Goal: Task Accomplishment & Management: Manage account settings

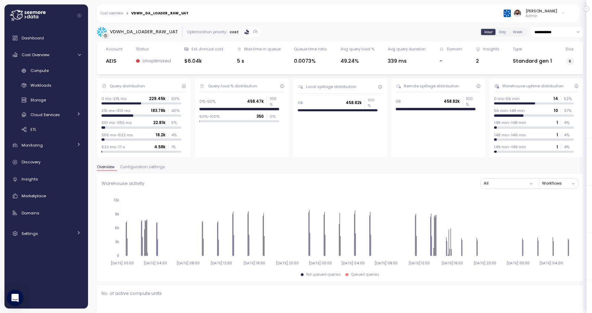
click at [555, 16] on p "Admin" at bounding box center [542, 16] width 32 height 5
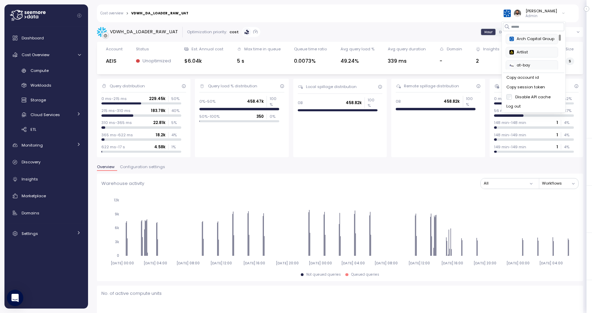
click at [540, 79] on div "Copy account id" at bounding box center [534, 78] width 55 height 6
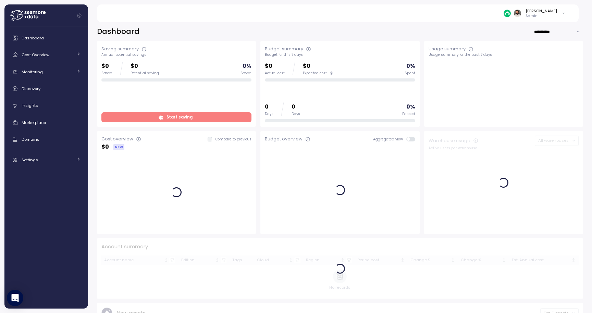
click at [562, 17] on div "[PERSON_NAME] Admin" at bounding box center [535, 13] width 62 height 10
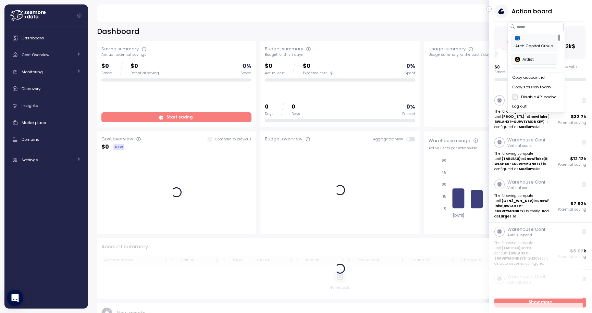
click at [540, 76] on div "Copy account id" at bounding box center [537, 78] width 48 height 6
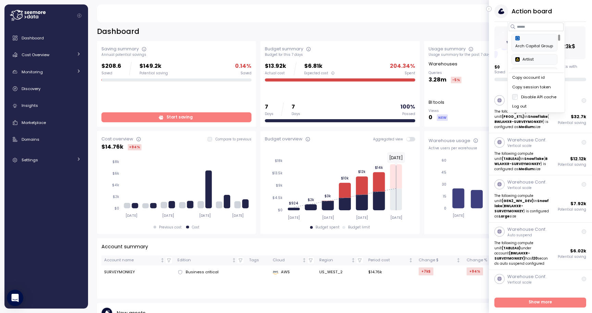
click at [434, 22] on div "[PERSON_NAME] Admin" at bounding box center [338, 13] width 466 height 18
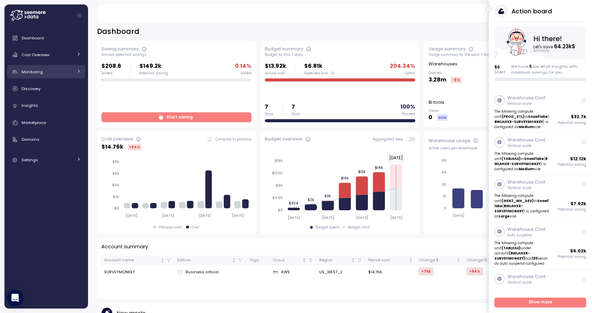
click at [59, 78] on link "Monitoring" at bounding box center [46, 72] width 78 height 14
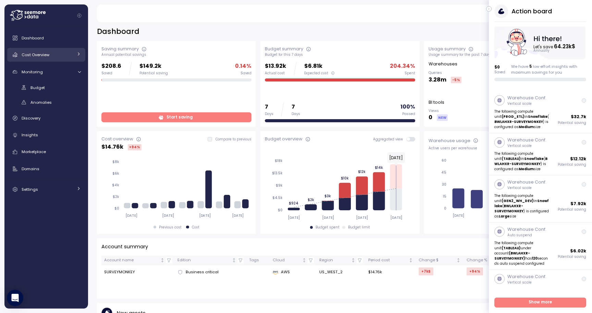
click at [57, 60] on link "Cost Overview" at bounding box center [46, 55] width 78 height 14
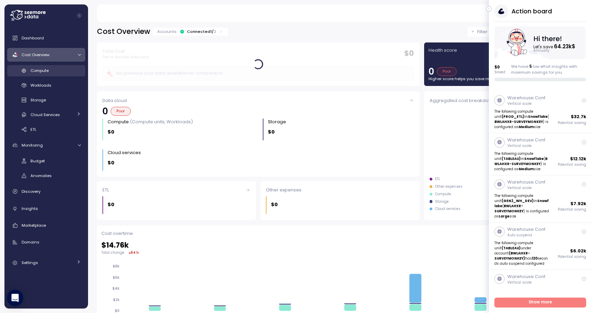
click at [64, 73] on div "Compute" at bounding box center [56, 70] width 50 height 7
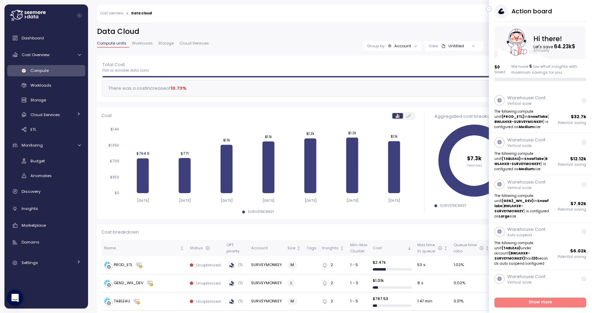
click at [490, 8] on icon "button" at bounding box center [489, 9] width 3 height 8
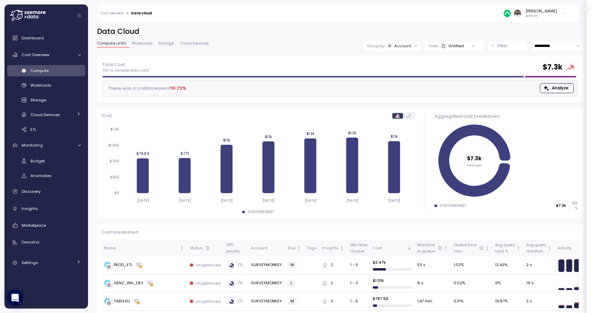
click at [394, 48] on div "Account" at bounding box center [400, 45] width 24 height 5
click at [390, 83] on p "Compute unit" at bounding box center [398, 83] width 27 height 5
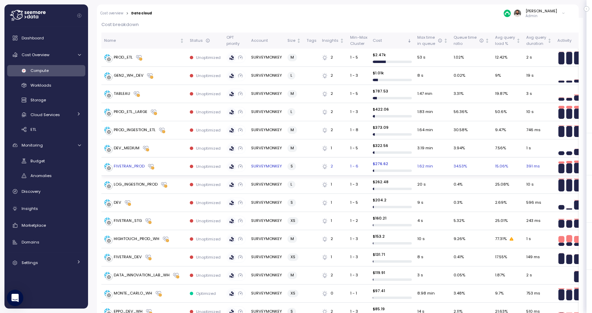
click at [355, 172] on td "1 - 6" at bounding box center [358, 167] width 23 height 18
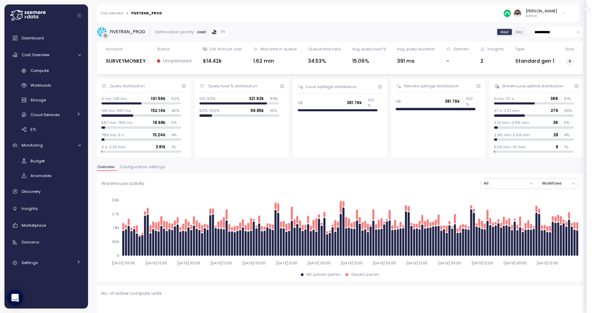
click at [143, 168] on span "Configuration settings" at bounding box center [142, 167] width 45 height 4
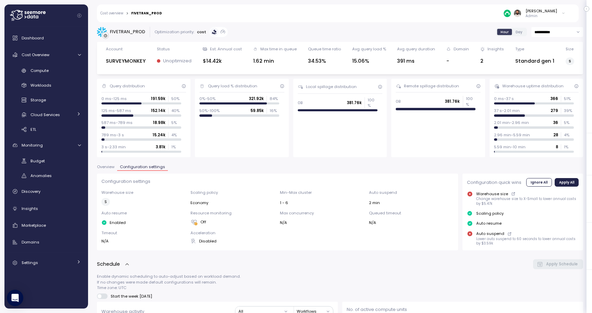
click at [119, 165] on button "Configuration settings" at bounding box center [142, 168] width 51 height 6
click at [109, 166] on span "Overview" at bounding box center [105, 167] width 17 height 4
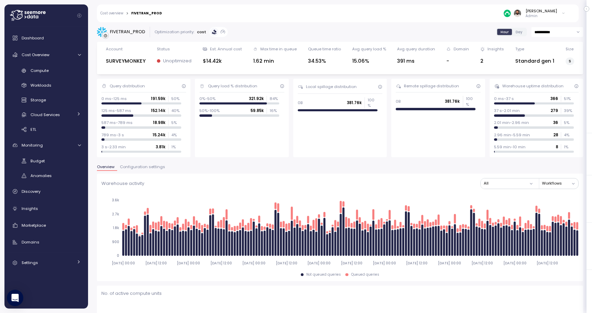
click at [114, 14] on link "Cost overview" at bounding box center [111, 13] width 23 height 3
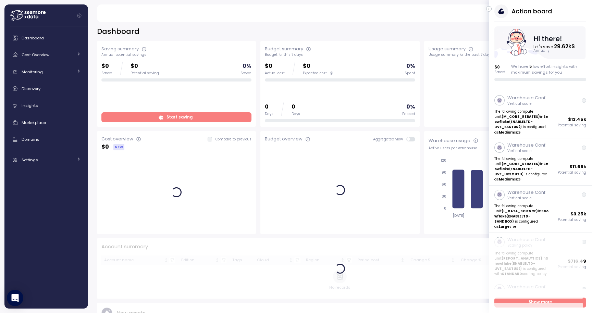
click at [492, 8] on div "Action board Let's save 29.62k $ Annually $ 0 Saved We have 5 low effort insigh…" at bounding box center [540, 42] width 103 height 77
click at [490, 9] on icon "button" at bounding box center [489, 9] width 3 height 8
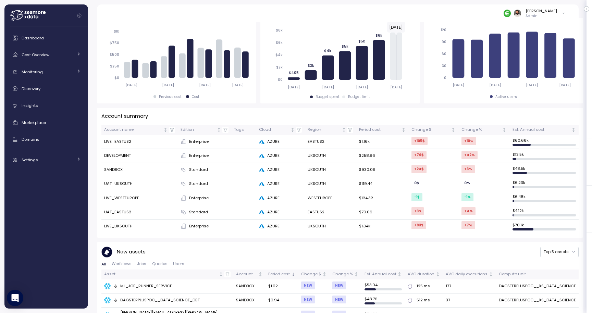
scroll to position [130, 0]
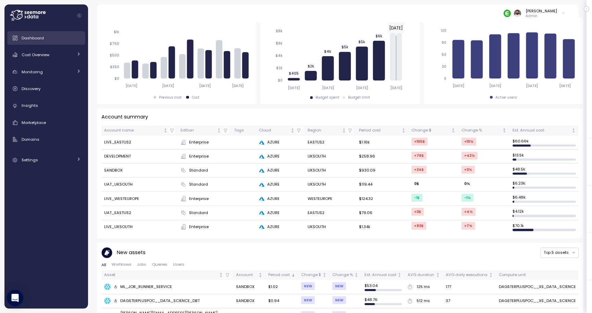
click at [46, 41] on link "Dashboard" at bounding box center [46, 38] width 78 height 14
click at [46, 47] on div "Dashboard Cost Overview Compute Workloads Storage Cloud Services Clustering col…" at bounding box center [46, 99] width 78 height 136
click at [46, 55] on span "Cost Overview" at bounding box center [36, 54] width 28 height 5
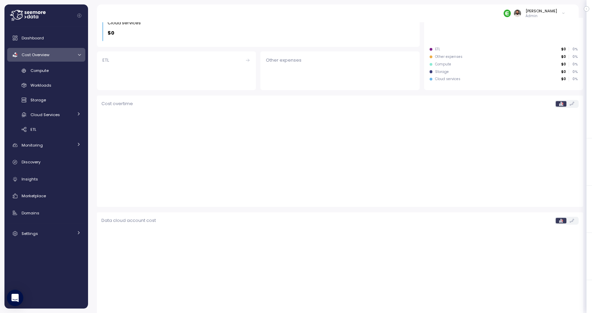
click at [60, 78] on div "Compute Workloads Storage Cloud Services Clustering columns Pipes AI Services S…" at bounding box center [46, 100] width 78 height 70
click at [60, 74] on div "Compute" at bounding box center [56, 70] width 50 height 7
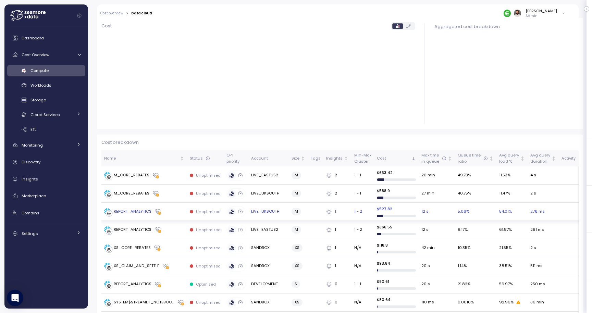
scroll to position [89, 0]
click at [179, 168] on td "M_CORE_REBATES" at bounding box center [144, 176] width 86 height 18
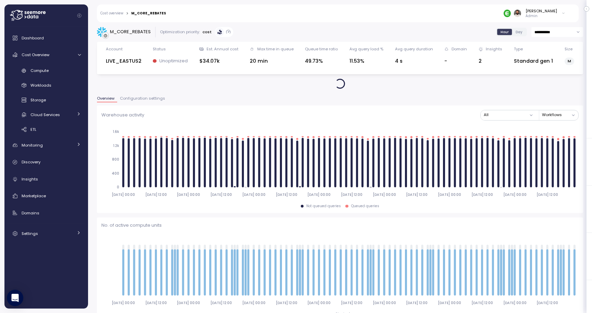
click at [133, 100] on span "Configuration settings" at bounding box center [142, 99] width 45 height 4
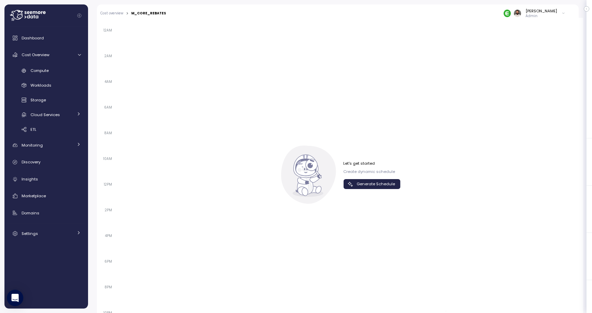
scroll to position [475, 0]
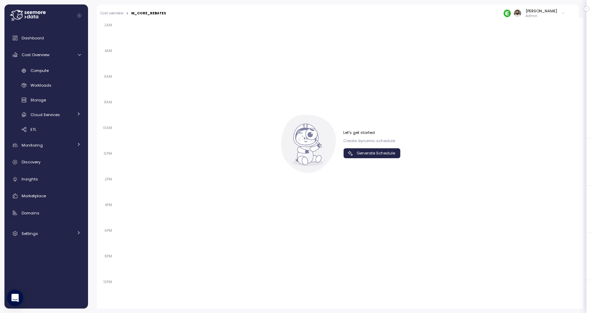
click at [384, 153] on span "Generate Schedule" at bounding box center [376, 153] width 38 height 9
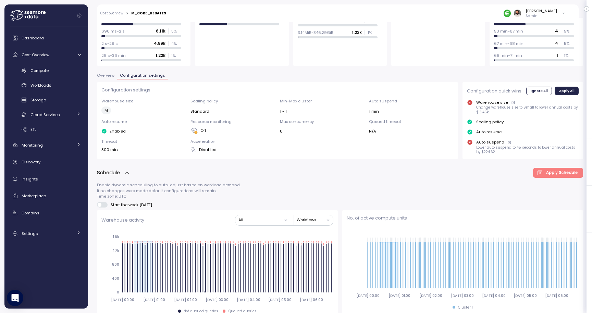
scroll to position [0, 0]
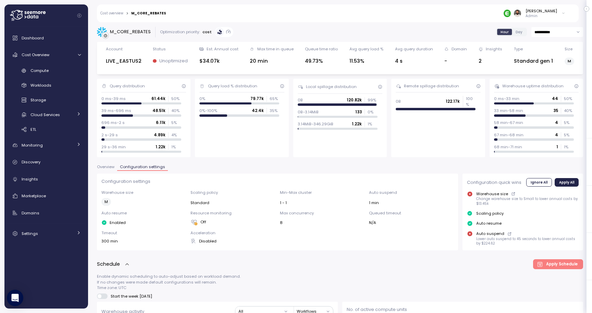
click at [111, 169] on span "Overview" at bounding box center [105, 167] width 17 height 4
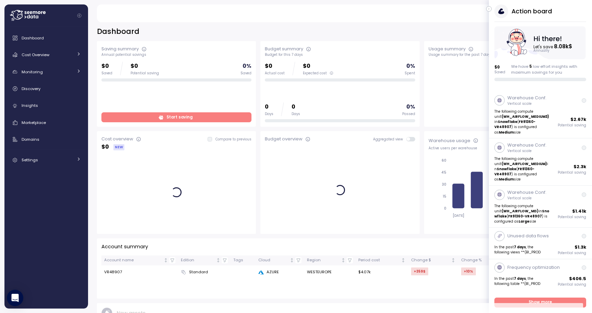
click at [488, 9] on icon "button" at bounding box center [489, 9] width 3 height 8
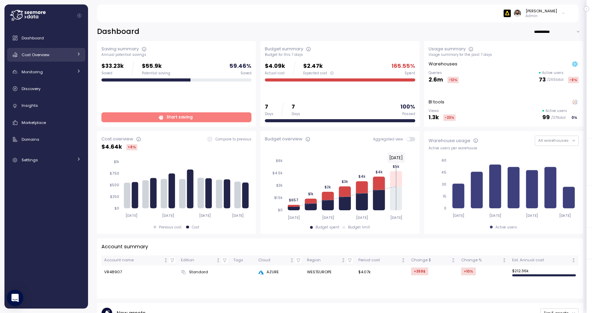
click at [56, 58] on div "Cost Overview" at bounding box center [47, 54] width 51 height 7
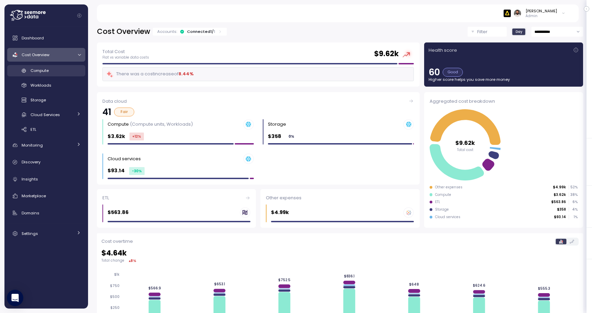
click at [59, 75] on link "Compute" at bounding box center [46, 70] width 78 height 11
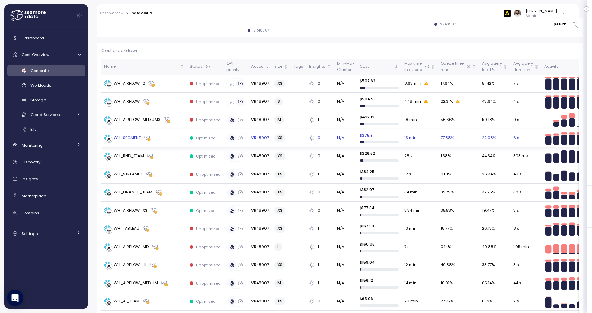
scroll to position [182, 0]
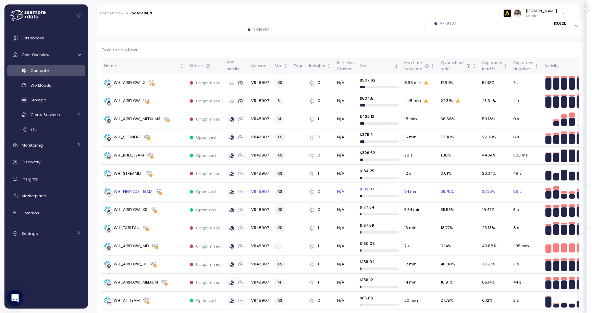
click at [171, 196] on td "WH_FINANCE_TEAM" at bounding box center [144, 192] width 86 height 18
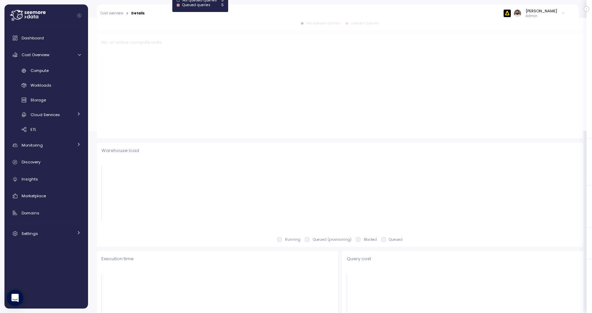
scroll to position [56, 0]
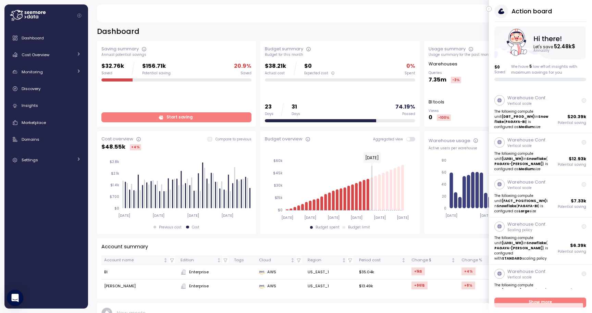
click at [490, 11] on icon "button" at bounding box center [489, 9] width 3 height 8
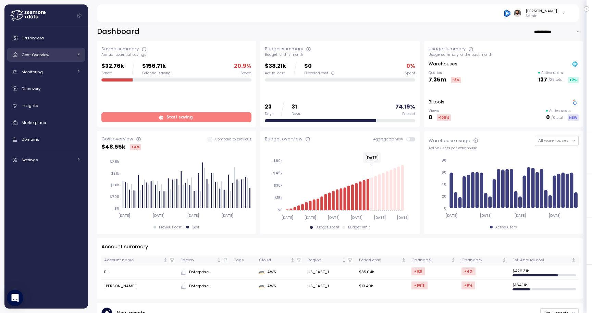
click at [52, 55] on div "Cost Overview" at bounding box center [47, 54] width 51 height 7
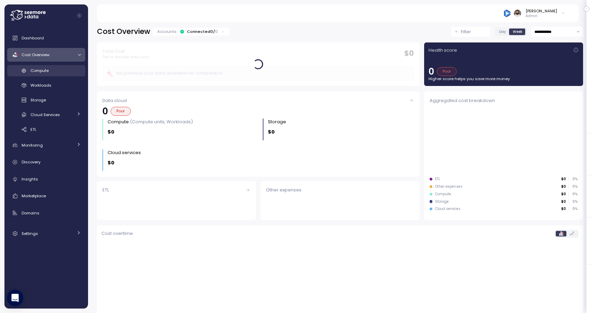
click at [53, 71] on div "Compute" at bounding box center [56, 70] width 50 height 7
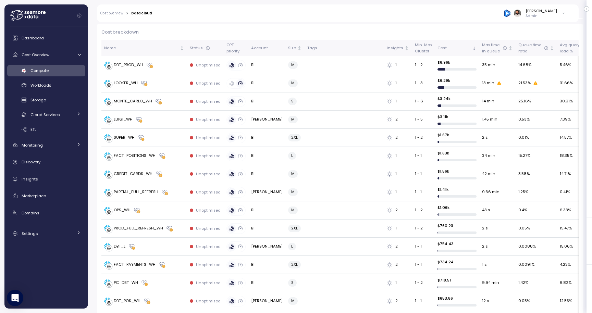
scroll to position [201, 0]
click at [157, 79] on td "LOOKER_WH" at bounding box center [144, 83] width 86 height 18
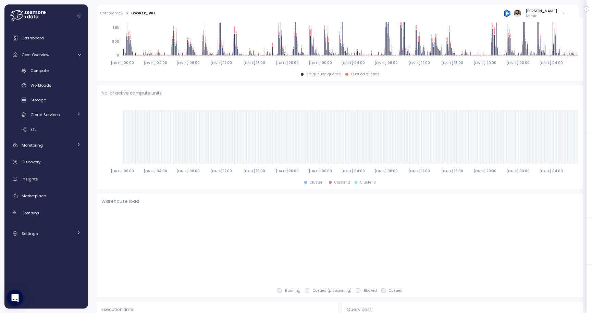
scroll to position [0, 0]
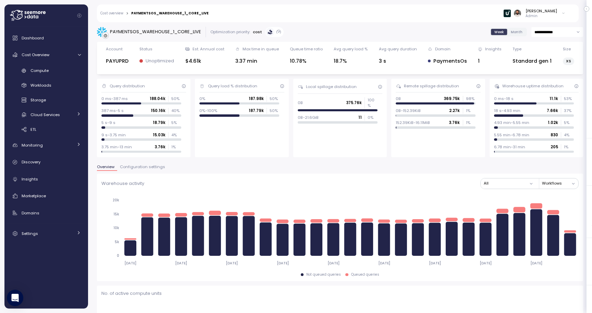
click at [554, 16] on p "Admin" at bounding box center [542, 16] width 32 height 5
click at [543, 77] on div "Copy account id" at bounding box center [537, 78] width 48 height 6
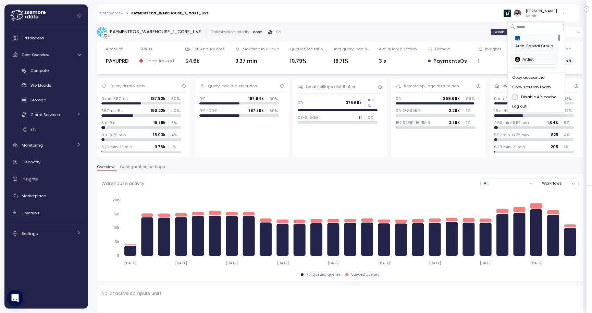
click at [521, 16] on div at bounding box center [512, 13] width 17 height 7
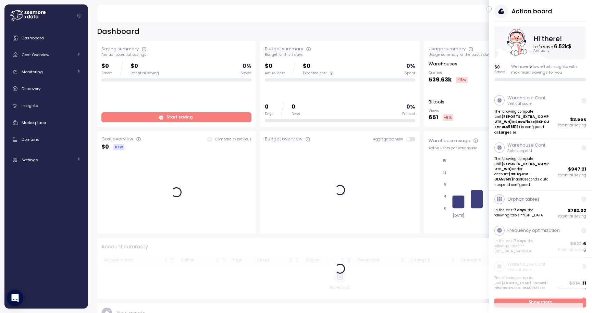
click at [489, 10] on icon "button" at bounding box center [489, 9] width 3 height 8
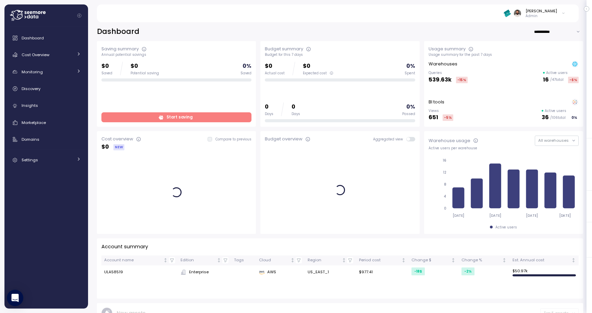
click at [560, 14] on div "[PERSON_NAME] Admin" at bounding box center [535, 13] width 62 height 10
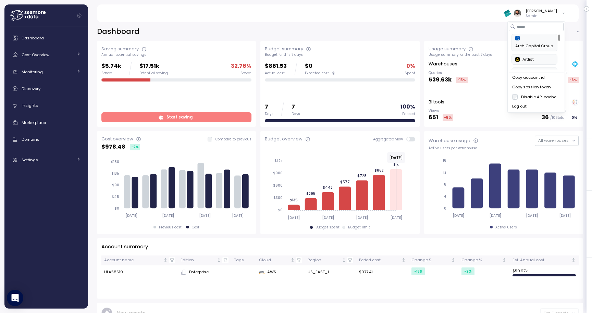
click at [531, 75] on div "Copy account id" at bounding box center [537, 78] width 48 height 6
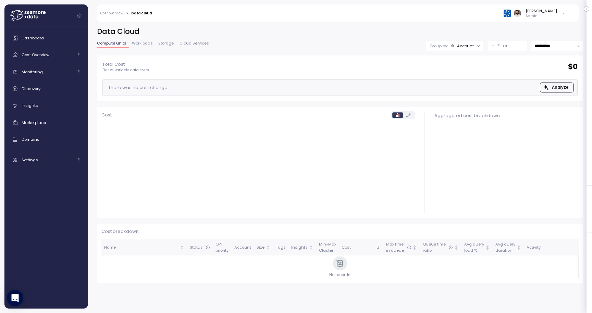
click at [549, 20] on div "[PERSON_NAME] Admin" at bounding box center [363, 13] width 414 height 18
click at [546, 15] on p "Admin" at bounding box center [542, 16] width 32 height 5
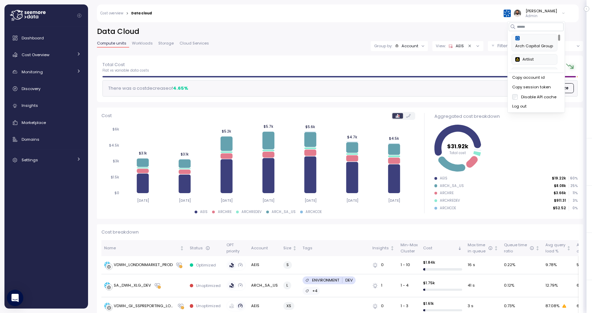
click at [466, 22] on div "**********" at bounding box center [340, 166] width 504 height 296
click at [544, 16] on p "Admin" at bounding box center [542, 16] width 32 height 5
click at [455, 25] on div "**********" at bounding box center [340, 166] width 504 height 296
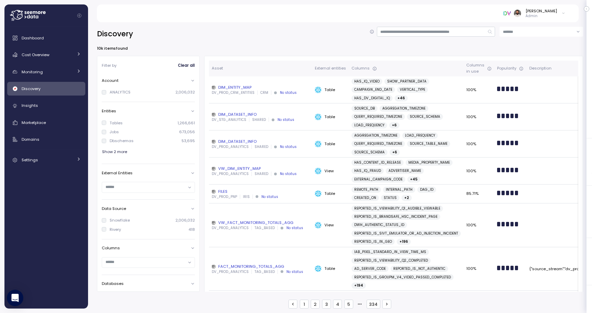
click at [556, 9] on div "[PERSON_NAME]" at bounding box center [542, 10] width 32 height 5
click at [531, 76] on div "Copy account id" at bounding box center [537, 78] width 48 height 6
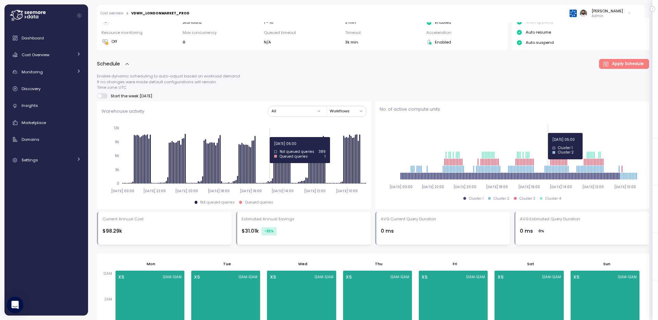
scroll to position [179, 0]
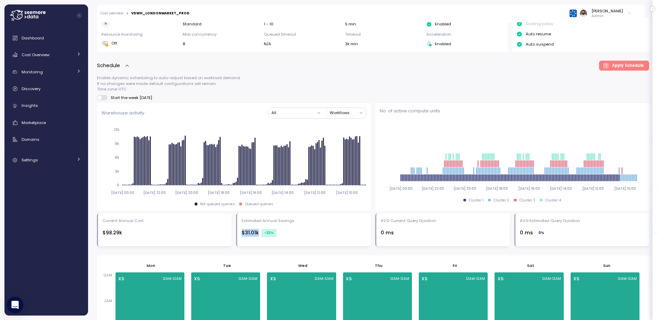
drag, startPoint x: 238, startPoint y: 233, endPoint x: 293, endPoint y: 233, distance: 55.5
click at [293, 233] on div "Estimated Annual Savings $31.01k -32 %" at bounding box center [303, 230] width 135 height 33
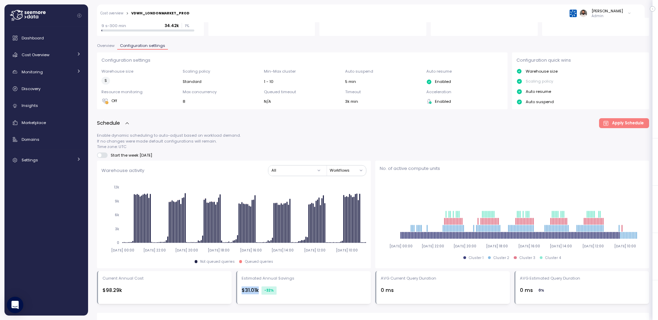
scroll to position [83, 0]
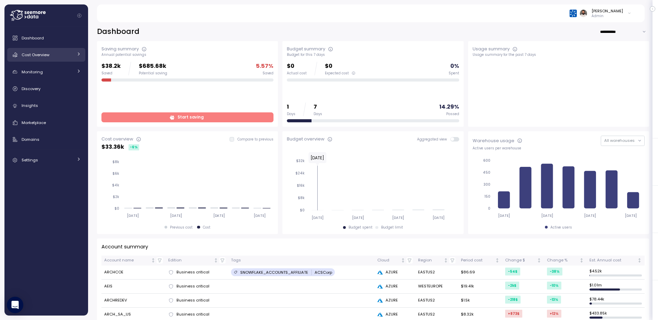
click at [31, 53] on span "Cost Overview" at bounding box center [36, 54] width 28 height 5
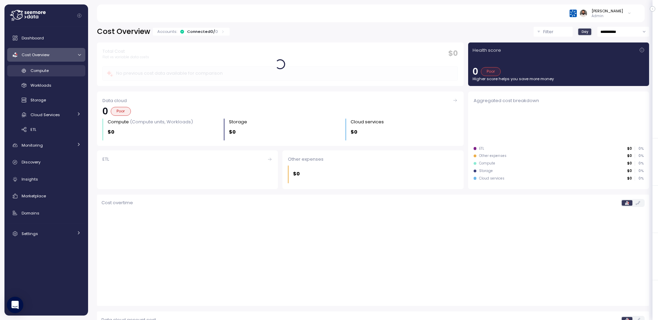
click at [63, 72] on div "Compute" at bounding box center [56, 70] width 50 height 7
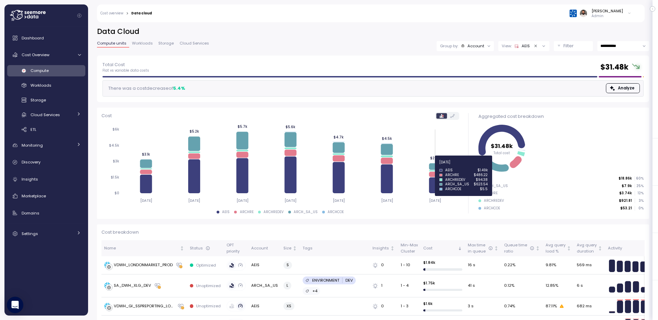
click at [434, 166] on icon at bounding box center [435, 166] width 12 height 7
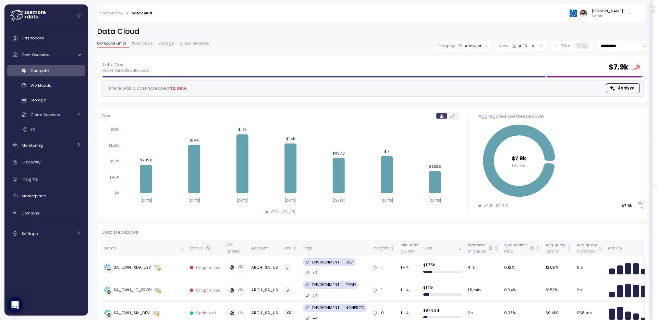
click at [605, 47] on input "**********" at bounding box center [624, 46] width 52 height 10
click at [609, 86] on span "Last 14 days" at bounding box center [613, 88] width 24 height 6
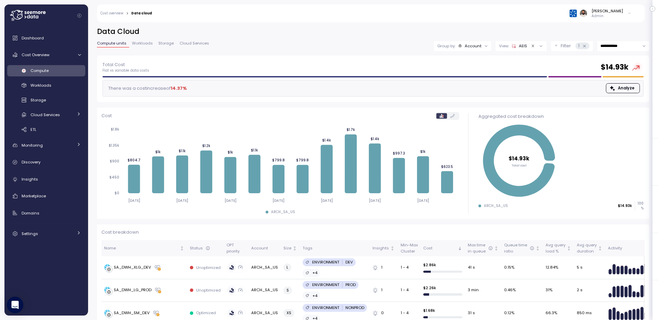
click at [448, 45] on p "Group by:" at bounding box center [446, 45] width 18 height 5
click at [465, 81] on p "Compute unit" at bounding box center [468, 83] width 27 height 5
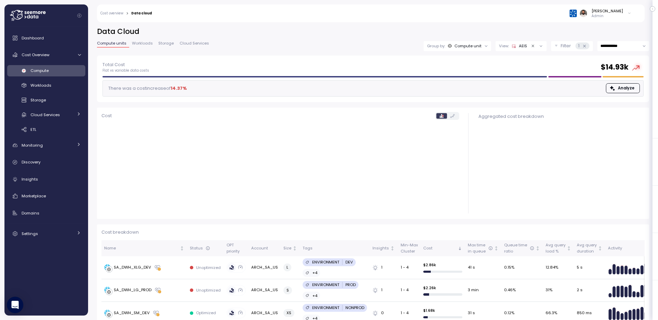
scroll to position [9, 0]
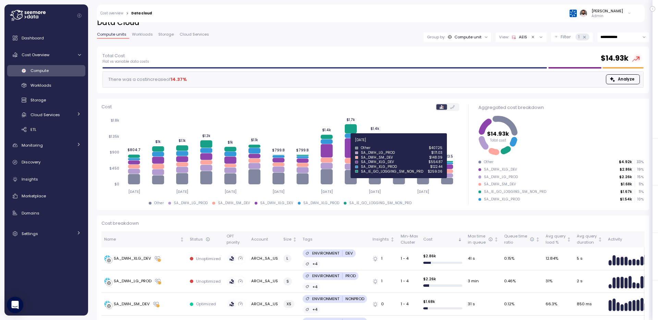
click at [351, 147] on icon at bounding box center [351, 148] width 12 height 20
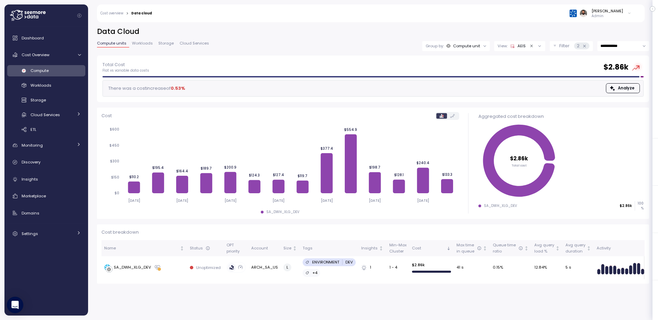
click at [617, 44] on input "**********" at bounding box center [624, 46] width 52 height 10
click at [605, 101] on div "Last 30 days" at bounding box center [623, 97] width 50 height 9
type input "**********"
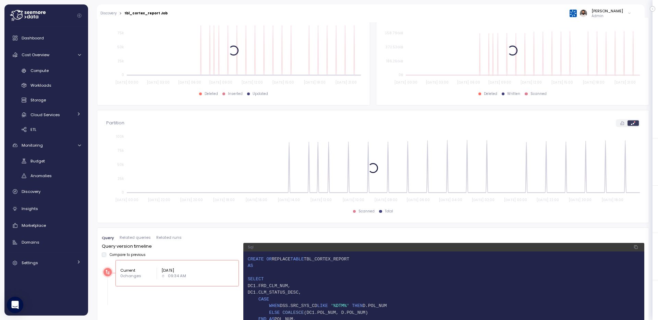
scroll to position [235, 0]
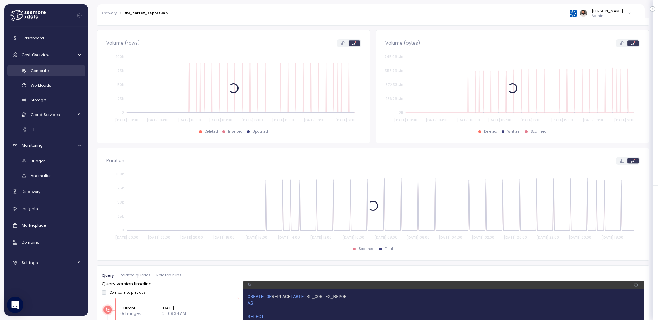
click at [56, 68] on div "Compute" at bounding box center [56, 70] width 50 height 7
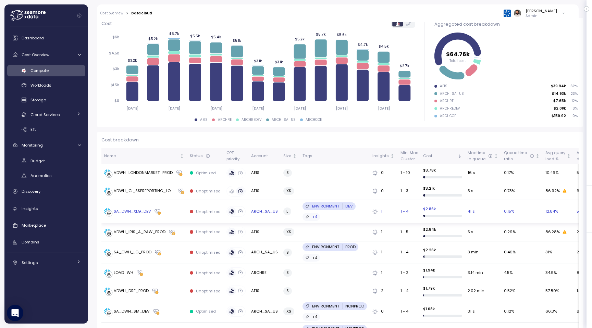
scroll to position [0, 84]
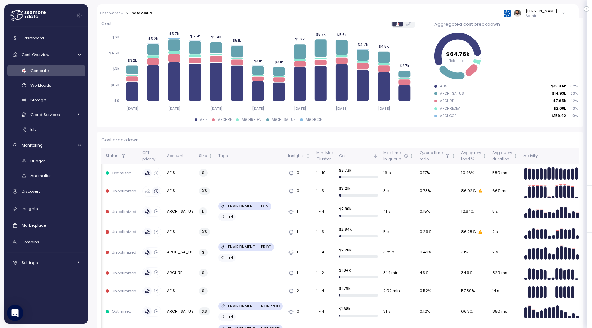
click at [376, 143] on p "Cost breakdown" at bounding box center [340, 140] width 478 height 7
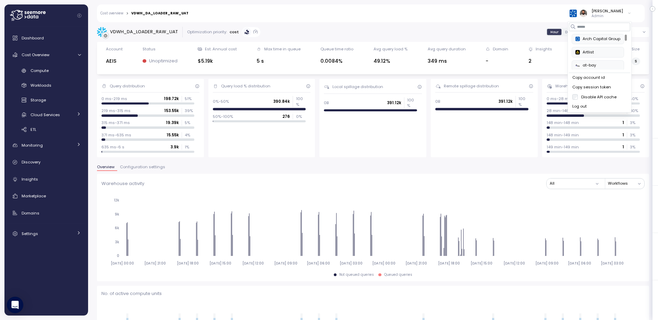
click at [163, 31] on div "VDWH_DA_LOADER_RAW_UAT" at bounding box center [144, 31] width 68 height 7
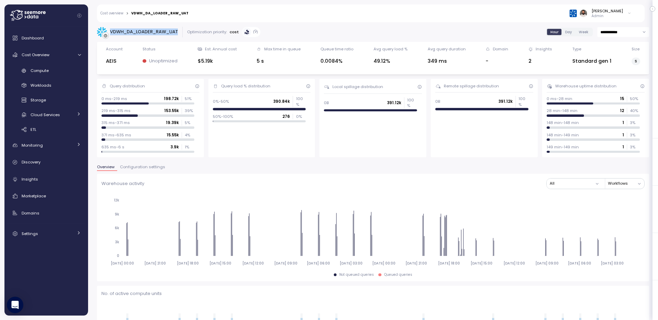
click at [163, 31] on div "VDWH_DA_LOADER_RAW_UAT" at bounding box center [144, 31] width 68 height 7
copy div "VDWH_DA_LOADER_RAW_UAT"
click at [34, 73] on span "Compute" at bounding box center [40, 70] width 18 height 5
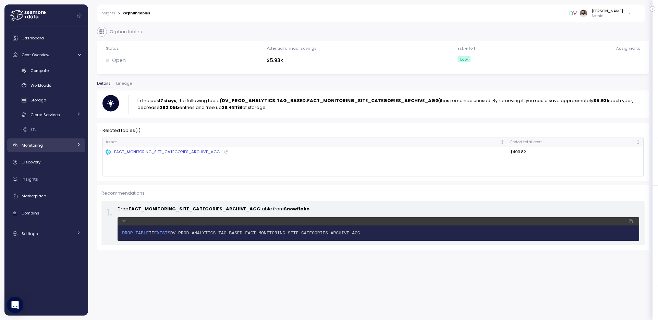
click at [62, 145] on div "Monitoring" at bounding box center [47, 145] width 51 height 7
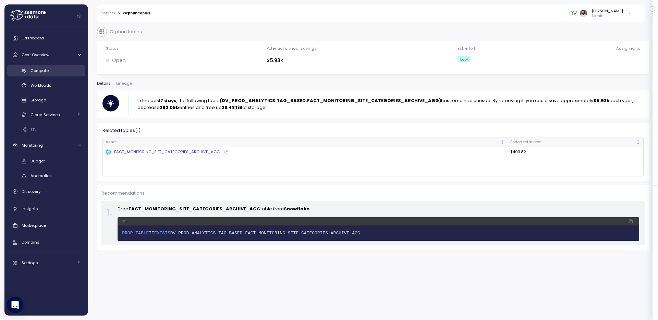
click at [61, 70] on div "Compute" at bounding box center [56, 70] width 50 height 7
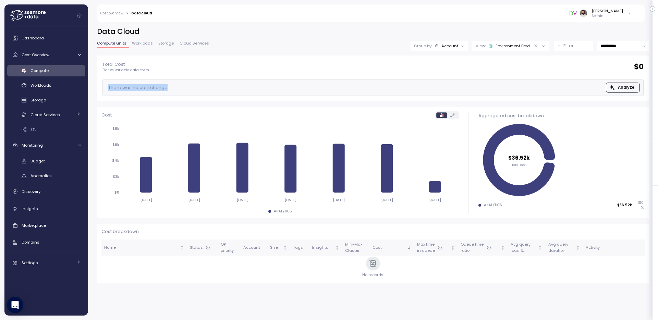
drag, startPoint x: 169, startPoint y: 87, endPoint x: 228, endPoint y: 87, distance: 59.0
click at [228, 87] on div "There was no cost change Analyze" at bounding box center [373, 88] width 541 height 16
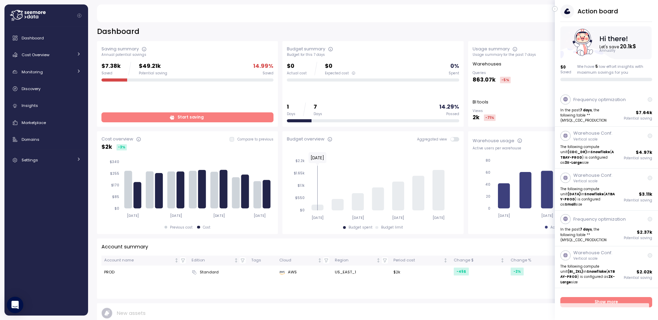
click at [555, 9] on icon "button" at bounding box center [555, 9] width 3 height 8
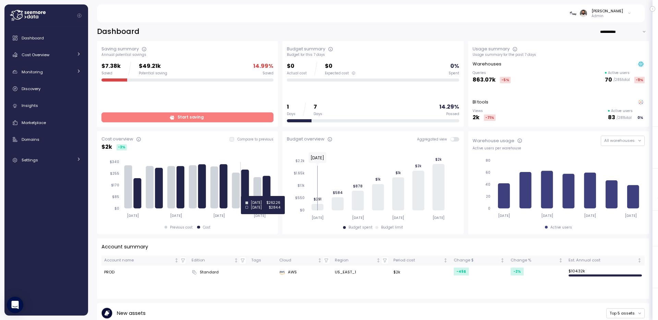
click at [248, 196] on icon at bounding box center [245, 189] width 8 height 39
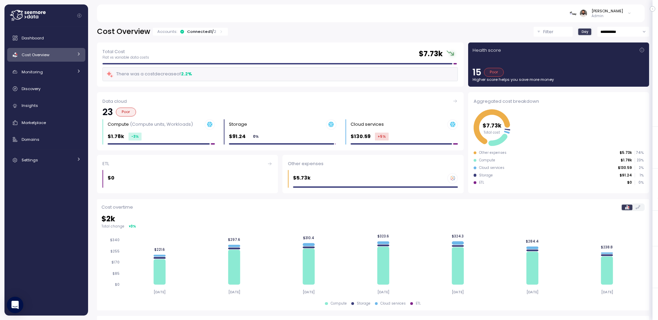
click at [197, 34] on div "Connected 1 / 2" at bounding box center [201, 31] width 29 height 5
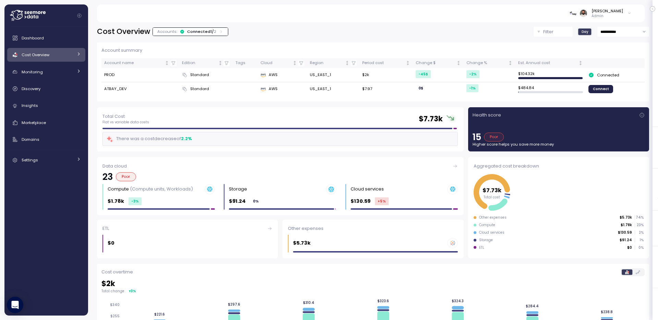
click at [197, 34] on div "Connected 1 / 2" at bounding box center [201, 31] width 29 height 5
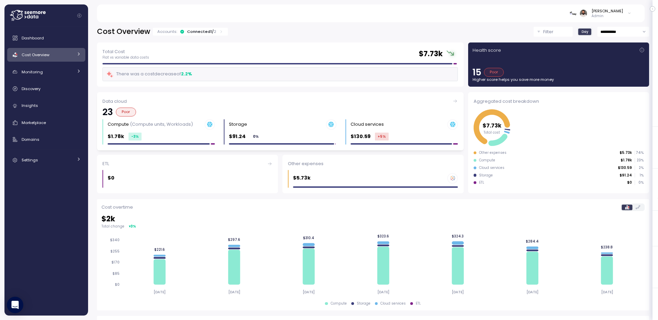
click at [174, 147] on div "Data cloud 23 Poor Compute (Compute units, Workloads) $1.78k -3 % Storage $91.2…" at bounding box center [280, 121] width 367 height 58
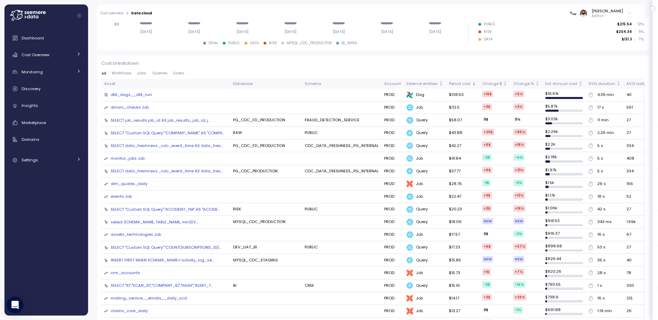
scroll to position [217, 0]
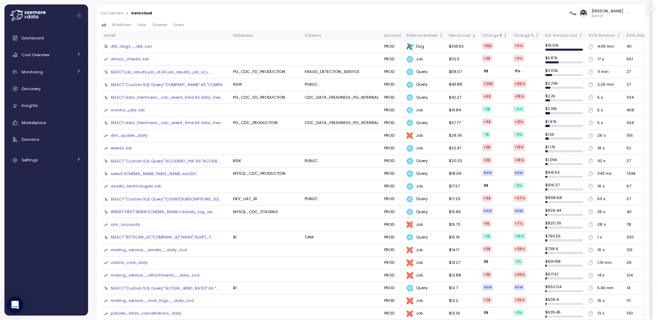
click at [130, 26] on span "Workflows" at bounding box center [122, 25] width 20 height 4
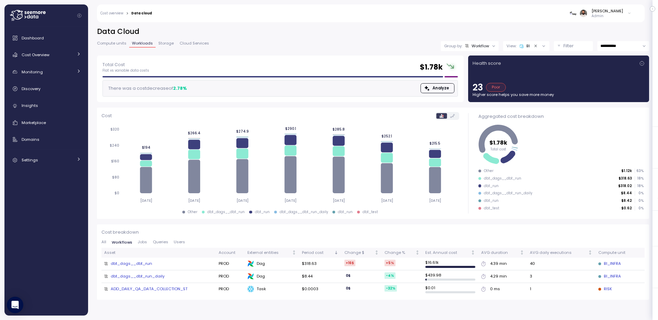
click at [155, 241] on span "Queries" at bounding box center [160, 242] width 15 height 4
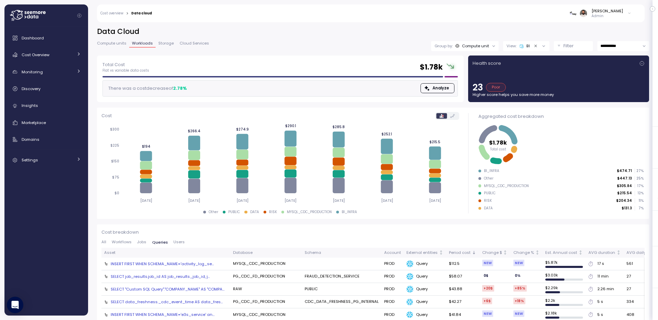
click at [132, 243] on button "Workflows" at bounding box center [121, 242] width 25 height 4
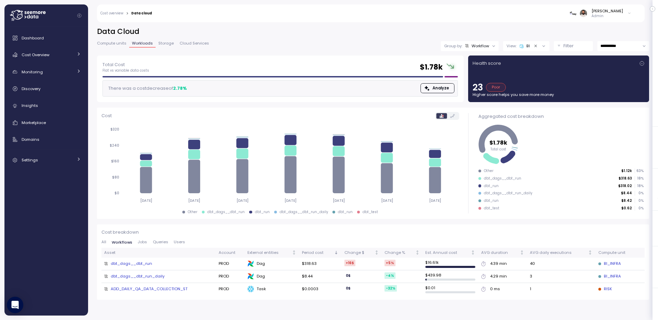
click at [140, 243] on span "Jobs" at bounding box center [142, 242] width 9 height 4
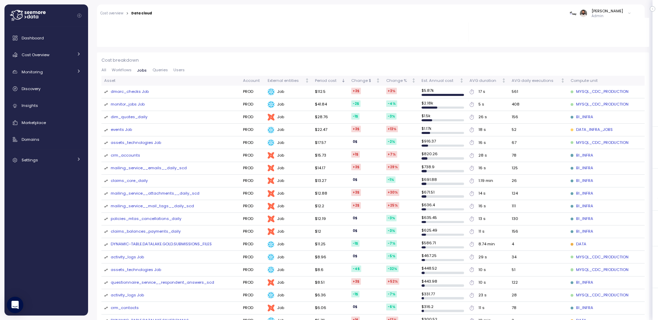
scroll to position [171, 0]
click at [198, 59] on p "Cost breakdown" at bounding box center [372, 61] width 543 height 7
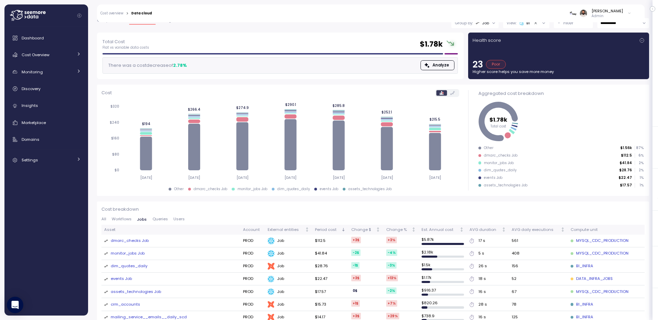
scroll to position [0, 0]
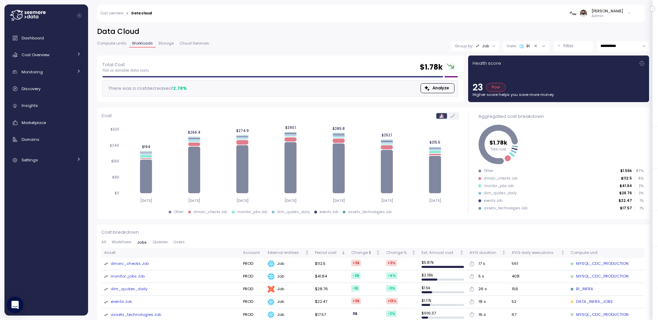
click at [613, 13] on div "[PERSON_NAME]" at bounding box center [608, 10] width 32 height 5
click at [612, 16] on p "Admin" at bounding box center [608, 16] width 32 height 5
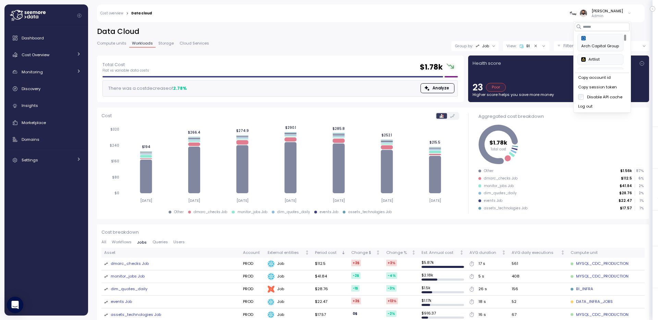
click at [609, 73] on button "Copy account id" at bounding box center [602, 78] width 55 height 10
click at [65, 60] on link "Cost Overview" at bounding box center [46, 55] width 78 height 14
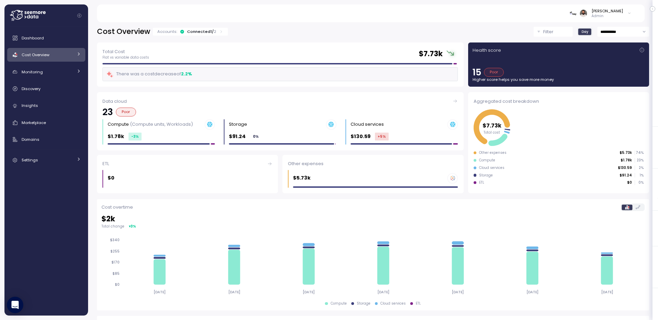
click at [68, 62] on div "Dashboard Cost Overview Compute Workloads Storage Cloud Services Clustering col…" at bounding box center [46, 99] width 78 height 136
click at [67, 57] on div "Cost Overview" at bounding box center [47, 54] width 51 height 7
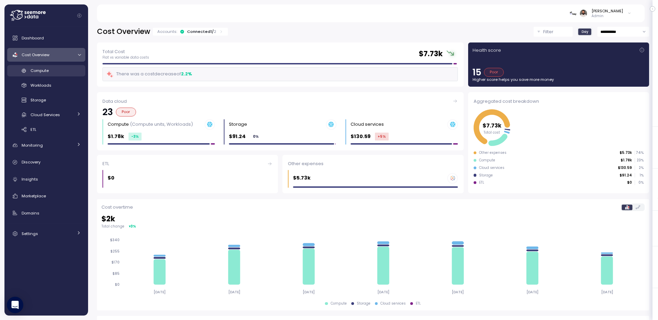
click at [62, 70] on div "Compute" at bounding box center [56, 70] width 50 height 7
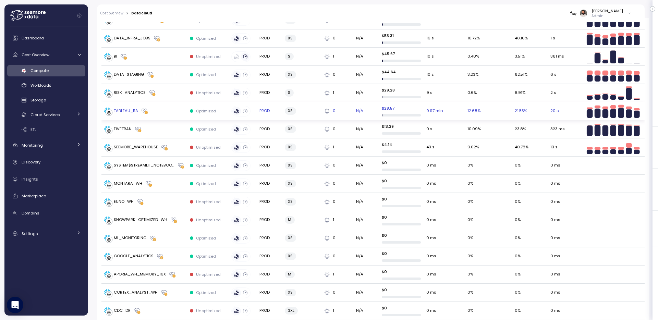
scroll to position [373, 0]
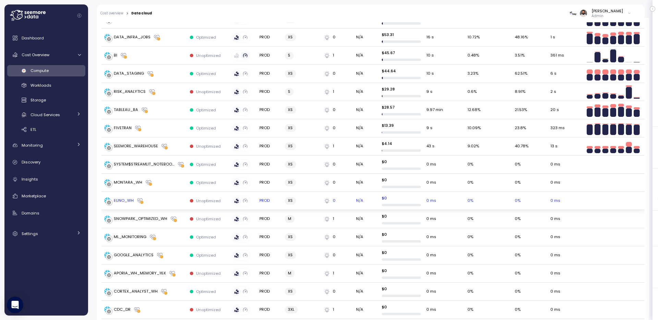
click at [154, 203] on div "EUNO_WH" at bounding box center [144, 200] width 80 height 7
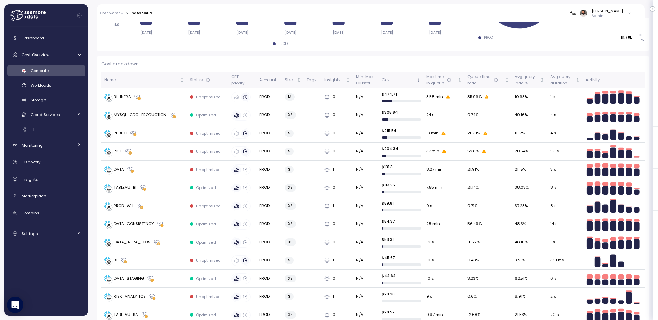
scroll to position [134, 0]
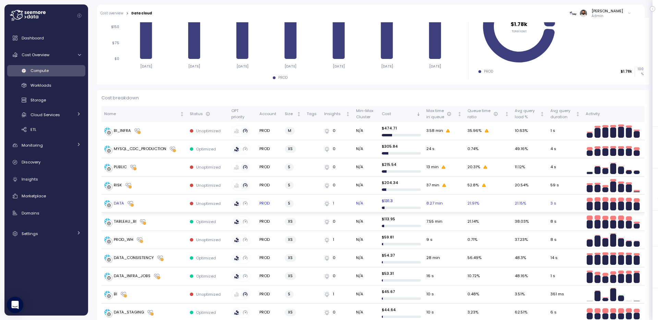
click at [159, 204] on div "DATA" at bounding box center [144, 203] width 80 height 7
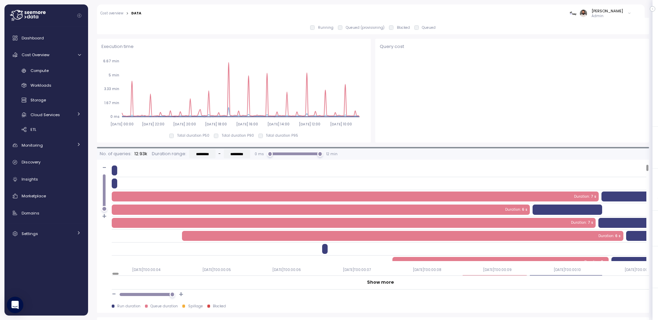
scroll to position [532, 0]
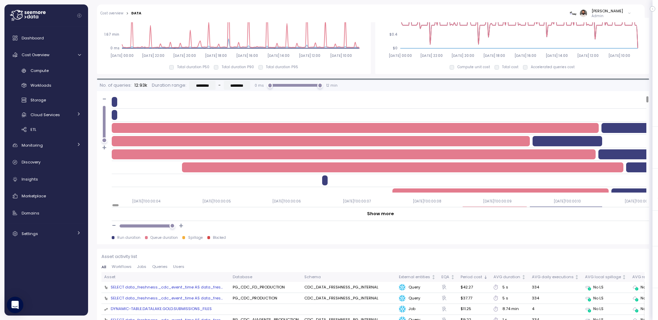
click at [172, 228] on div at bounding box center [172, 226] width 6 height 6
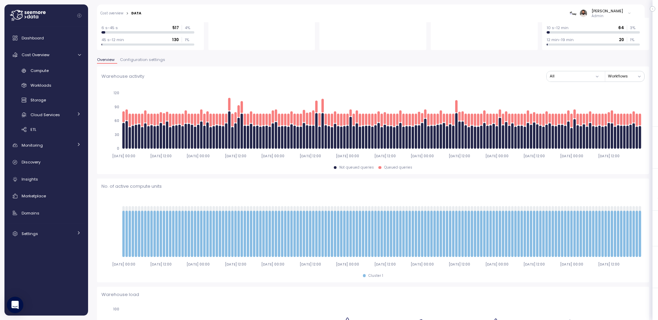
scroll to position [0, 0]
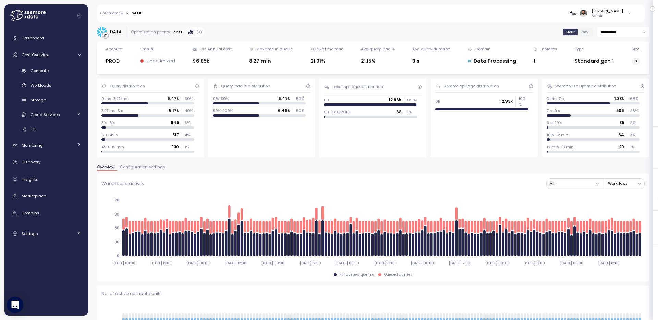
click at [140, 169] on span "Configuration settings" at bounding box center [142, 167] width 45 height 4
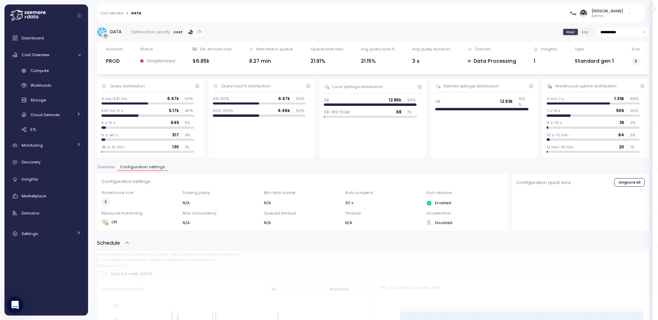
click at [114, 169] on span "Overview" at bounding box center [105, 167] width 17 height 4
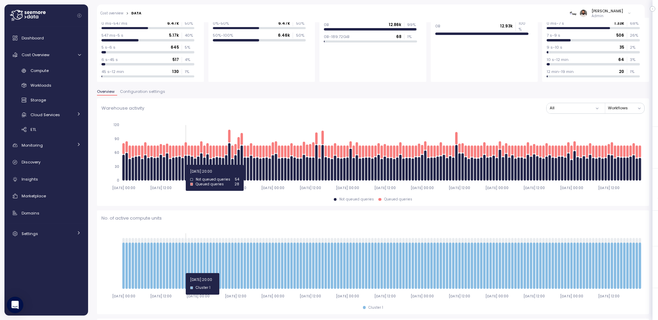
scroll to position [50, 0]
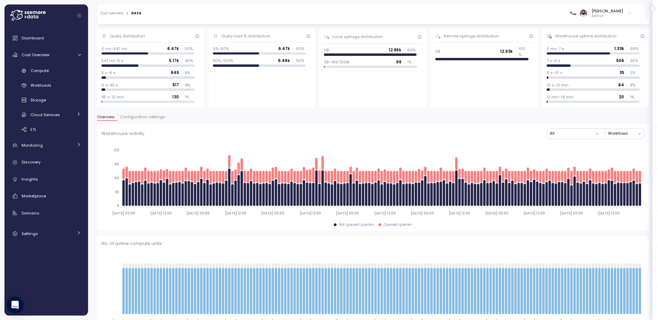
click at [153, 116] on span "Configuration settings" at bounding box center [142, 117] width 45 height 4
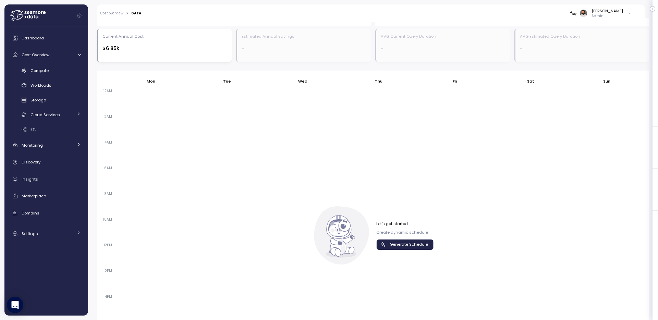
scroll to position [454, 0]
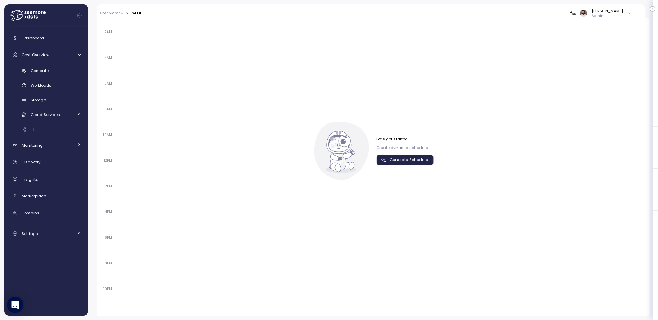
click at [413, 156] on span "Generate Schedule" at bounding box center [409, 159] width 38 height 9
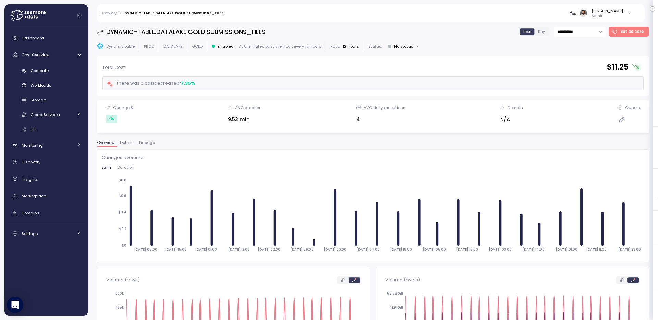
click at [146, 145] on span "Lineage" at bounding box center [147, 143] width 16 height 4
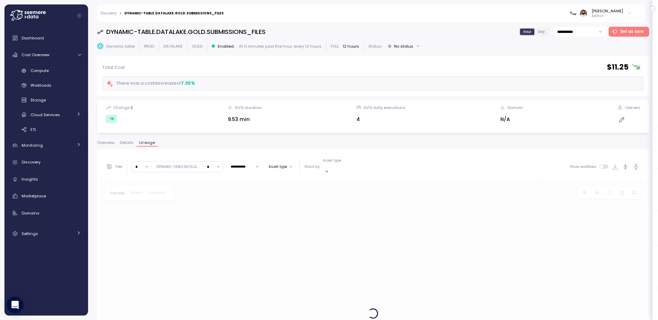
click at [124, 145] on button "Details" at bounding box center [126, 144] width 19 height 6
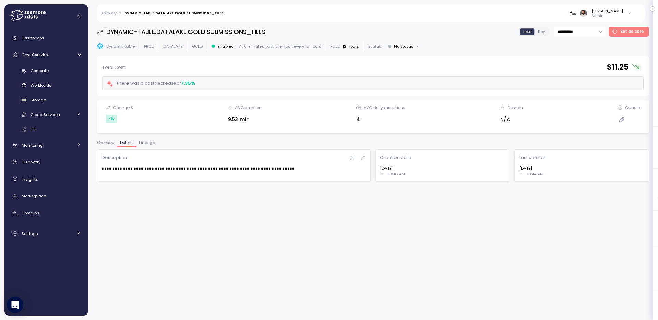
drag, startPoint x: 107, startPoint y: 172, endPoint x: 243, endPoint y: 172, distance: 136.8
click at [244, 172] on div "**********" at bounding box center [234, 165] width 274 height 32
click at [109, 148] on div "**********" at bounding box center [234, 165] width 278 height 37
click at [108, 145] on span "Overview" at bounding box center [105, 143] width 17 height 4
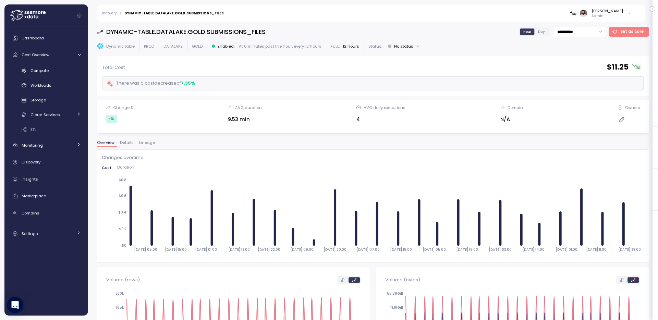
click at [109, 9] on div "Discovery > DYNAMIC-TABLE.DATALAKE.GOLD.SUBMISSIONS_FILES [PERSON_NAME] Admin" at bounding box center [366, 13] width 539 height 18
click at [112, 13] on link "Discovery" at bounding box center [108, 13] width 16 height 3
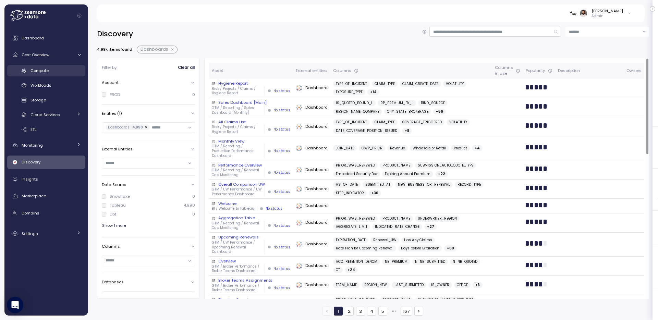
click at [49, 73] on div "Compute" at bounding box center [56, 70] width 50 height 7
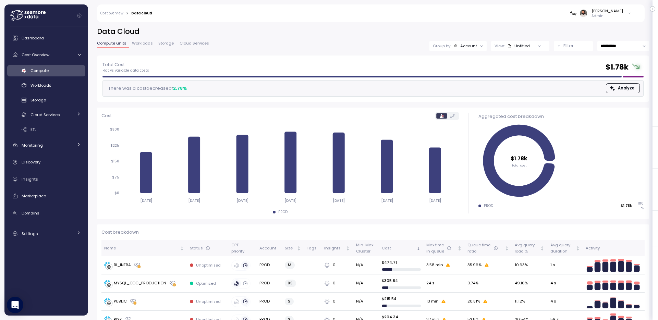
scroll to position [162, 0]
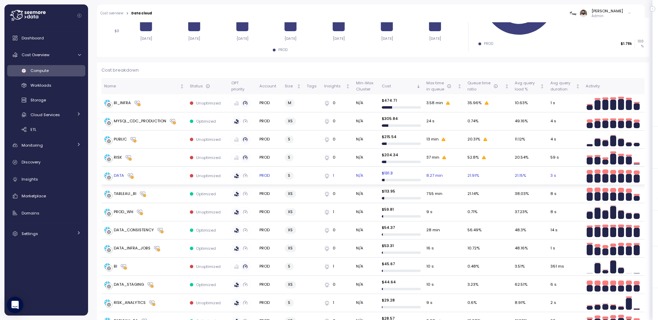
click at [170, 172] on div "DATA" at bounding box center [144, 175] width 80 height 7
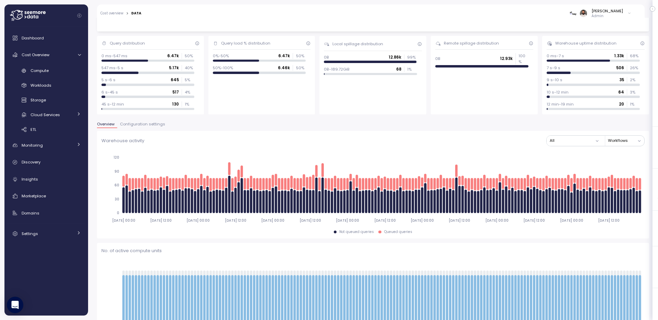
scroll to position [11, 0]
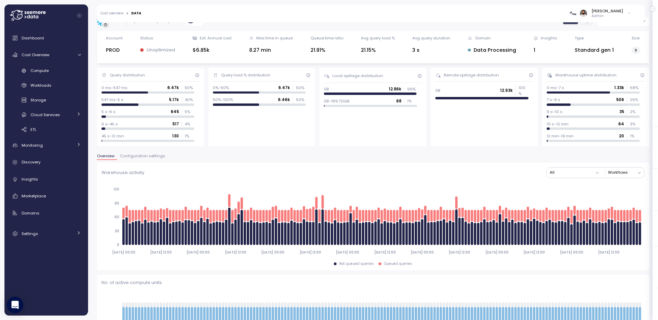
click at [134, 163] on div "Warehouse activity All Workflows 2025-08-17 00:00 2025-08-17 12:00 2025-08-18 0…" at bounding box center [373, 217] width 552 height 108
click at [134, 159] on button "Configuration settings" at bounding box center [142, 157] width 51 height 6
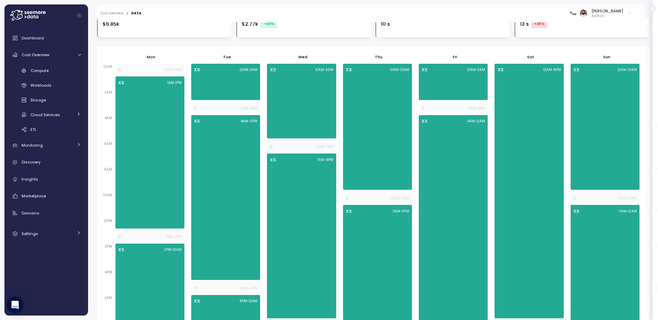
scroll to position [454, 0]
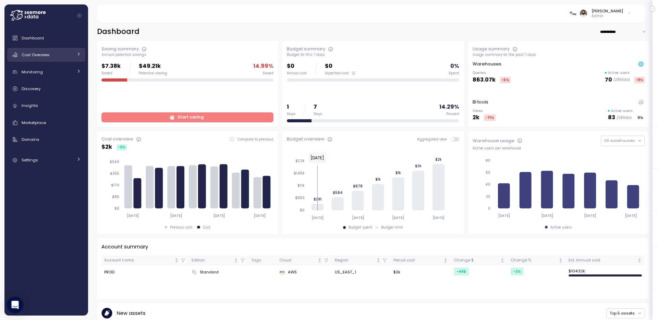
click at [58, 53] on div "Cost Overview" at bounding box center [47, 54] width 51 height 7
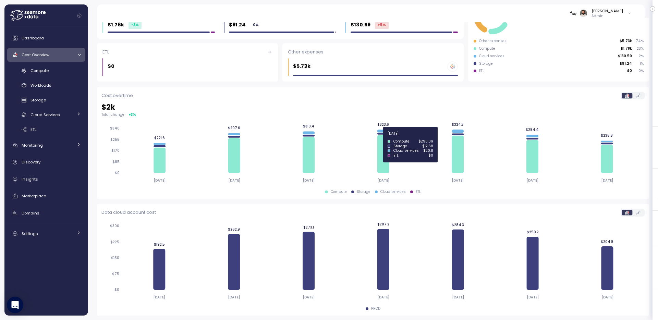
scroll to position [8, 0]
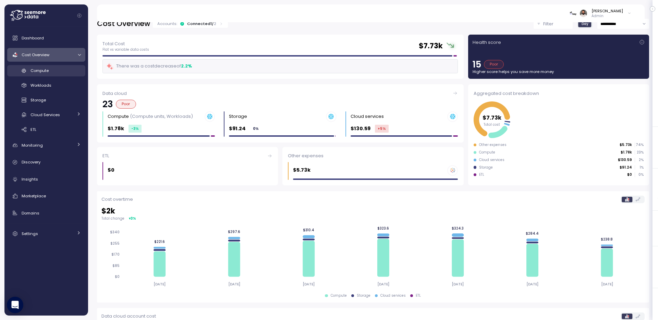
click at [74, 71] on div "Compute" at bounding box center [56, 70] width 50 height 7
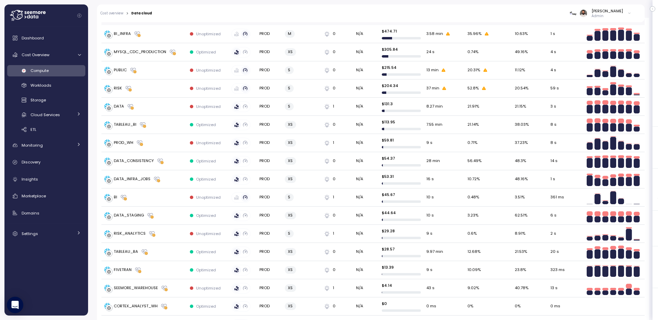
scroll to position [219, 0]
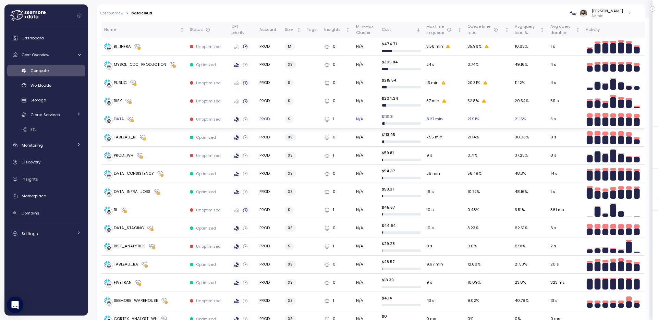
click at [173, 116] on div "DATA" at bounding box center [144, 119] width 80 height 7
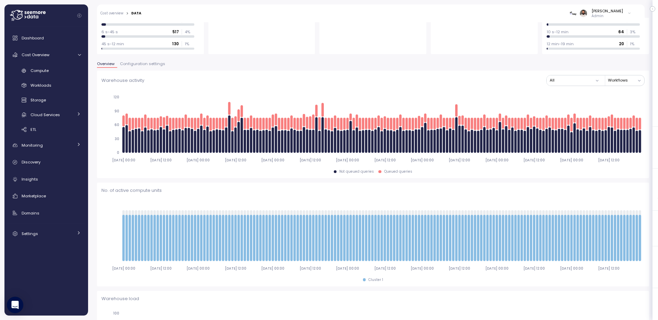
scroll to position [86, 0]
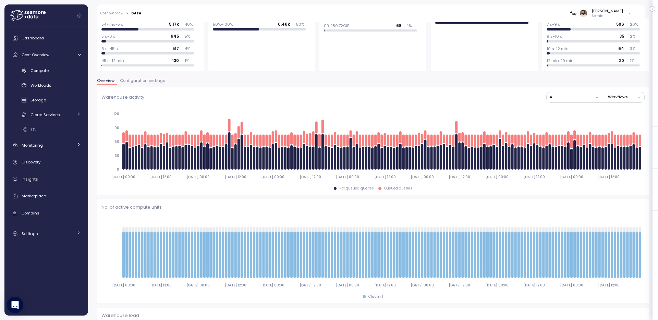
click at [144, 80] on span "Configuration settings" at bounding box center [142, 81] width 45 height 4
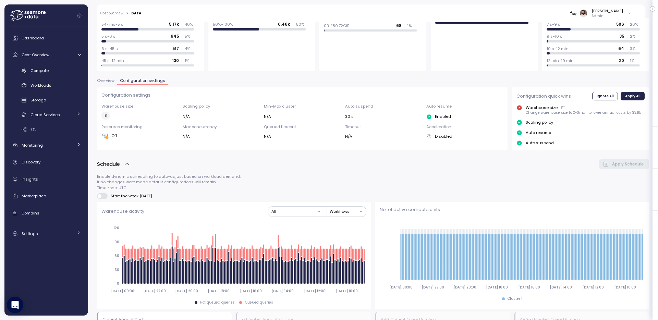
click at [103, 83] on span "Overview" at bounding box center [105, 81] width 17 height 4
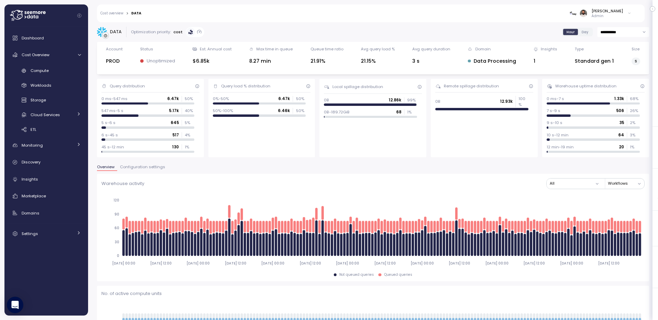
click at [146, 165] on span "Configuration settings" at bounding box center [142, 167] width 45 height 4
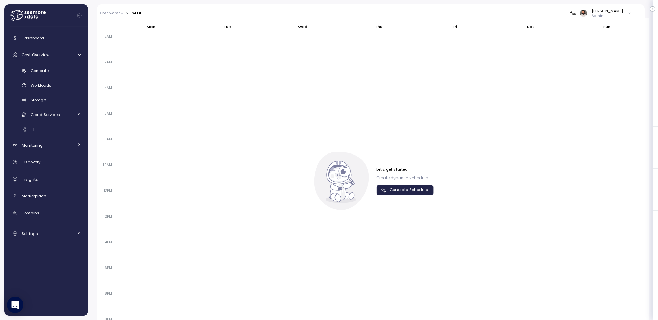
scroll to position [437, 0]
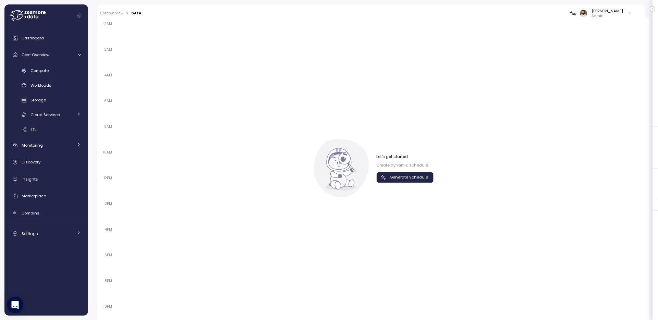
click at [417, 176] on span "Generate Schedule" at bounding box center [409, 177] width 38 height 9
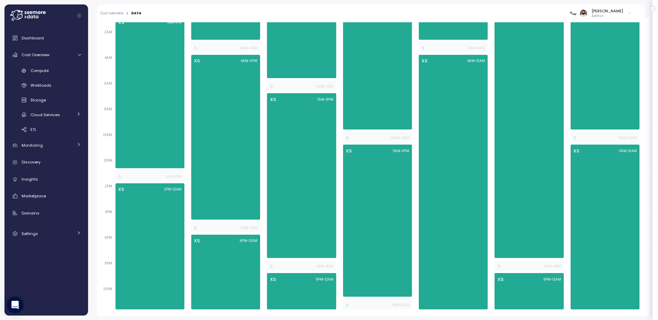
scroll to position [394, 0]
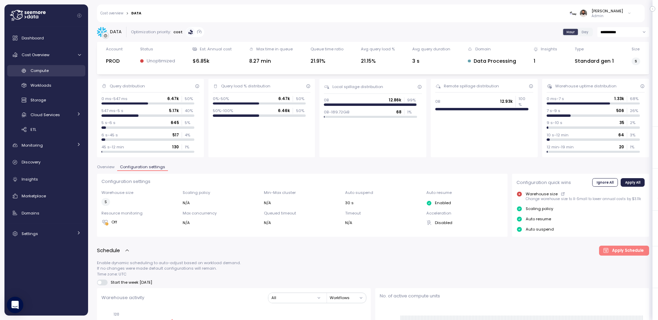
click at [59, 68] on div "Compute" at bounding box center [56, 70] width 50 height 7
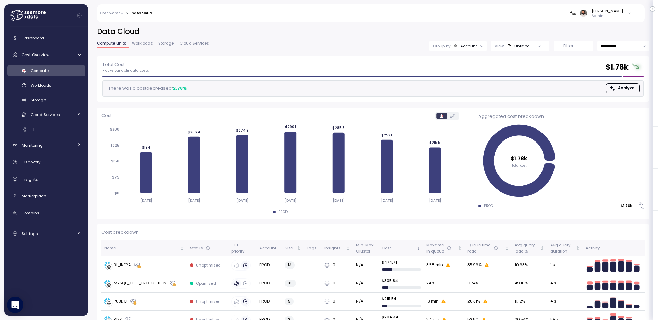
click at [465, 46] on div "Account" at bounding box center [468, 45] width 17 height 5
click at [464, 85] on p "Compute unit" at bounding box center [465, 83] width 27 height 5
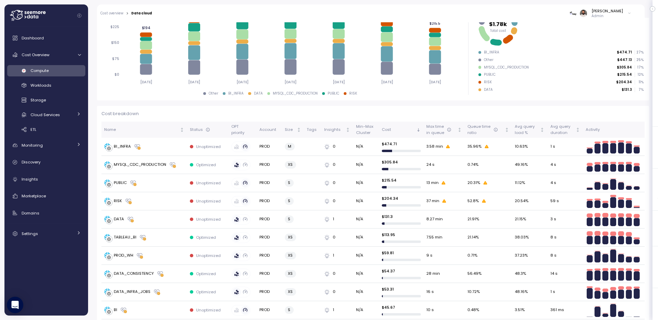
scroll to position [118, 0]
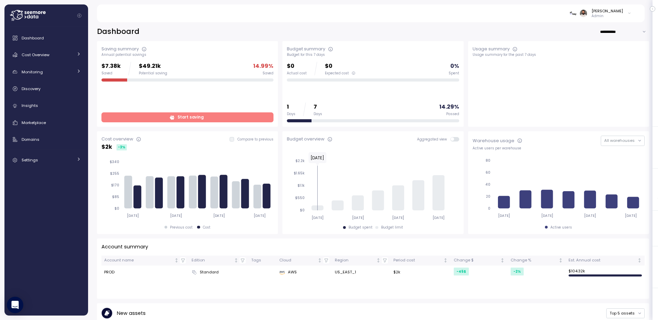
scroll to position [333, 0]
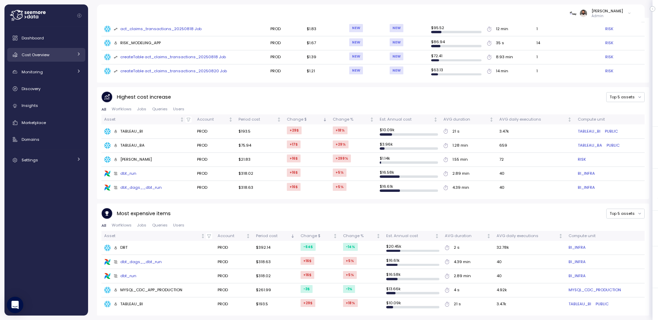
click at [53, 58] on div "Cost Overview" at bounding box center [47, 54] width 51 height 7
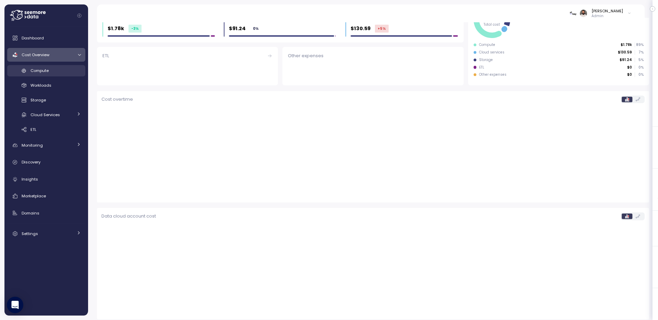
click at [53, 74] on div "Compute" at bounding box center [56, 70] width 50 height 7
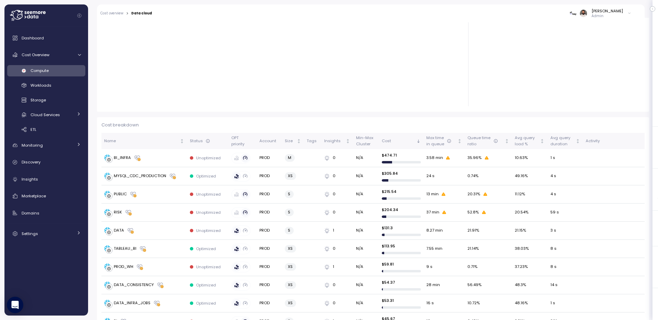
scroll to position [108, 0]
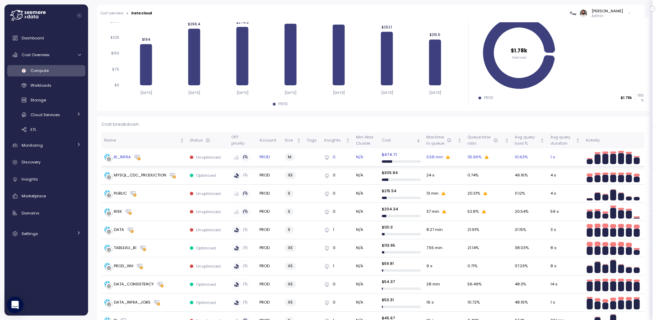
click at [171, 159] on div "BI_INFRA" at bounding box center [144, 157] width 80 height 7
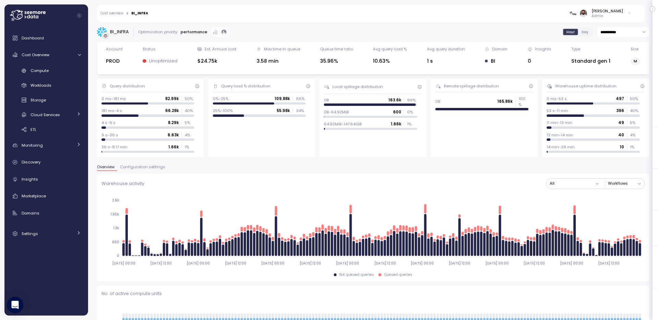
click at [146, 165] on span "Configuration settings" at bounding box center [142, 167] width 45 height 4
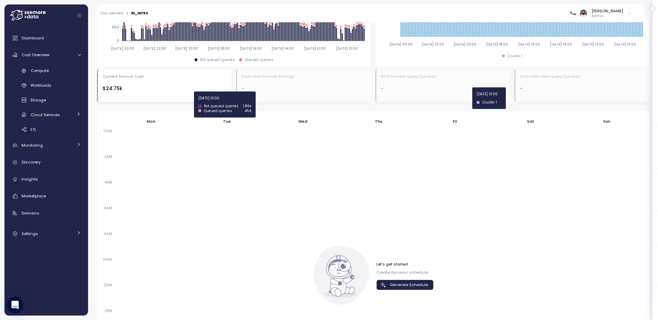
scroll to position [448, 0]
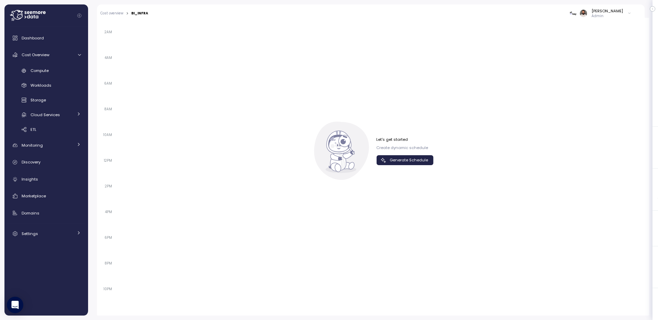
click at [383, 158] on icon "button" at bounding box center [383, 160] width 7 height 7
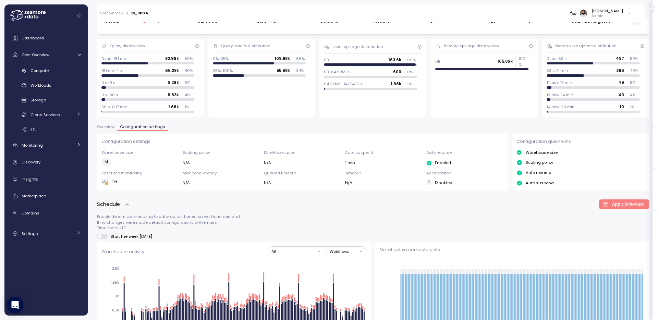
scroll to position [40, 0]
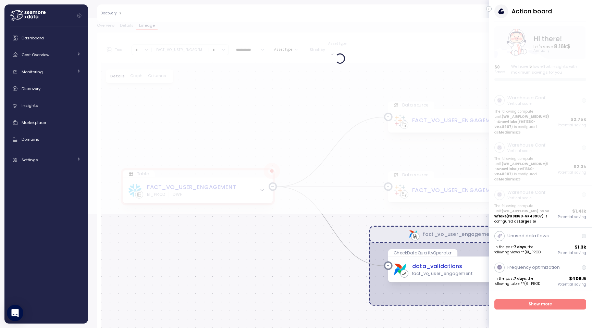
scroll to position [129, 0]
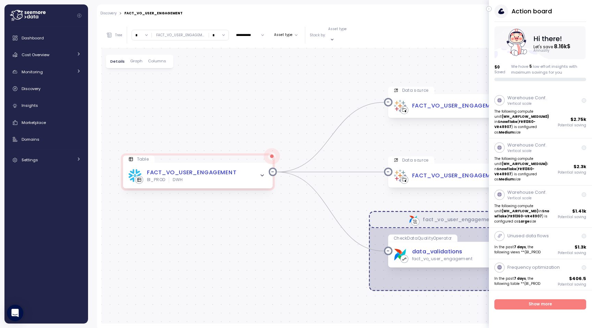
click at [492, 9] on div "Action board Let's save 8.16k $ Annually $ 0 Saved We have 5 low effort insight…" at bounding box center [540, 42] width 103 height 77
click at [490, 8] on icon "button" at bounding box center [489, 9] width 3 height 8
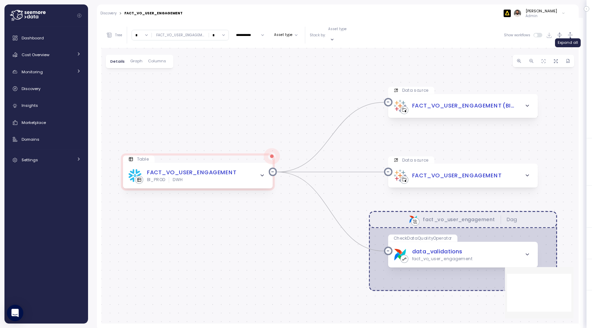
click at [572, 33] on icon "button" at bounding box center [570, 35] width 7 height 7
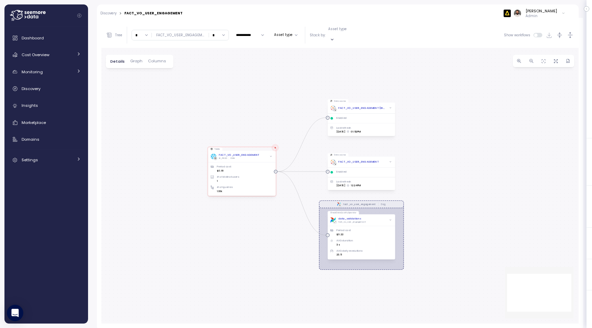
drag, startPoint x: 279, startPoint y: 144, endPoint x: 279, endPoint y: 123, distance: 20.9
click at [279, 122] on div "fact_vo_user_engagement Dag Table FACT_VO_USER_ENGAGEMENT BI_PROD DWH Period co…" at bounding box center [340, 186] width 478 height 276
click at [216, 34] on input "*" at bounding box center [219, 35] width 20 height 10
click at [256, 74] on div "fact_vo_user_engagement Dag Table FACT_VO_USER_ENGAGEMENT BI_PROD DWH Period co…" at bounding box center [340, 186] width 478 height 276
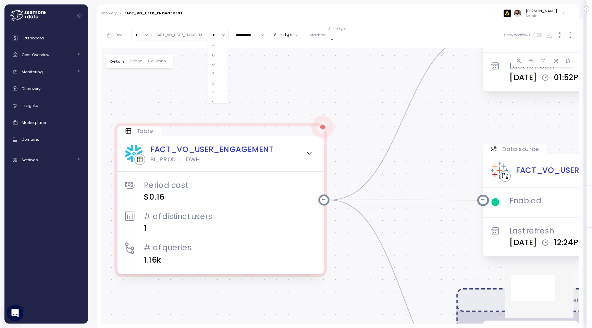
click at [141, 59] on span "Graph" at bounding box center [136, 61] width 12 height 4
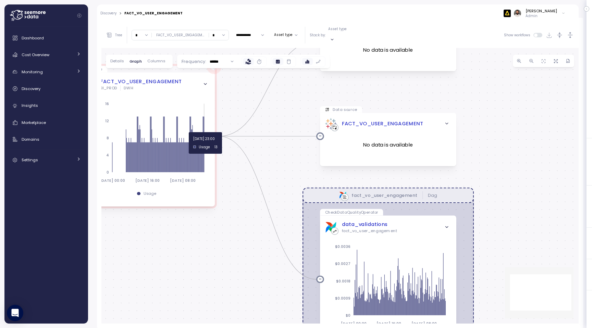
drag, startPoint x: 247, startPoint y: 163, endPoint x: 245, endPoint y: 229, distance: 66.2
click at [246, 229] on div "fact_vo_user_engagement Dag Table FACT_VO_USER_ENGAGEMENT BI_PROD DWH 2025-08-1…" at bounding box center [340, 186] width 478 height 276
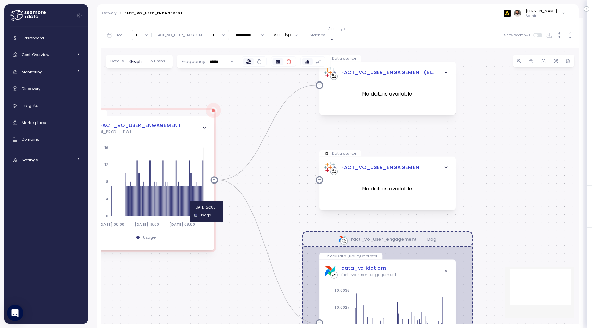
click at [286, 59] on icon at bounding box center [288, 61] width 5 height 5
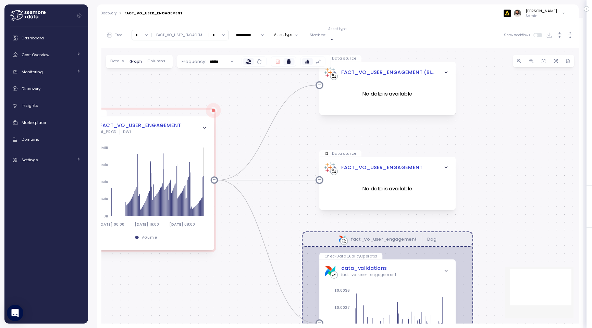
click at [278, 59] on icon at bounding box center [277, 61] width 5 height 5
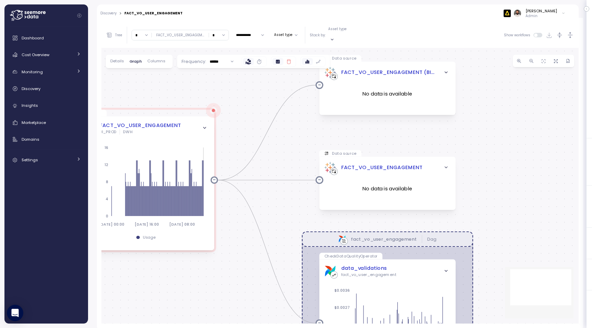
click at [286, 59] on icon at bounding box center [288, 61] width 5 height 5
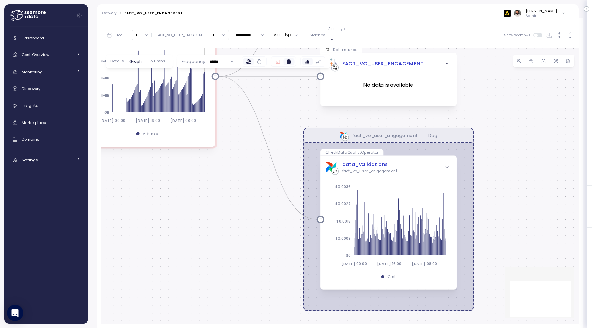
drag, startPoint x: 236, startPoint y: 289, endPoint x: 237, endPoint y: 187, distance: 102.5
click at [237, 187] on div "fact_vo_user_engagement Dag Table FACT_VO_USER_ENGAGEMENT BI_PROD DWH 2025-08-1…" at bounding box center [340, 186] width 478 height 276
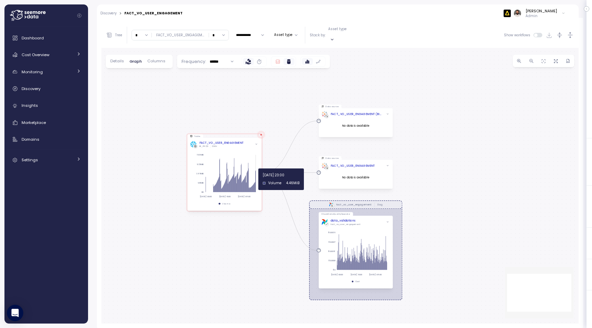
drag, startPoint x: 456, startPoint y: 163, endPoint x: 488, endPoint y: 200, distance: 49.1
click at [488, 200] on div "fact_vo_user_engagement Dag Table FACT_VO_USER_ENGAGEMENT BI_PROD DWH 2025-08-1…" at bounding box center [340, 186] width 478 height 276
click at [437, 181] on div "fact_vo_user_engagement Dag Table FACT_VO_USER_ENGAGEMENT BI_PROD DWH 2025-08-1…" at bounding box center [340, 186] width 478 height 276
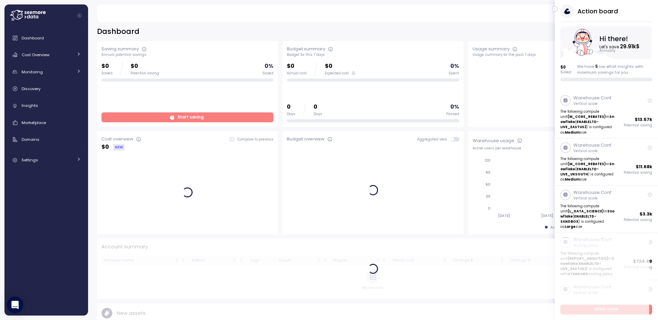
click at [555, 10] on icon "button" at bounding box center [555, 9] width 3 height 8
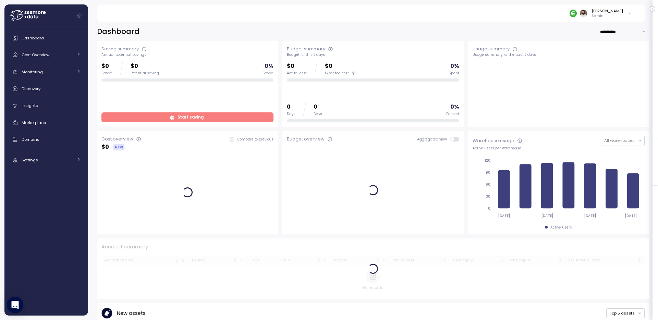
click at [620, 15] on p "Admin" at bounding box center [608, 16] width 32 height 5
click at [607, 79] on div "Copy account id" at bounding box center [602, 78] width 48 height 6
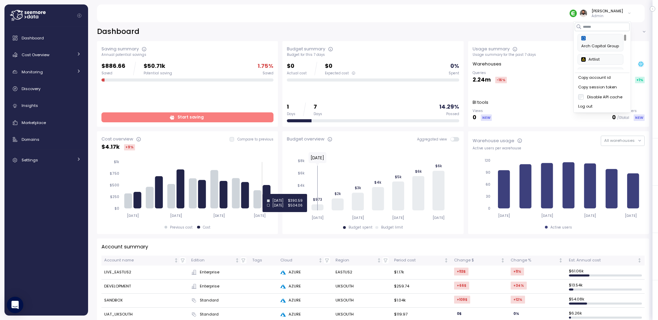
click at [270, 194] on icon at bounding box center [267, 196] width 8 height 23
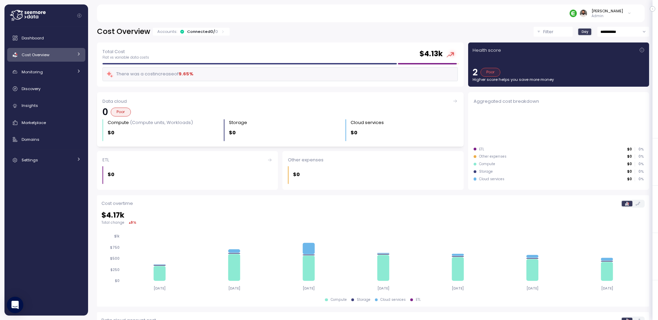
scroll to position [30, 0]
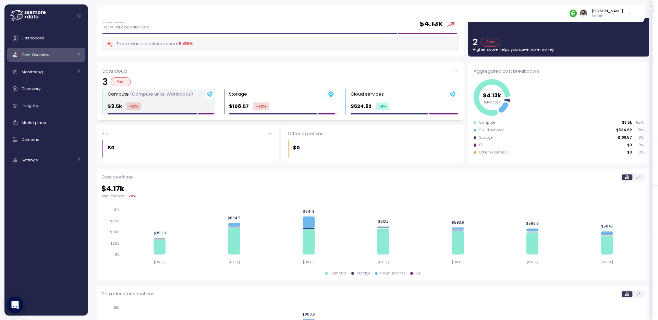
click at [187, 101] on div "Compute (Compute units, Workloads) $3.5k +13 %" at bounding box center [161, 102] width 107 height 26
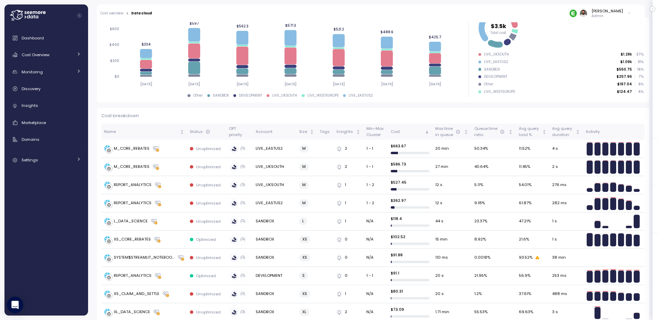
scroll to position [111, 0]
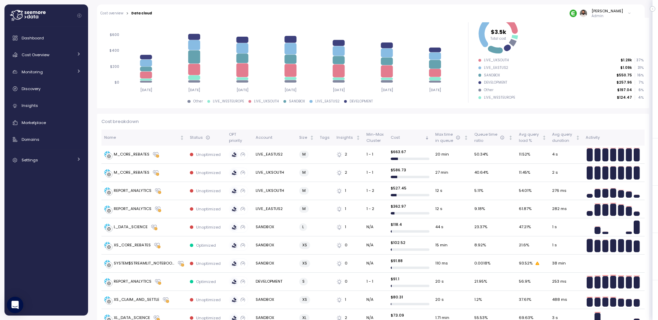
click at [613, 8] on div "[PERSON_NAME] Admin" at bounding box center [396, 13] width 480 height 18
click at [613, 12] on div "[PERSON_NAME]" at bounding box center [608, 10] width 32 height 5
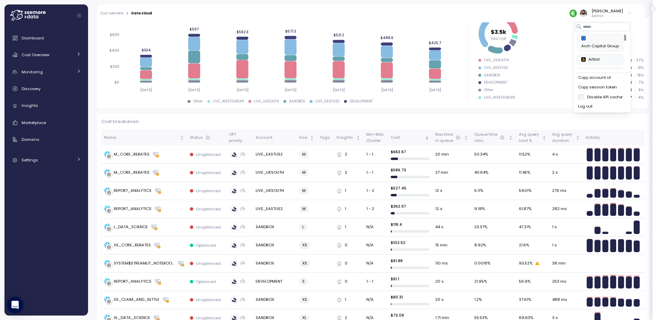
click at [612, 79] on div "Copy account id" at bounding box center [602, 78] width 48 height 6
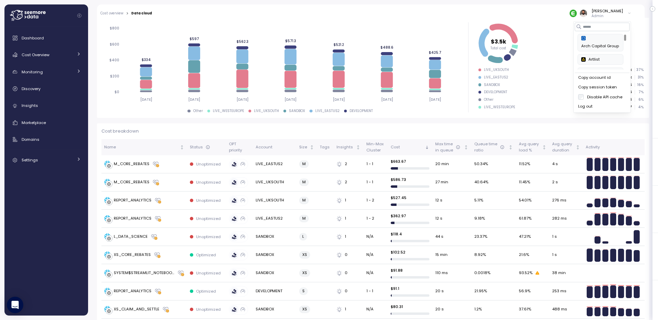
scroll to position [0, 0]
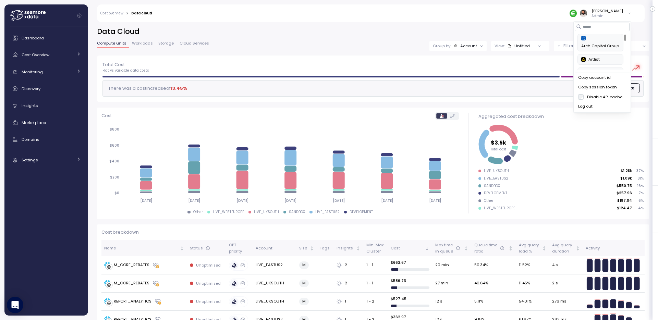
click at [544, 7] on div "[PERSON_NAME] Admin" at bounding box center [396, 13] width 480 height 18
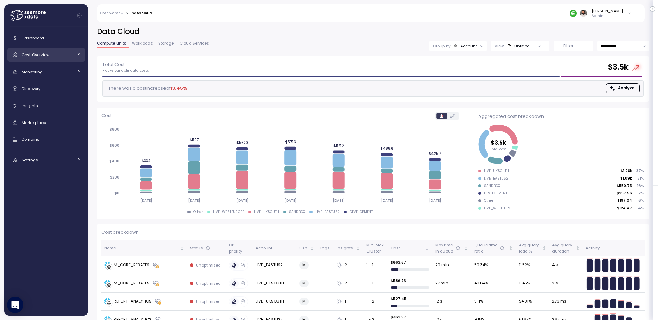
click at [63, 55] on div "Cost Overview" at bounding box center [47, 54] width 51 height 7
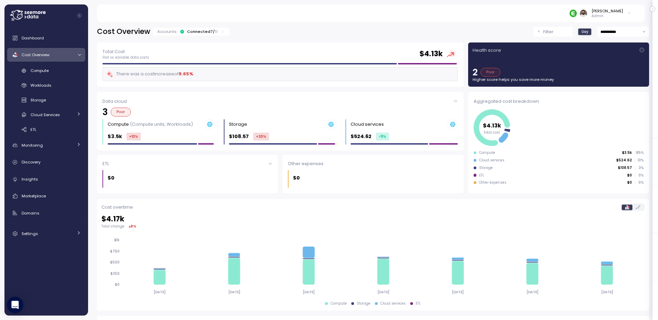
click at [218, 34] on div "Accounts: Connected 7 / 11" at bounding box center [191, 32] width 76 height 8
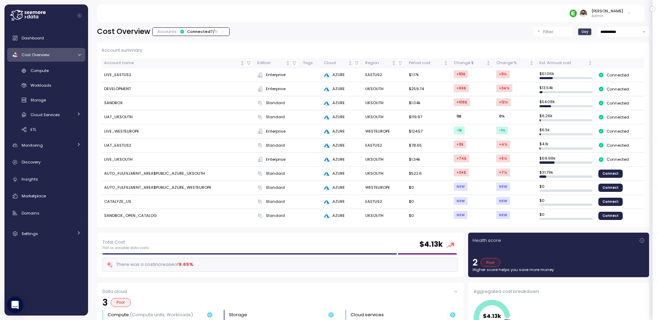
click at [170, 175] on td "AUTO_FULFILLMENT_AREA$PUBLIC_AZURE_UKSOUTH" at bounding box center [177, 174] width 153 height 14
copy td "PUBLIC_AZURE_UKSOUTH"
click at [112, 177] on td "AUTO_FULFILLMENT_AREA$PUBLIC_AZURE_UKSOUTH" at bounding box center [177, 174] width 153 height 14
click at [113, 176] on td "AUTO_FULFILLMENT_AREA$PUBLIC_AZURE_UKSOUTH" at bounding box center [177, 174] width 153 height 14
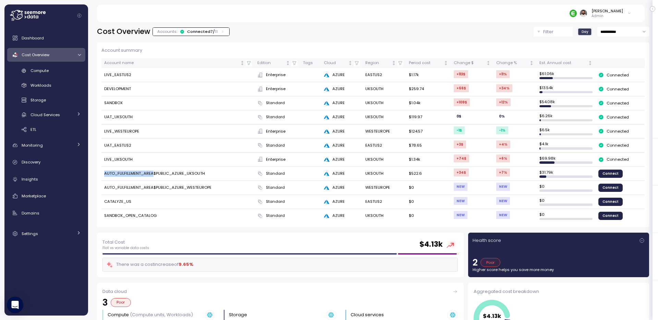
click at [113, 176] on td "AUTO_FULFILLMENT_AREA$PUBLIC_AZURE_UKSOUTH" at bounding box center [177, 174] width 153 height 14
copy td "AUTO_FULFILLMENT_AREA"
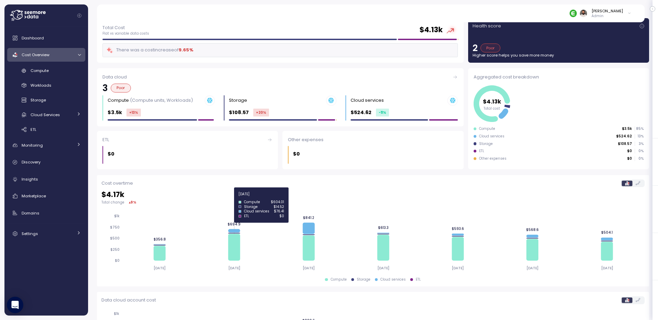
scroll to position [302, 0]
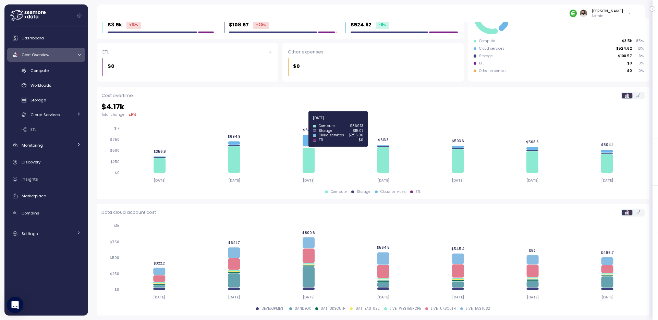
click at [308, 141] on icon at bounding box center [309, 140] width 12 height 11
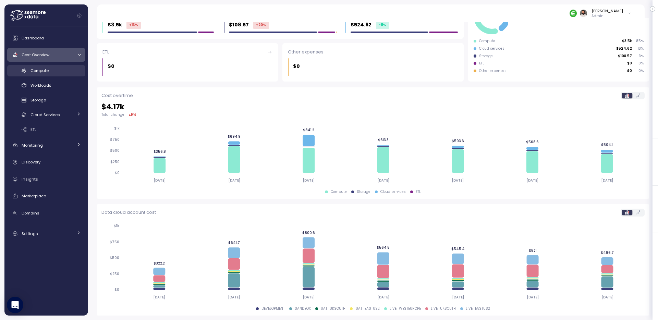
click at [62, 70] on div "Compute" at bounding box center [56, 70] width 50 height 7
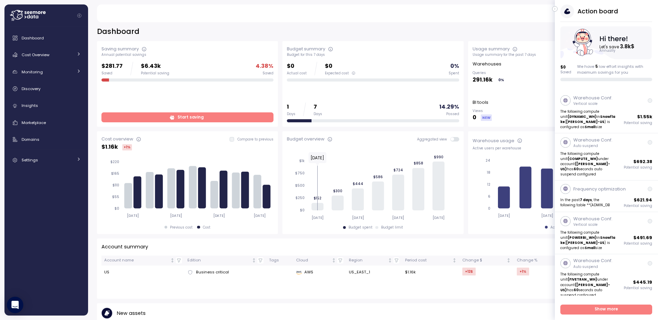
click at [554, 11] on button "button" at bounding box center [554, 8] width 5 height 5
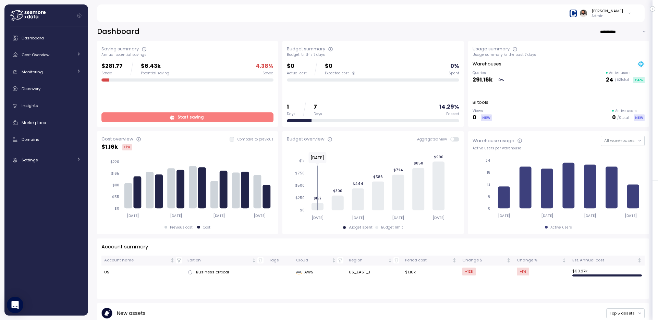
click at [622, 30] on input "**********" at bounding box center [624, 32] width 49 height 10
click at [622, 57] on span "Last 30 days" at bounding box center [616, 55] width 25 height 6
type input "**********"
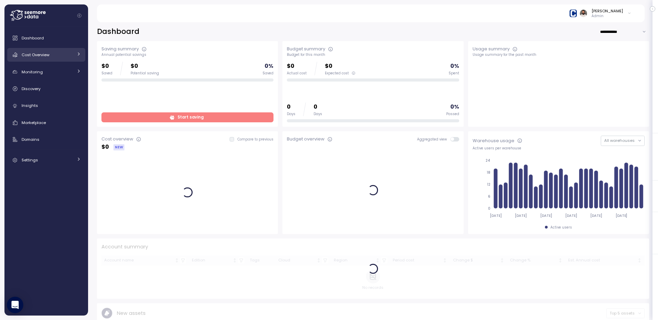
click at [32, 56] on span "Cost Overview" at bounding box center [36, 54] width 28 height 5
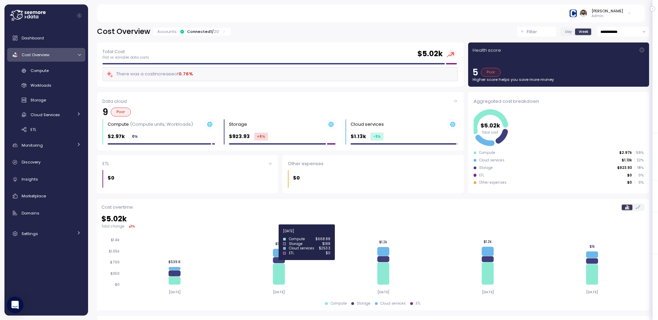
click at [279, 254] on icon at bounding box center [279, 253] width 12 height 8
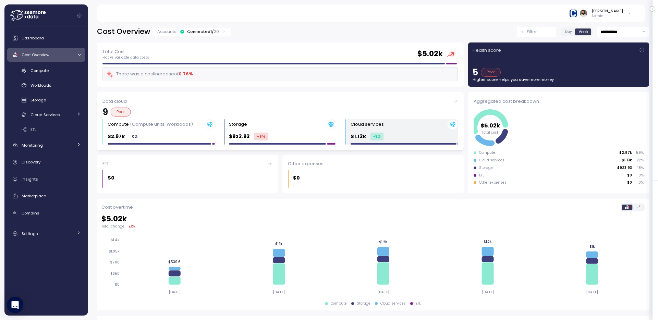
click at [387, 135] on div "$1.13k -3 %" at bounding box center [404, 137] width 107 height 8
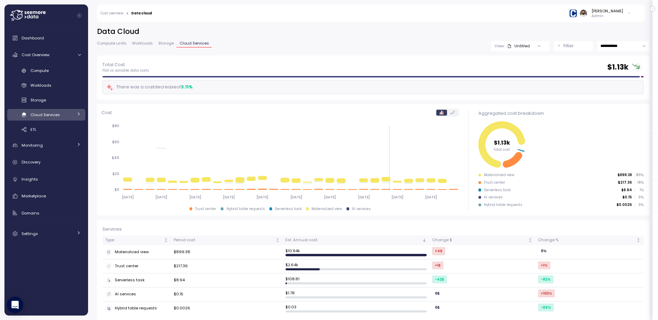
scroll to position [5, 0]
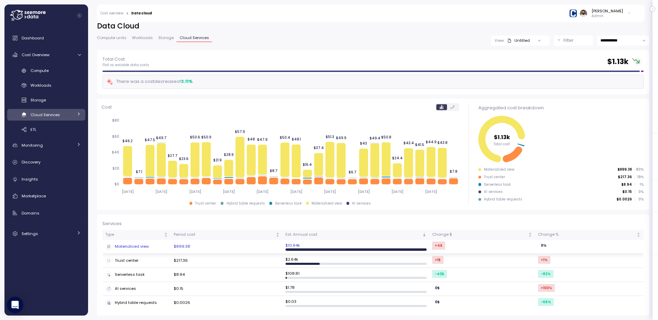
click at [243, 245] on td "$899.38" at bounding box center [227, 247] width 112 height 14
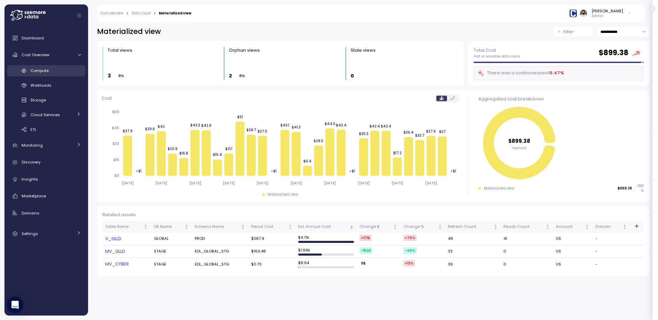
click at [46, 68] on span "Compute" at bounding box center [40, 70] width 18 height 5
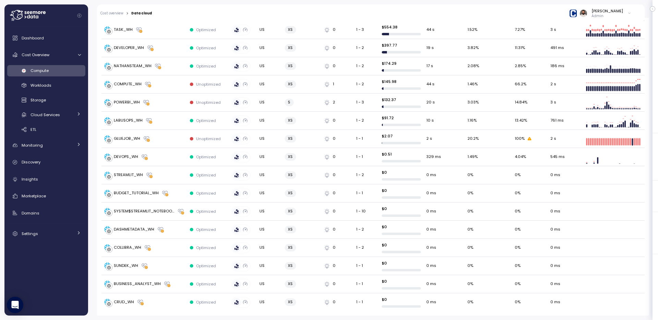
scroll to position [2, 0]
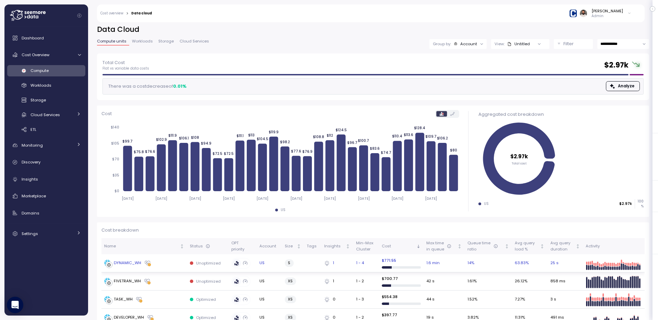
click at [155, 261] on div "DYNAMIC_WH" at bounding box center [144, 263] width 80 height 7
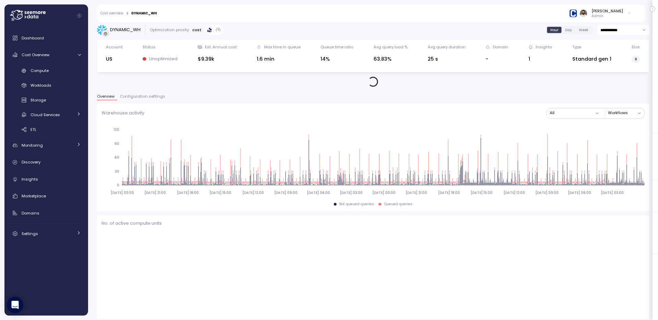
click at [154, 98] on span "Configuration settings" at bounding box center [142, 97] width 45 height 4
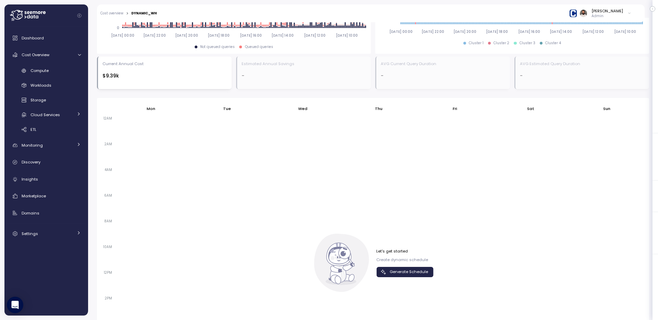
scroll to position [367, 0]
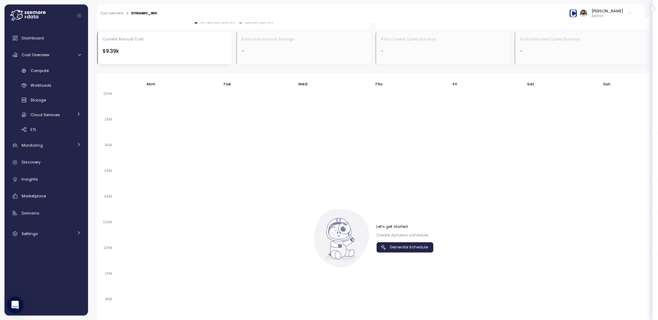
click at [413, 254] on div "Let's get started Create dynamic schedule Generate Schedule" at bounding box center [373, 238] width 121 height 58
click at [413, 246] on span "Generate Schedule" at bounding box center [409, 247] width 38 height 9
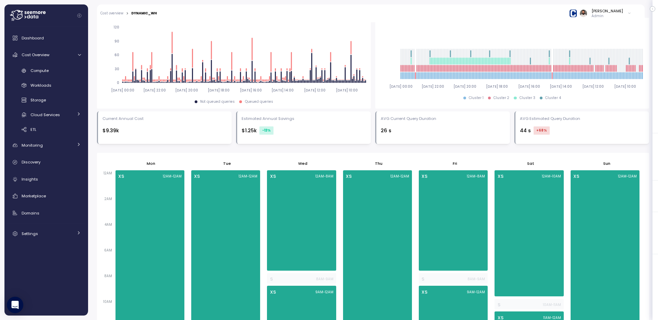
scroll to position [287, 0]
click at [51, 151] on link "Monitoring" at bounding box center [46, 146] width 78 height 14
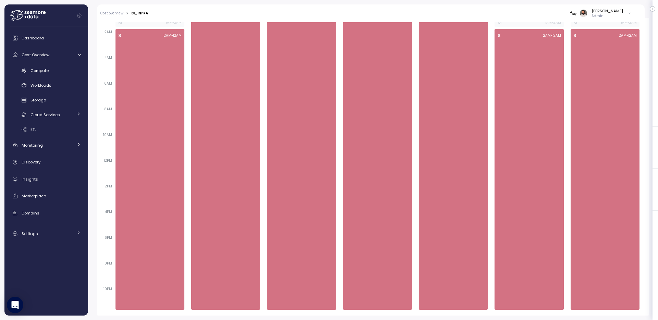
scroll to position [158, 0]
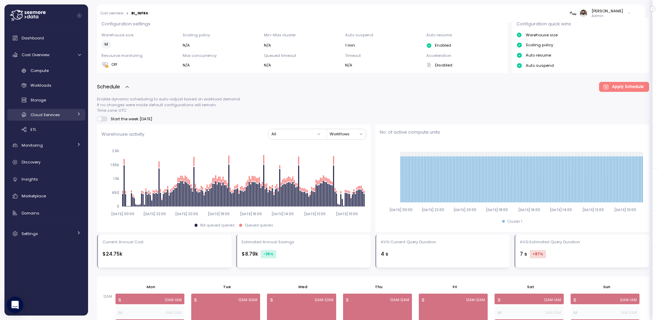
click at [67, 117] on div "Cloud Services" at bounding box center [52, 114] width 43 height 7
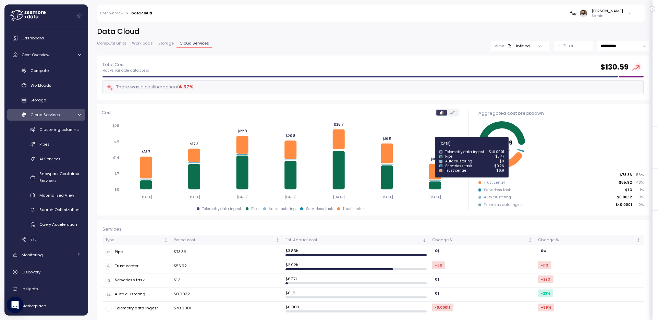
scroll to position [5, 0]
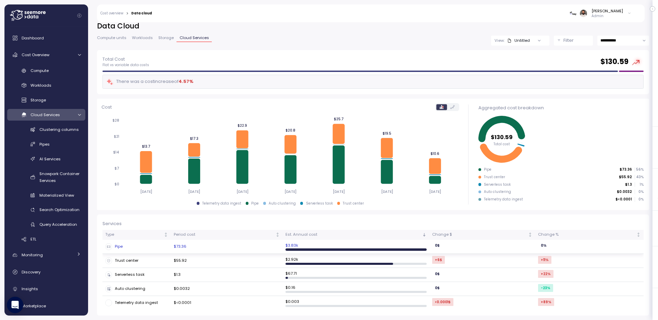
click at [248, 244] on td "$73.36" at bounding box center [227, 247] width 112 height 14
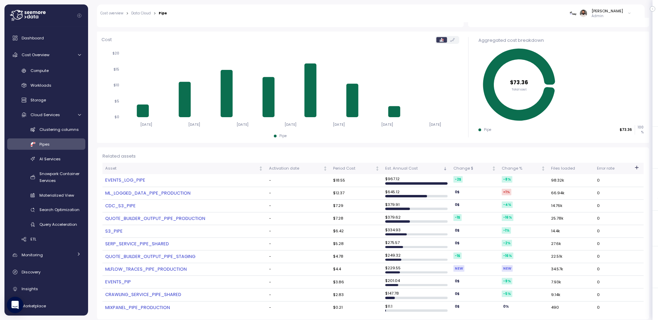
scroll to position [70, 0]
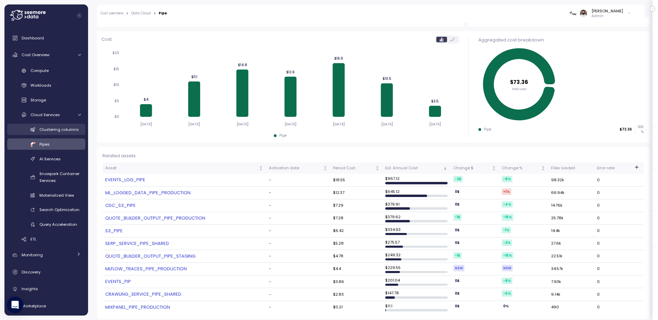
click at [58, 133] on div "Clustering columns" at bounding box center [59, 129] width 41 height 7
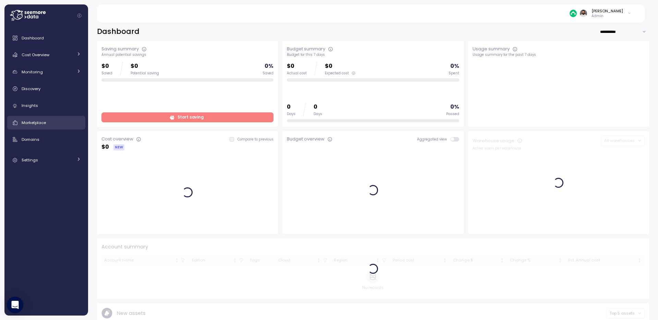
click at [41, 123] on span "Marketplace" at bounding box center [34, 122] width 24 height 5
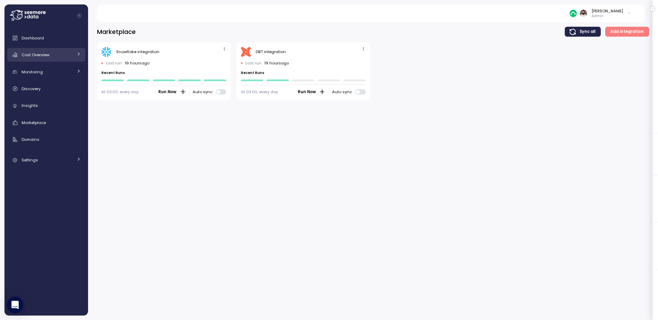
click at [45, 56] on span "Cost Overview" at bounding box center [36, 54] width 28 height 5
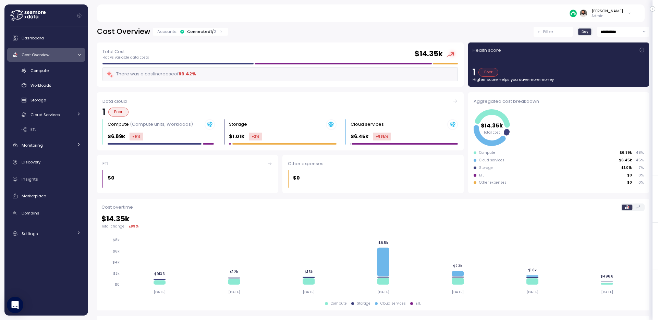
click at [210, 32] on div "Connected 1 / 2" at bounding box center [201, 31] width 29 height 5
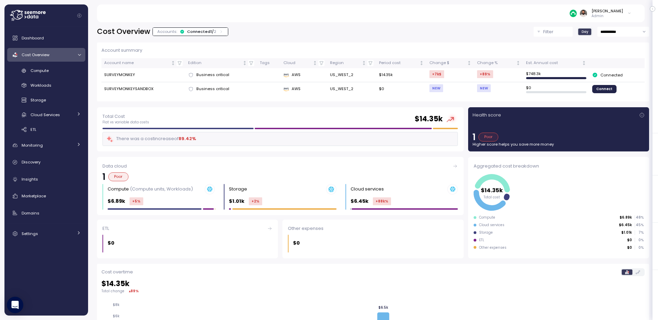
click at [210, 32] on div "Connected 1 / 2" at bounding box center [201, 31] width 29 height 5
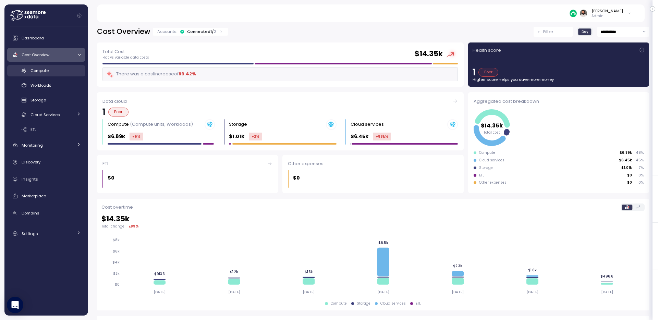
click at [45, 75] on link "Compute" at bounding box center [46, 70] width 78 height 11
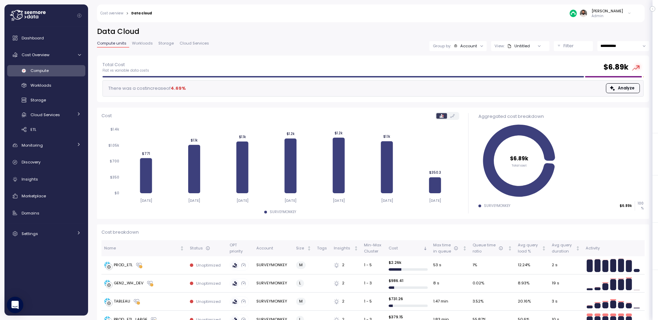
click at [145, 45] on span "Workloads" at bounding box center [142, 43] width 21 height 4
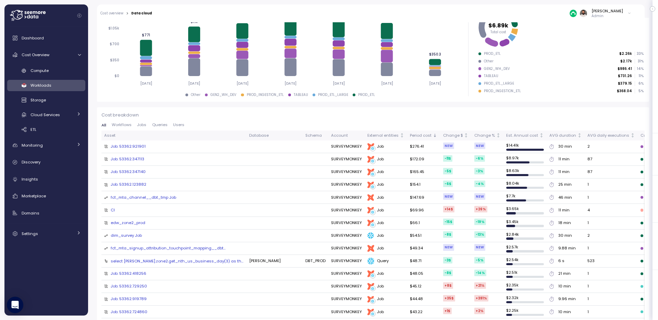
scroll to position [113, 0]
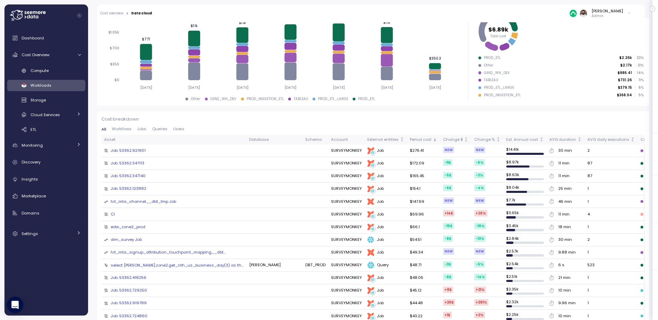
click at [132, 151] on div "Job: 53362.921901" at bounding box center [128, 151] width 35 height 6
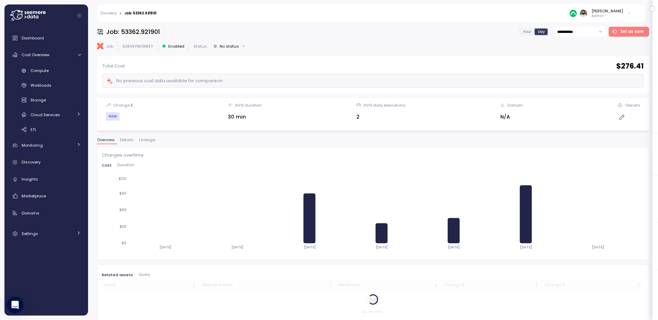
click at [142, 141] on span "Lineage" at bounding box center [147, 140] width 16 height 4
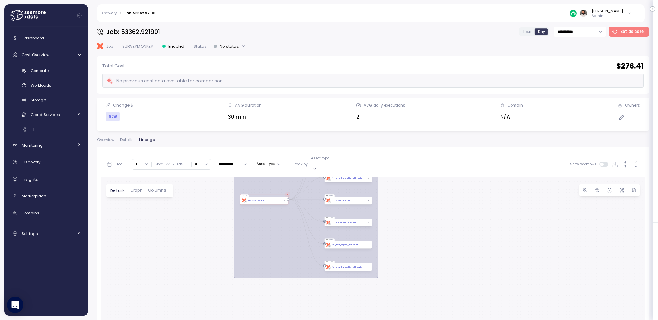
drag, startPoint x: 183, startPoint y: 236, endPoint x: 184, endPoint y: 165, distance: 71.3
click at [184, 164] on div "**********" at bounding box center [372, 298] width 543 height 293
click at [195, 161] on input "*" at bounding box center [202, 164] width 20 height 10
click at [197, 210] on div "3" at bounding box center [200, 212] width 16 height 9
type input "*"
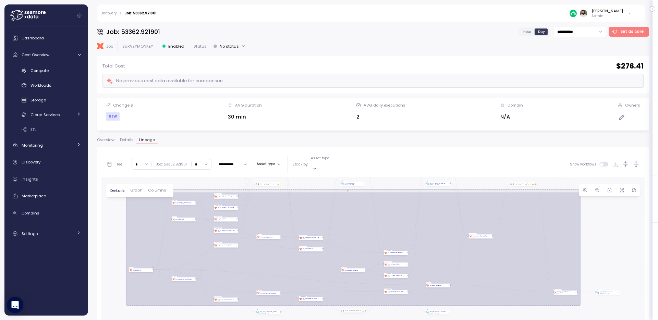
drag, startPoint x: 211, startPoint y: 245, endPoint x: 211, endPoint y: 167, distance: 78.5
click at [211, 166] on div "**********" at bounding box center [372, 298] width 543 height 293
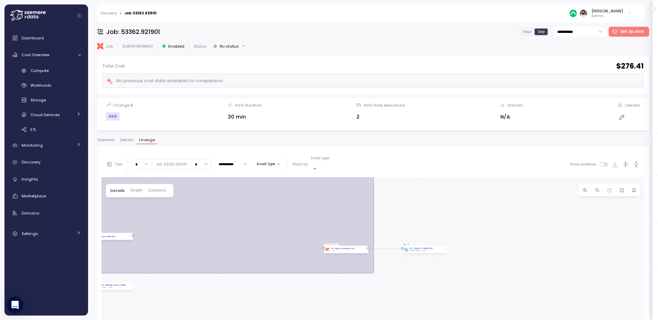
drag, startPoint x: 432, startPoint y: 225, endPoint x: 418, endPoint y: 260, distance: 37.4
click at [418, 262] on div "dbt Job: 53362.921901 Job Job dbt Job: 53362.921901 Model dbt fct_mta_channel M…" at bounding box center [372, 311] width 543 height 268
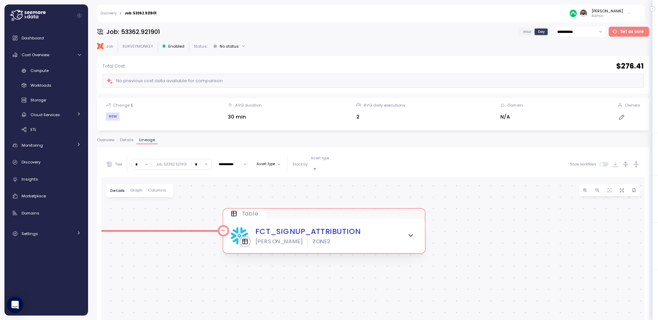
click at [412, 232] on icon "button" at bounding box center [411, 236] width 8 height 8
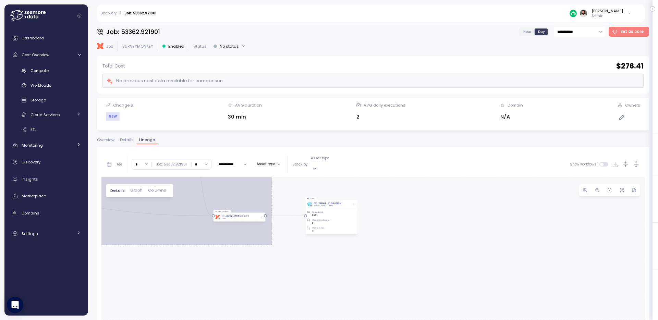
click at [602, 164] on div "Show workflows" at bounding box center [605, 164] width 70 height 8
click at [604, 162] on span at bounding box center [606, 164] width 5 height 4
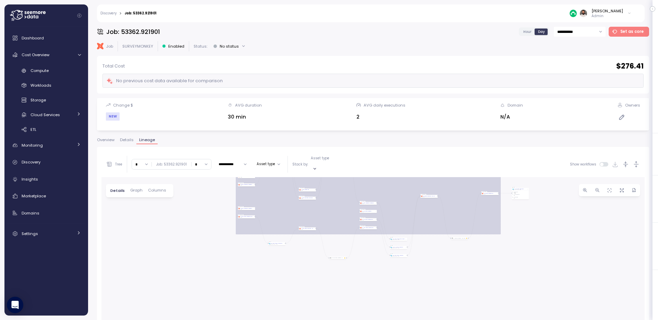
drag, startPoint x: 393, startPoint y: 263, endPoint x: 393, endPoint y: 171, distance: 92.2
click at [393, 170] on div "**********" at bounding box center [372, 298] width 543 height 293
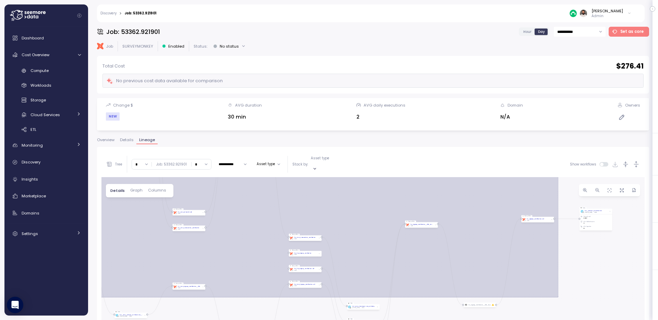
drag, startPoint x: 404, startPoint y: 206, endPoint x: 355, endPoint y: 254, distance: 69.1
click at [355, 254] on div "dbt Job: 53362.921901 Job Query pattern dbt fct_mta_channel__dbt_tmp Job zone2 …" at bounding box center [372, 311] width 543 height 268
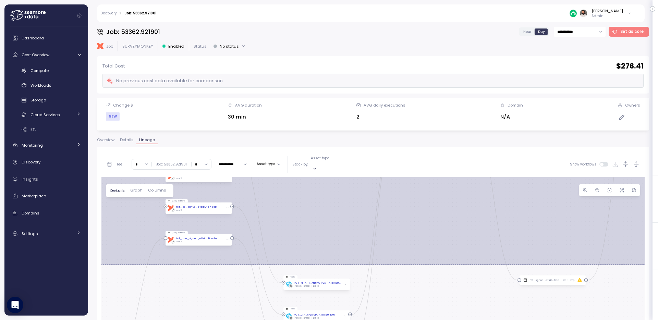
drag, startPoint x: 405, startPoint y: 260, endPoint x: 406, endPoint y: 191, distance: 68.9
click at [406, 191] on div "dbt Job: 53362.921901 Job Query pattern dbt fct_mta_channel__dbt_tmp Job zone2 …" at bounding box center [372, 311] width 543 height 268
click at [207, 209] on div "zone2" at bounding box center [196, 210] width 41 height 3
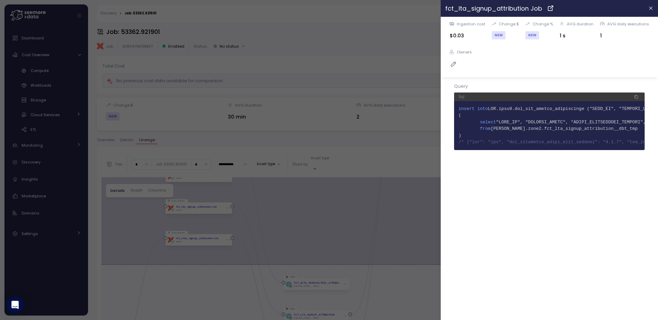
click at [201, 253] on div at bounding box center [329, 160] width 658 height 320
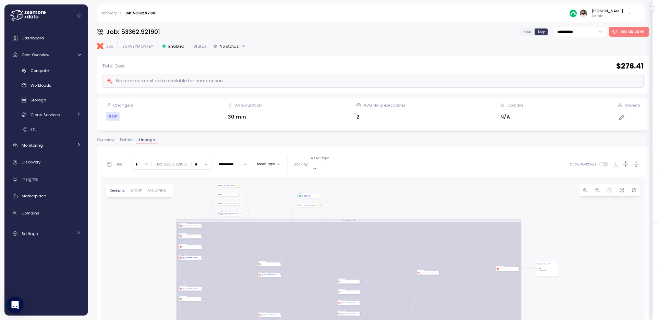
drag, startPoint x: 202, startPoint y: 268, endPoint x: 350, endPoint y: 331, distance: 161.5
click at [350, 320] on html "Action board Let's save 64.23k $ Annually $ 0 Saved We have 5 low effort insigh…" at bounding box center [329, 160] width 658 height 320
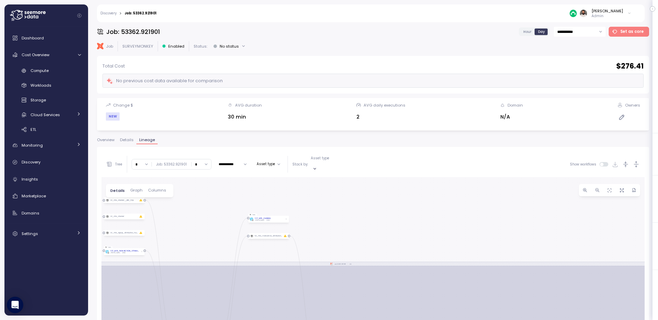
drag, startPoint x: 338, startPoint y: 281, endPoint x: 339, endPoint y: 206, distance: 75.1
click at [338, 279] on div "dbt Job: 53362.921901 Job Query pattern dbt fct_mta_channel__dbt_tmp Job zone2 …" at bounding box center [372, 311] width 543 height 268
click at [339, 203] on div "dbt Job: 53362.921901 Job Query pattern dbt fct_mta_channel__dbt_tmp Job zone2 …" at bounding box center [372, 311] width 543 height 268
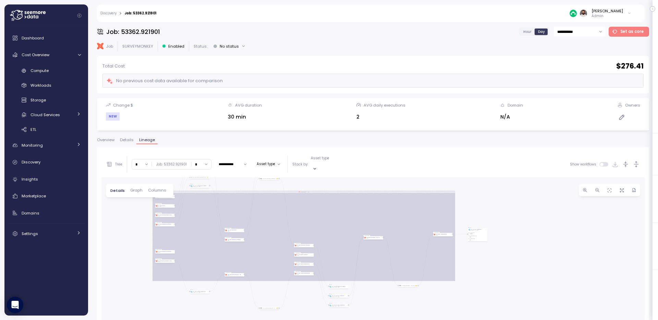
drag, startPoint x: 323, startPoint y: 280, endPoint x: 295, endPoint y: 200, distance: 85.2
click at [295, 200] on div "dbt Job: 53362.921901 Job Query pattern dbt fct_mta_channel__dbt_tmp Job zone2 …" at bounding box center [372, 311] width 543 height 268
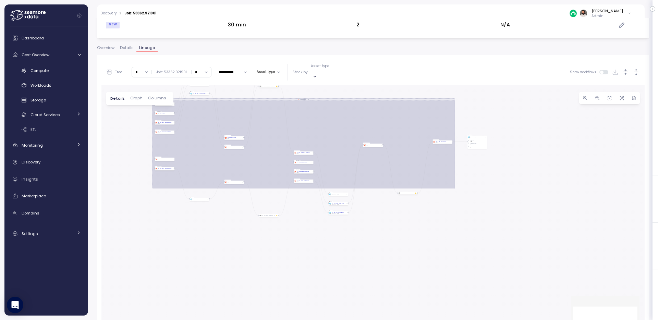
scroll to position [129, 0]
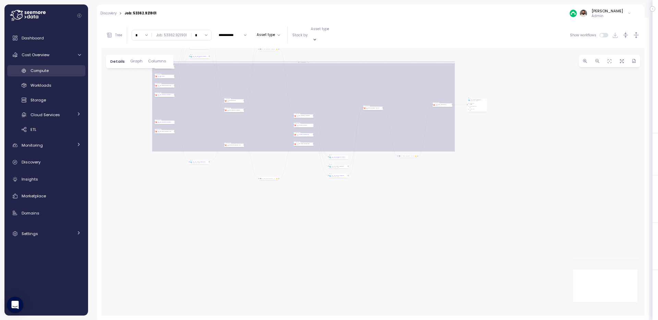
click at [61, 70] on div "Compute" at bounding box center [56, 70] width 50 height 7
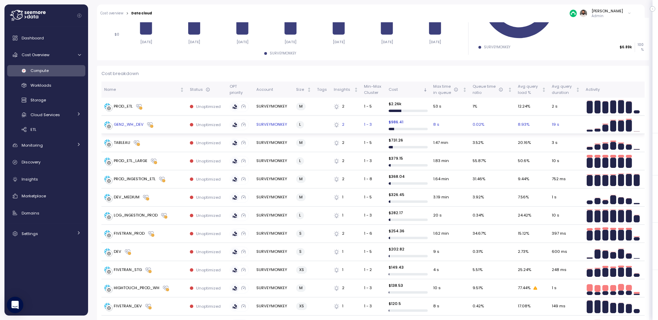
scroll to position [158, 0]
click at [168, 129] on td "GEN2_WH_DEV" at bounding box center [144, 125] width 86 height 18
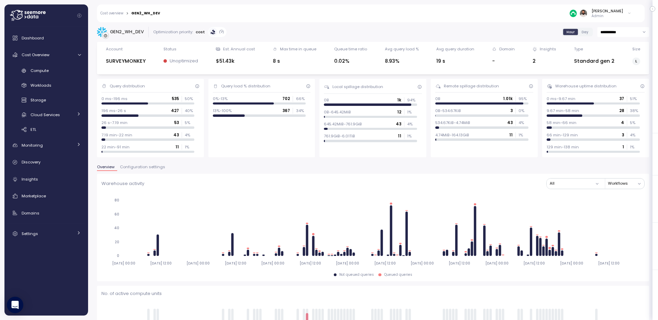
scroll to position [31, 0]
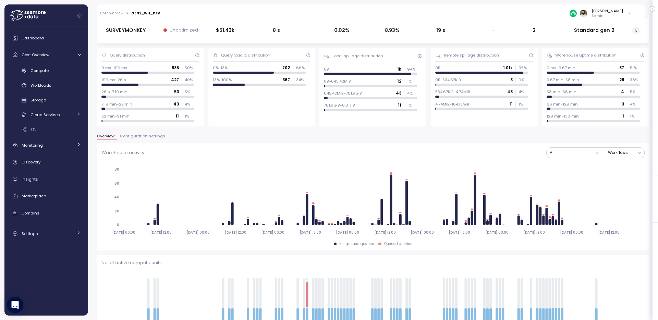
click at [146, 138] on span "Configuration settings" at bounding box center [142, 136] width 45 height 4
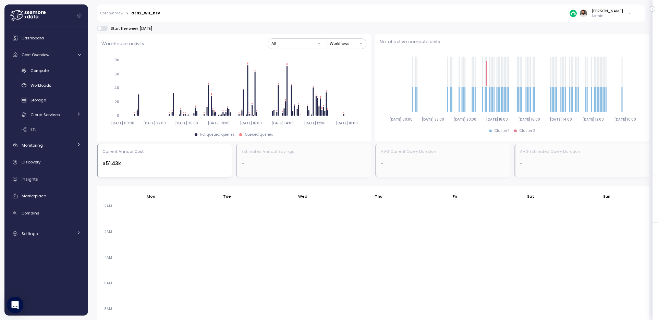
scroll to position [18, 0]
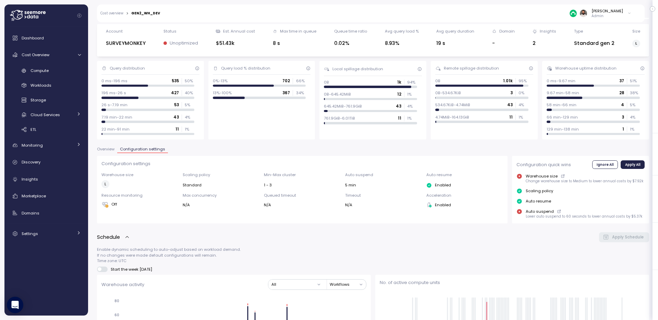
click at [103, 152] on button "Overview" at bounding box center [107, 150] width 20 height 6
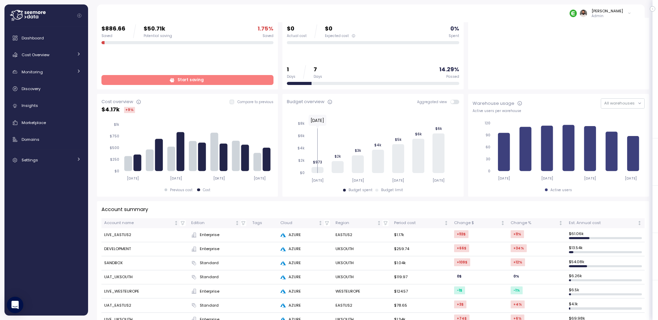
scroll to position [38, 0]
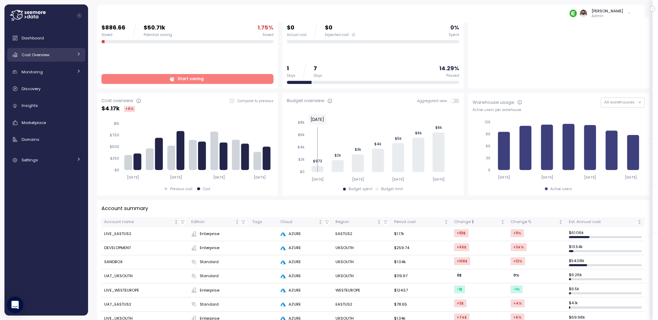
click at [64, 53] on div "Cost Overview" at bounding box center [47, 54] width 51 height 7
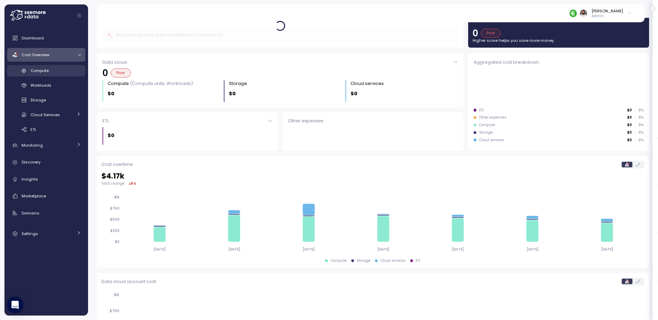
click at [61, 71] on div "Compute" at bounding box center [56, 70] width 50 height 7
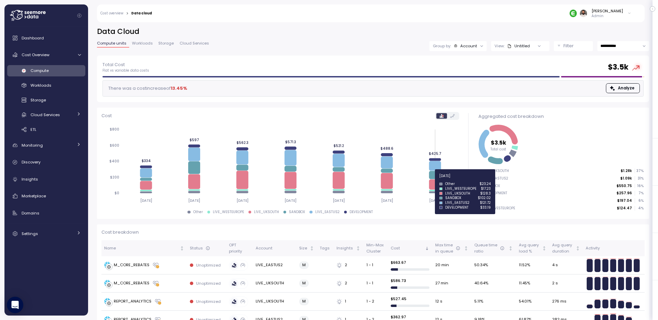
click at [434, 172] on icon at bounding box center [435, 175] width 12 height 8
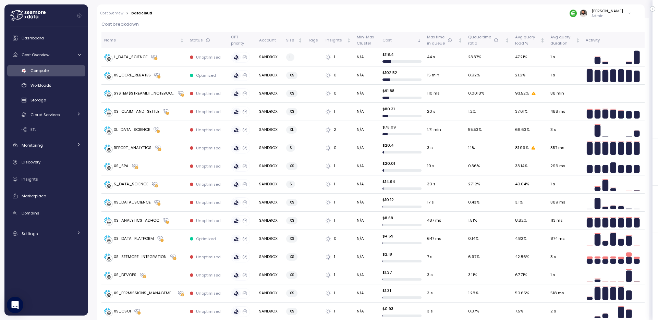
scroll to position [180, 0]
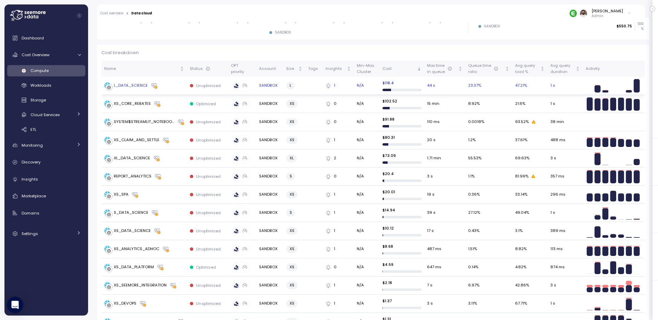
click at [169, 91] on td "L_DATA_SCIENCE" at bounding box center [144, 86] width 86 height 18
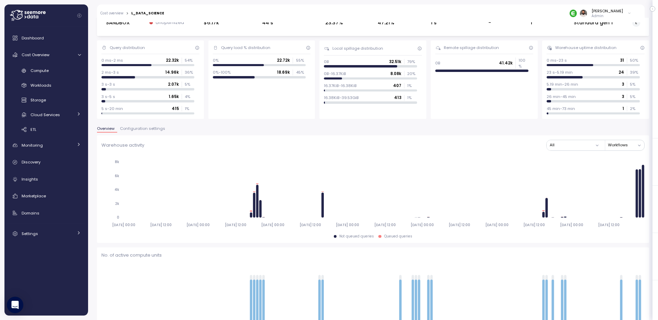
scroll to position [12, 0]
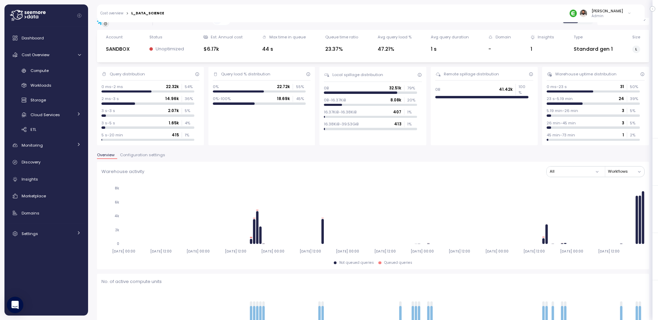
click at [143, 156] on span "Configuration settings" at bounding box center [142, 155] width 45 height 4
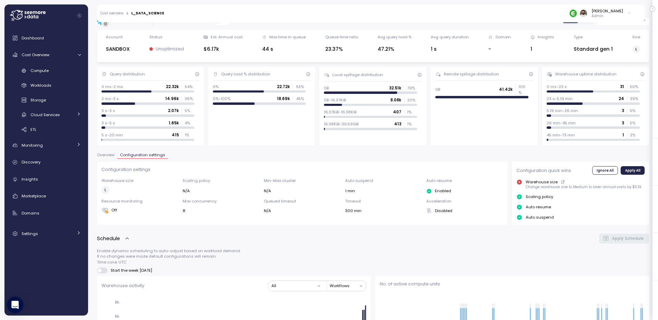
click at [108, 154] on span "Overview" at bounding box center [105, 155] width 17 height 4
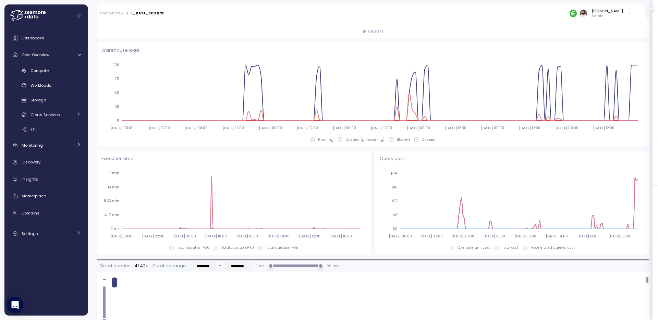
scroll to position [724, 0]
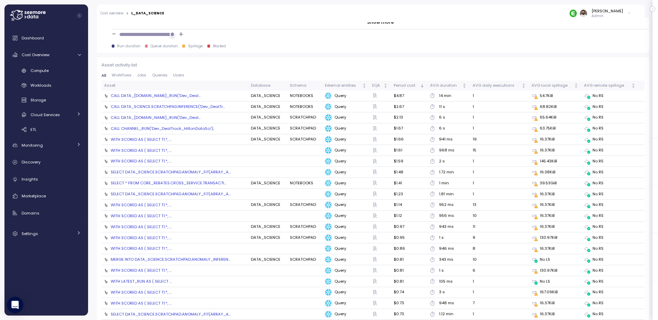
click at [201, 96] on div "CALL DATA_SCIENCE.SCRATCHPAD.CHANNEL_RUN('Dev_Deal..." at bounding box center [156, 95] width 90 height 5
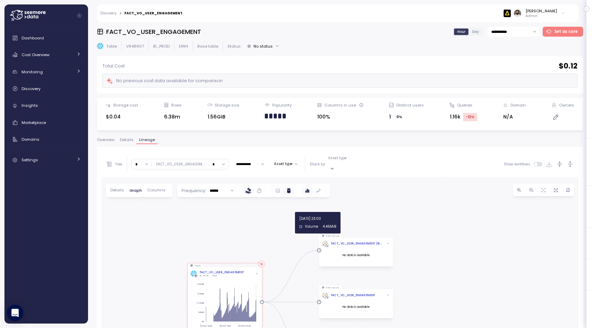
scroll to position [129, 0]
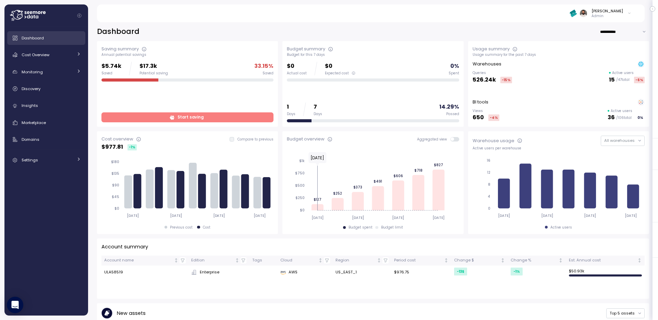
click at [52, 44] on link "Dashboard" at bounding box center [46, 38] width 78 height 14
click at [52, 53] on div "Cost Overview" at bounding box center [47, 54] width 51 height 7
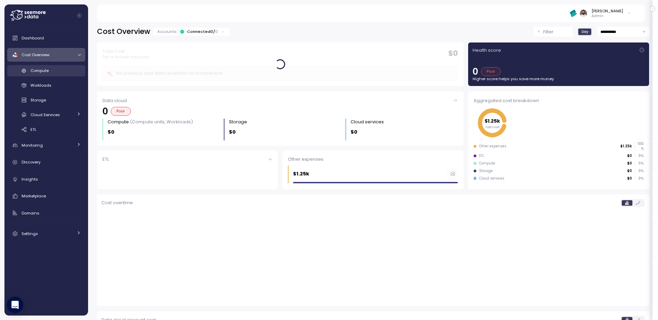
click at [64, 75] on link "Compute" at bounding box center [46, 70] width 78 height 11
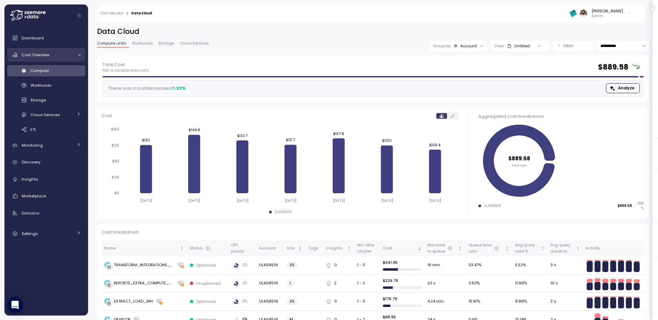
click at [70, 53] on div "Cost Overview" at bounding box center [47, 54] width 51 height 7
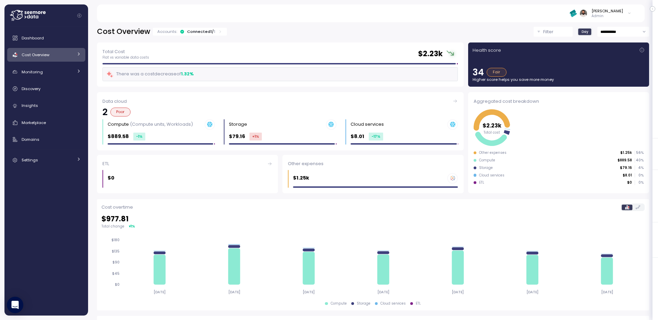
click at [70, 53] on div "Cost Overview" at bounding box center [47, 54] width 51 height 7
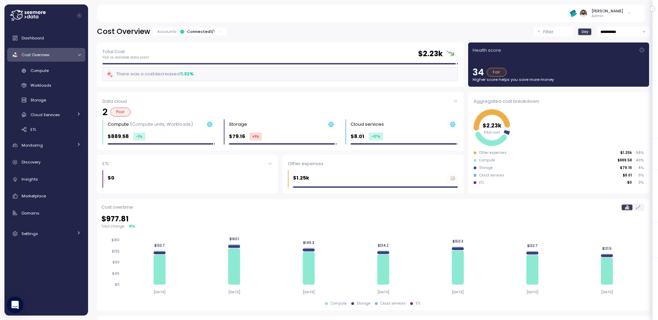
click at [215, 30] on div "Accounts: Connected 1 / 1" at bounding box center [189, 31] width 65 height 5
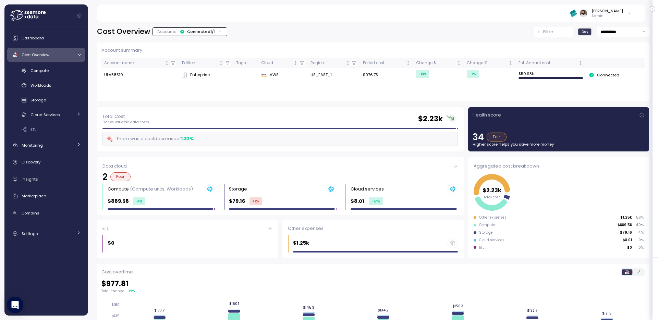
click at [215, 30] on div "Accounts: Connected 1 / 1" at bounding box center [189, 31] width 65 height 5
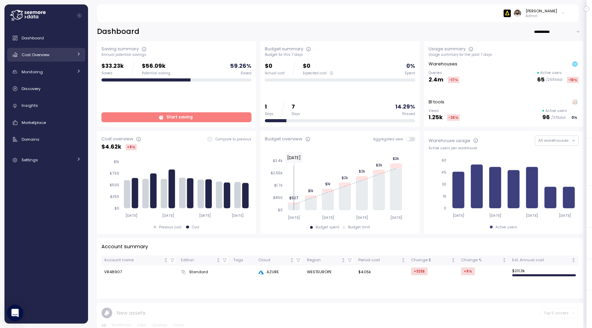
click at [60, 48] on link "Cost Overview" at bounding box center [46, 55] width 78 height 14
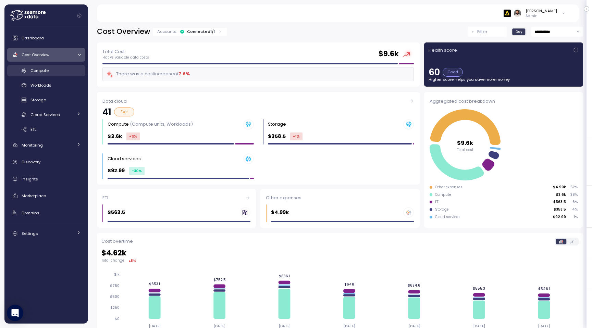
click at [73, 73] on div "Compute" at bounding box center [56, 70] width 50 height 7
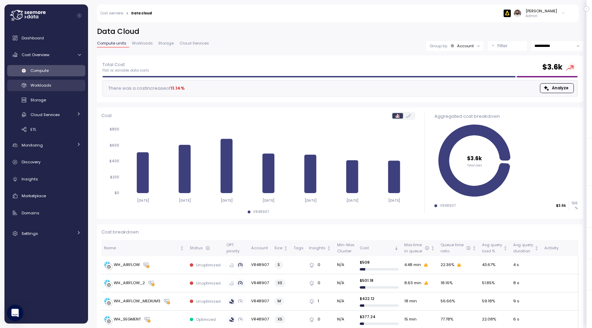
click at [64, 84] on div "Workloads" at bounding box center [56, 85] width 50 height 7
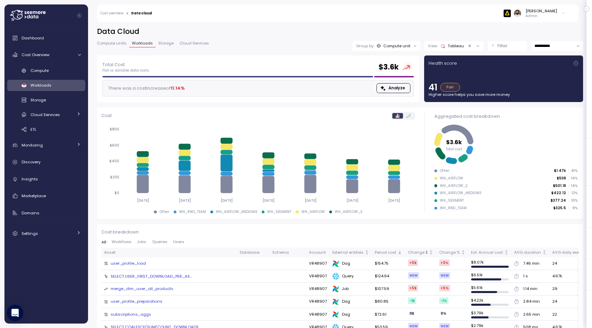
click at [565, 14] on icon at bounding box center [564, 13] width 4 height 8
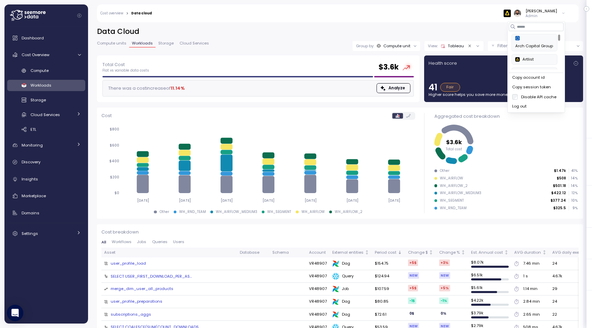
click at [563, 14] on icon at bounding box center [564, 13] width 4 height 8
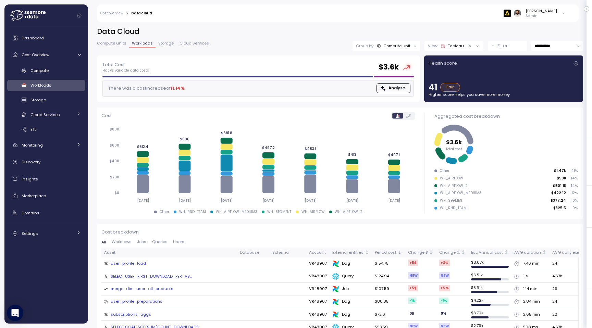
click at [563, 14] on icon at bounding box center [564, 13] width 4 height 8
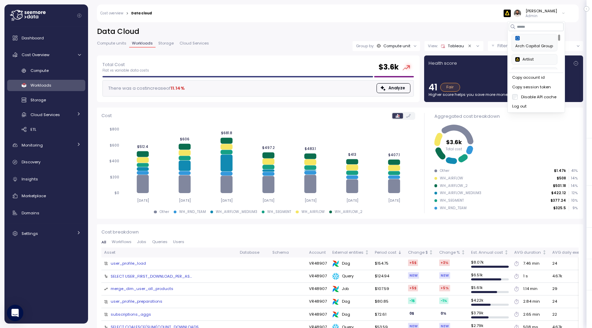
click at [544, 77] on div "Copy account id" at bounding box center [537, 78] width 48 height 6
click at [52, 72] on div "Compute" at bounding box center [56, 70] width 50 height 7
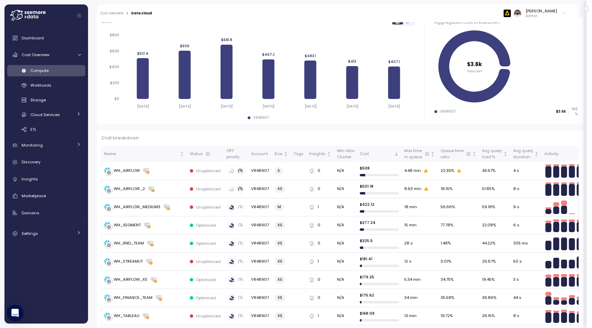
scroll to position [102, 0]
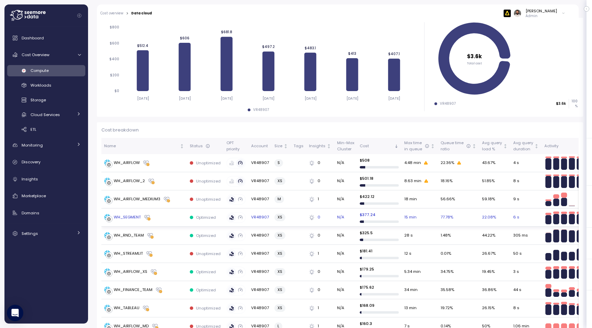
click at [158, 215] on div "WH_SEGMENT" at bounding box center [144, 217] width 80 height 7
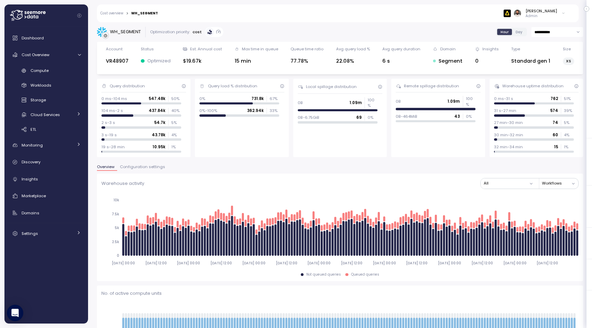
click at [156, 170] on button "Configuration settings" at bounding box center [142, 168] width 51 height 6
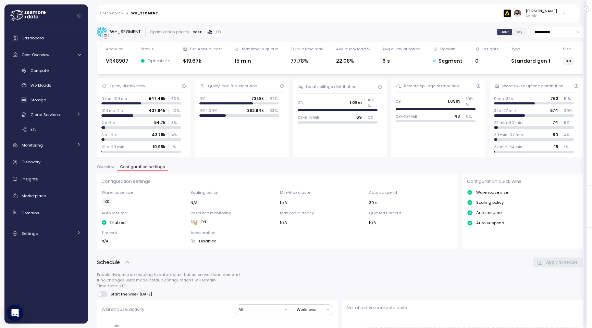
click at [111, 169] on span "Overview" at bounding box center [105, 167] width 17 height 4
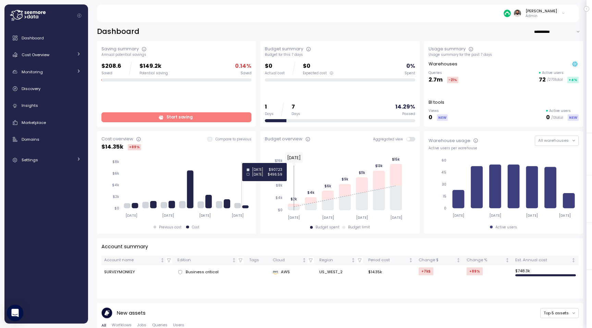
scroll to position [0, 0]
click at [72, 58] on link "Cost Overview" at bounding box center [46, 55] width 78 height 14
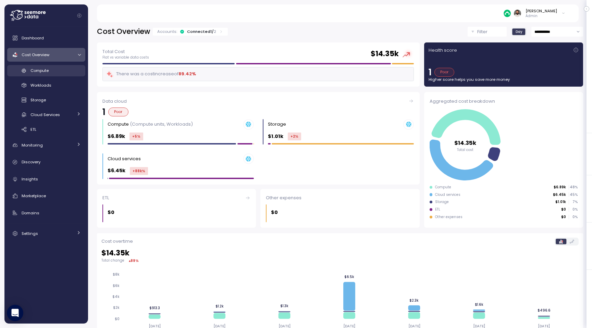
click at [63, 68] on div "Compute" at bounding box center [56, 70] width 50 height 7
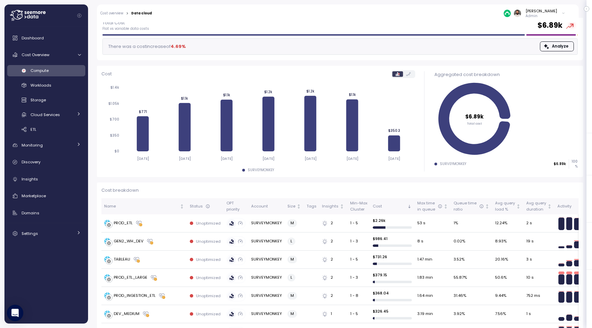
scroll to position [26, 0]
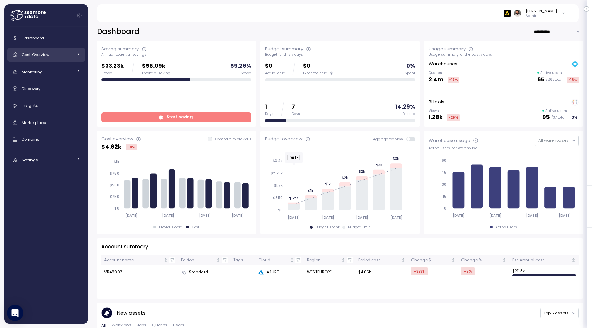
click at [50, 55] on div "Cost Overview" at bounding box center [47, 54] width 51 height 7
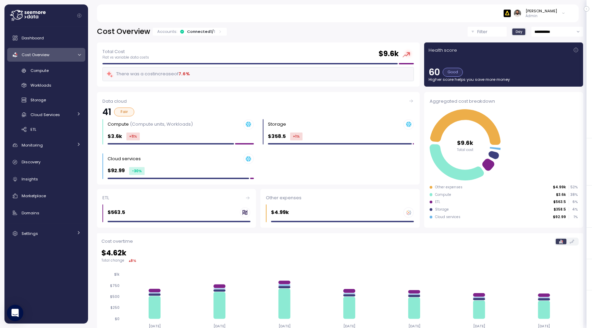
click at [197, 28] on div "Accounts: Connected 1 / 1" at bounding box center [190, 32] width 74 height 8
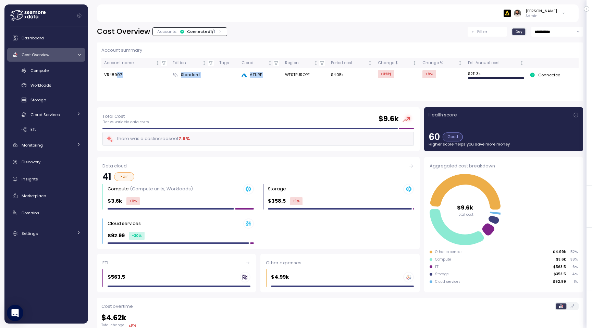
drag, startPoint x: 117, startPoint y: 77, endPoint x: 284, endPoint y: 76, distance: 166.6
click at [284, 76] on tr "VR48907 Standard AZURE WESTEUROPE $4.05k +323 $ +9 % $ 211.3k Connected" at bounding box center [340, 75] width 478 height 14
click at [284, 76] on td "WESTEUROPE" at bounding box center [306, 75] width 46 height 14
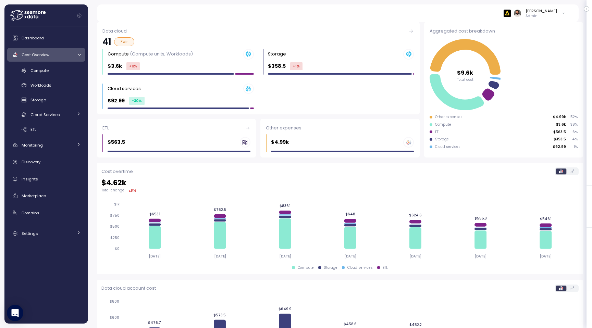
scroll to position [130, 0]
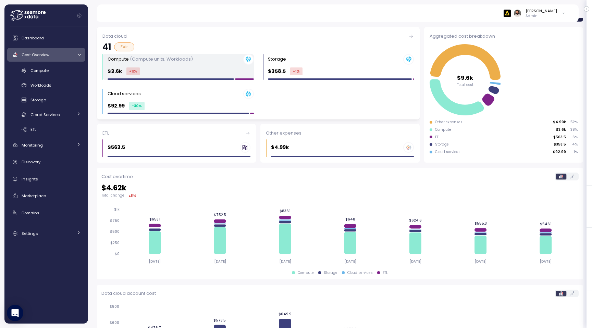
click at [223, 70] on div "$3.6k +11 %" at bounding box center [181, 72] width 146 height 8
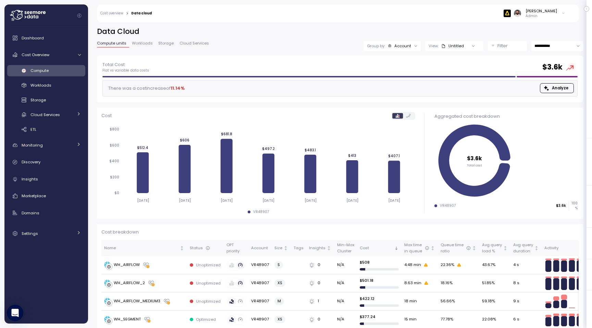
click at [190, 43] on span "Cloud Services" at bounding box center [194, 43] width 29 height 4
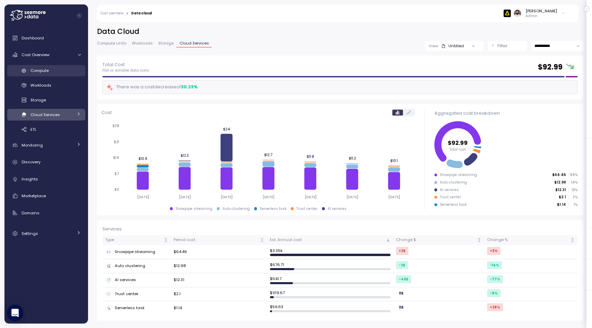
click at [72, 69] on div "Compute" at bounding box center [56, 70] width 50 height 7
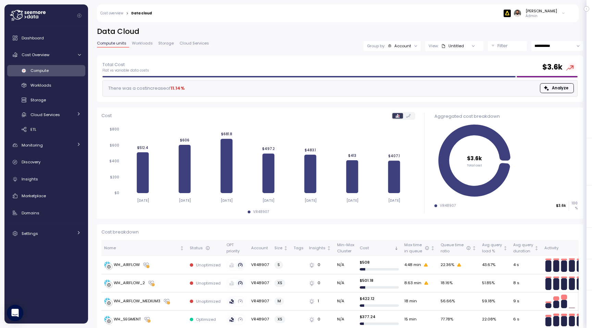
click at [506, 48] on p "Filter" at bounding box center [503, 46] width 10 height 7
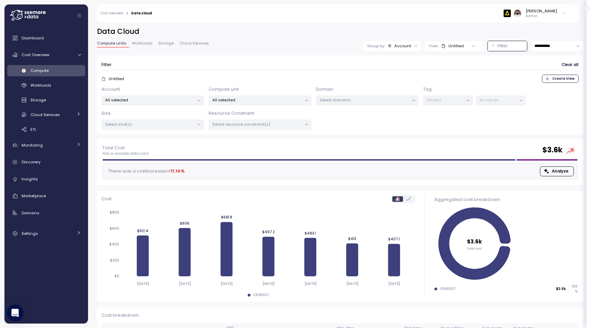
click at [405, 49] on div "Group by: Account" at bounding box center [392, 46] width 57 height 10
click at [406, 84] on p "Compute unit" at bounding box center [398, 83] width 27 height 5
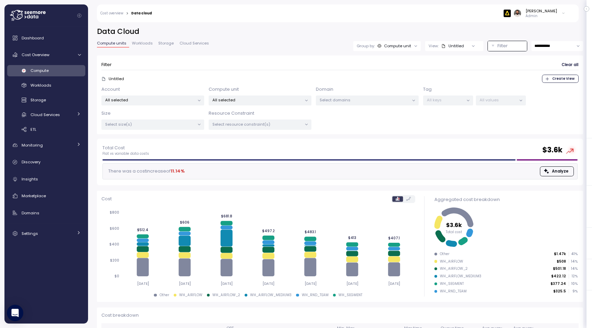
click at [246, 99] on p "All selected" at bounding box center [257, 99] width 89 height 5
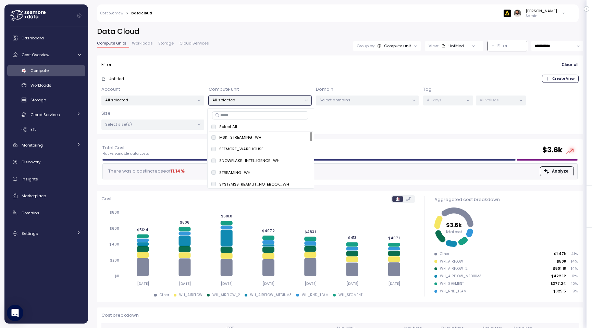
click at [248, 114] on input at bounding box center [260, 115] width 96 height 8
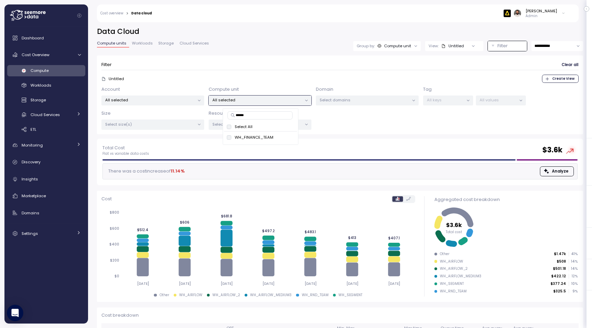
type input "*******"
click at [288, 150] on span "only" at bounding box center [290, 149] width 8 height 8
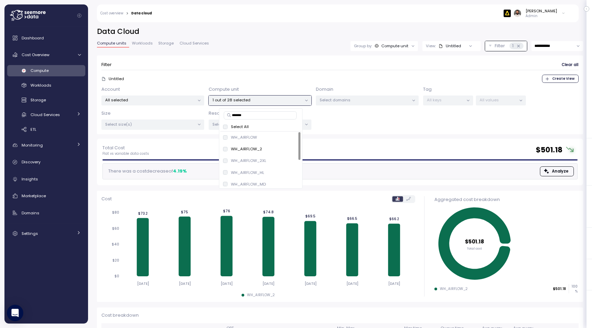
click at [312, 73] on form "Filter Clear all Untitled Create View Account All selected Compute unit 1 out o…" at bounding box center [340, 95] width 478 height 70
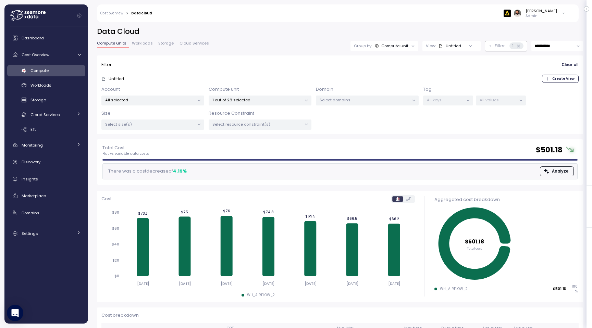
click at [567, 49] on input "**********" at bounding box center [558, 46] width 52 height 10
click at [553, 88] on span "Last 14 days" at bounding box center [547, 88] width 24 height 6
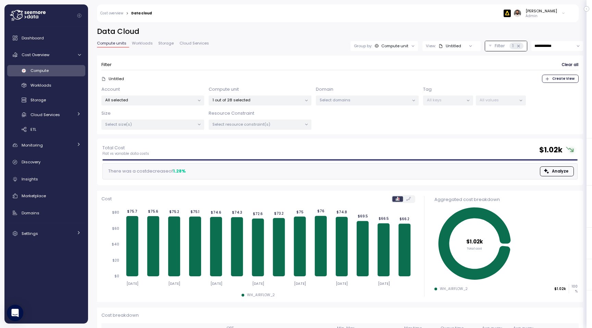
click at [549, 49] on input "**********" at bounding box center [558, 46] width 52 height 10
click at [550, 98] on span "Last 30 days" at bounding box center [547, 97] width 25 height 6
type input "**********"
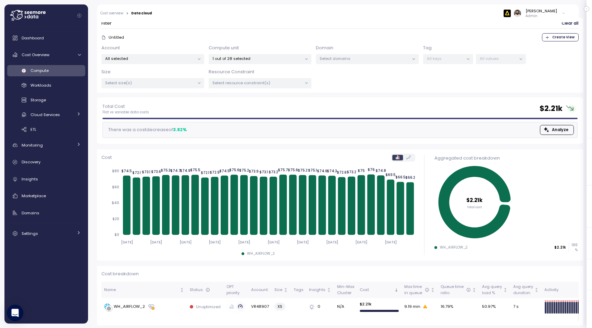
scroll to position [43, 0]
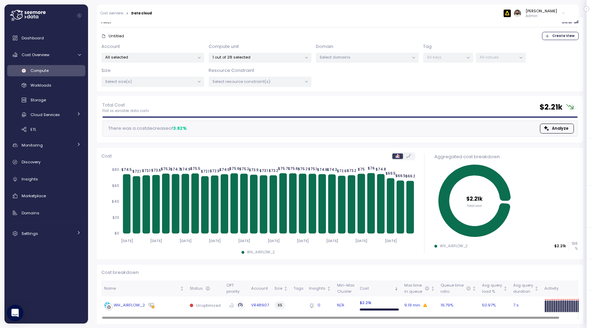
click at [160, 303] on div "WH_AIRFLOW_2" at bounding box center [144, 305] width 80 height 7
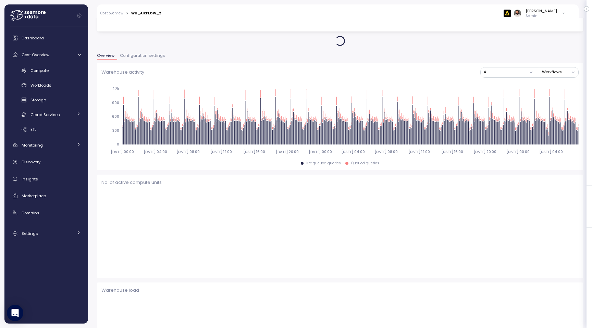
scroll to position [44, 0]
click at [155, 59] on div "Overview Configuration settings" at bounding box center [340, 57] width 487 height 9
click at [155, 57] on span "Configuration settings" at bounding box center [142, 55] width 45 height 4
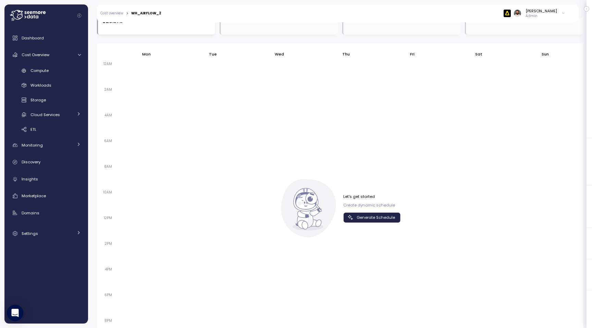
scroll to position [389, 0]
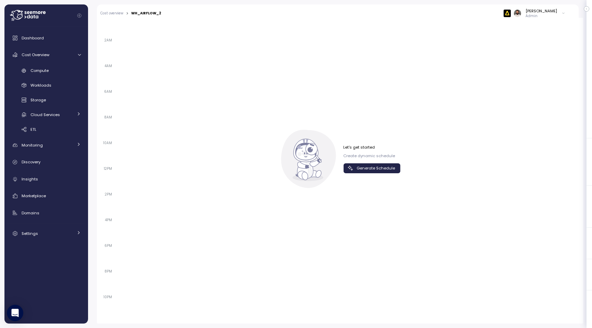
click at [360, 169] on span "Generate Schedule" at bounding box center [376, 168] width 38 height 9
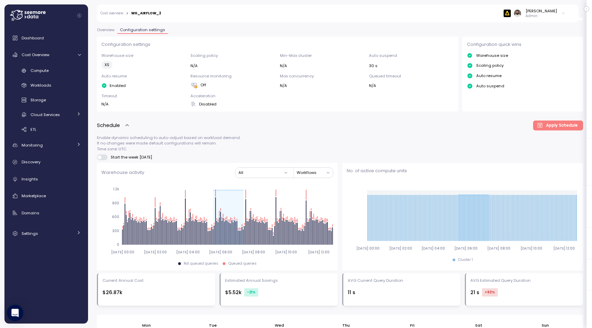
scroll to position [0, 0]
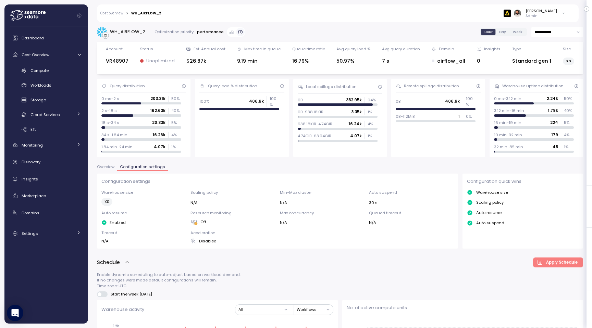
click at [117, 13] on link "Cost overview" at bounding box center [111, 13] width 23 height 3
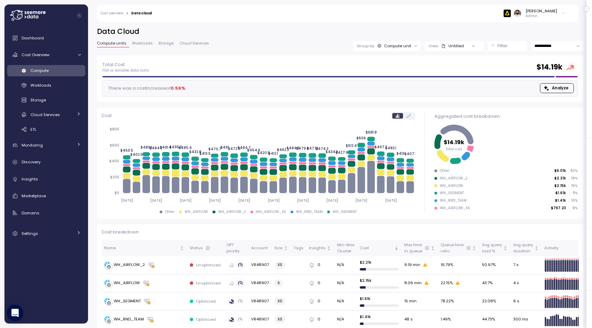
click at [401, 47] on div "Compute unit" at bounding box center [397, 45] width 27 height 5
click at [512, 49] on div "Filter" at bounding box center [511, 46] width 26 height 7
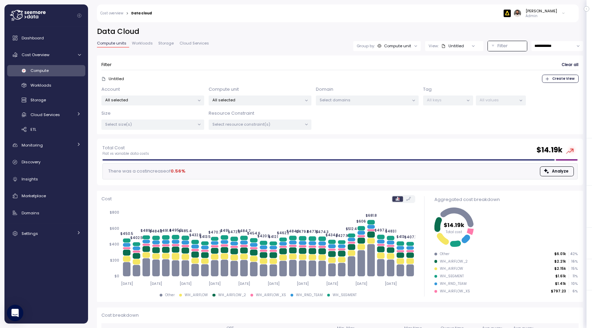
click at [247, 104] on div "All selected" at bounding box center [260, 101] width 103 height 10
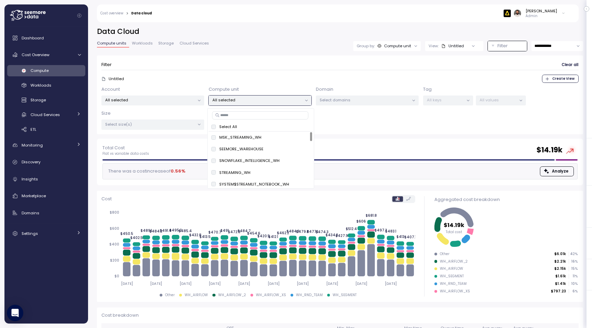
click at [242, 116] on input at bounding box center [260, 115] width 96 height 8
type input "****"
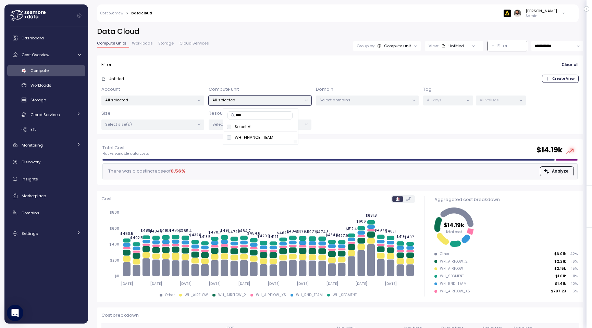
click at [284, 141] on div at bounding box center [259, 141] width 70 height 3
click at [284, 140] on div at bounding box center [259, 141] width 70 height 3
click at [284, 137] on span "only" at bounding box center [287, 138] width 8 height 8
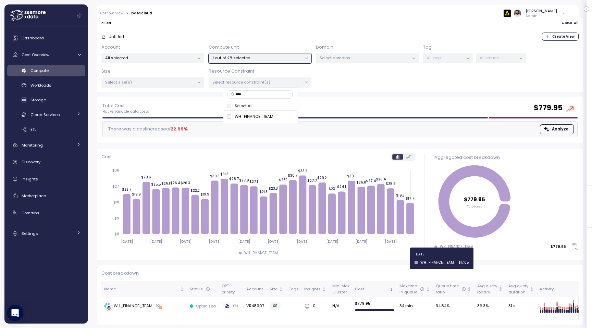
scroll to position [43, 0]
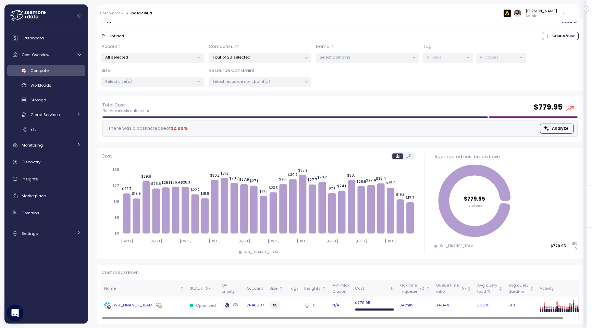
click at [174, 311] on td "WH_FINANCE_TEAM" at bounding box center [144, 306] width 86 height 18
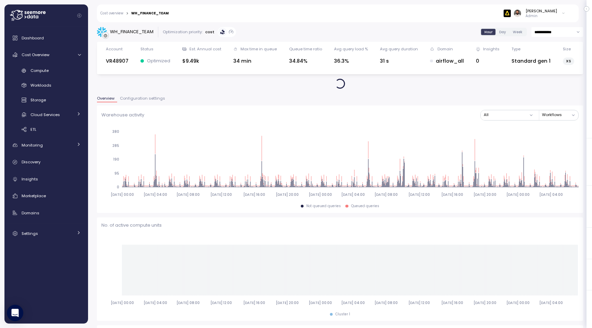
click at [146, 107] on div "Warehouse activity All Workflows 2025-07-25 00:00 2025-07-27 04:00 2025-07-29 0…" at bounding box center [340, 160] width 487 height 108
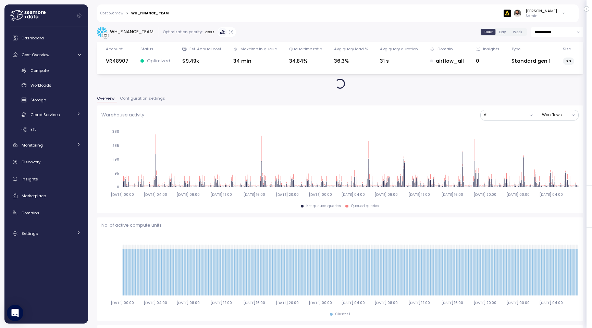
click at [147, 98] on span "Configuration settings" at bounding box center [142, 99] width 45 height 4
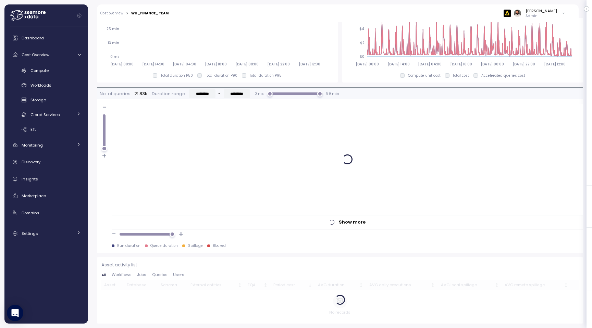
scroll to position [45, 0]
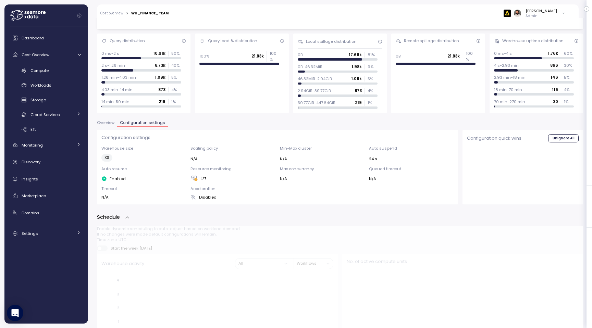
click at [156, 121] on span "Configuration settings" at bounding box center [142, 123] width 45 height 4
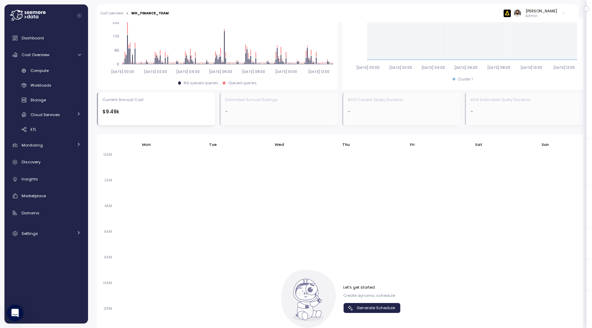
scroll to position [390, 0]
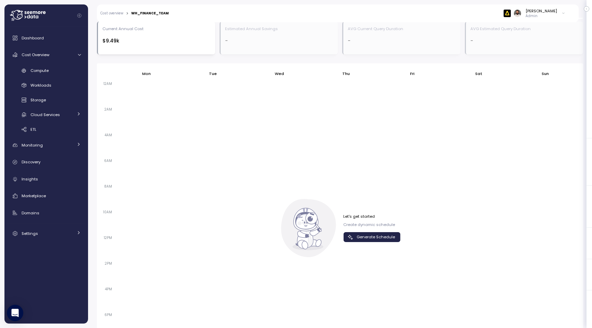
click at [382, 245] on div "Let's get started Create dynamic schedule Generate Schedule" at bounding box center [340, 228] width 121 height 58
click at [382, 237] on span "Generate Schedule" at bounding box center [376, 237] width 38 height 9
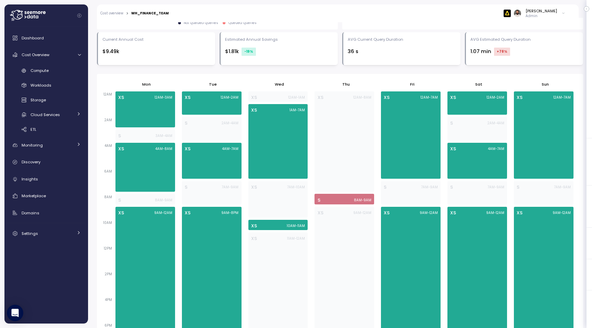
scroll to position [377, 0]
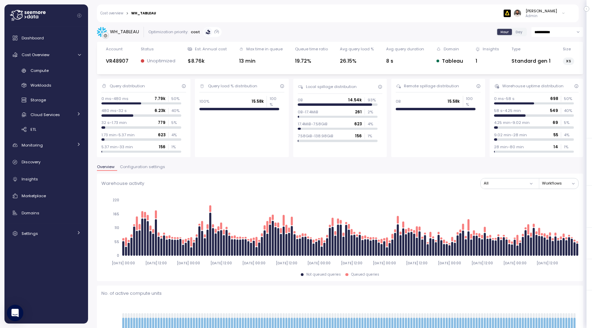
click at [149, 165] on span "Configuration settings" at bounding box center [142, 167] width 45 height 4
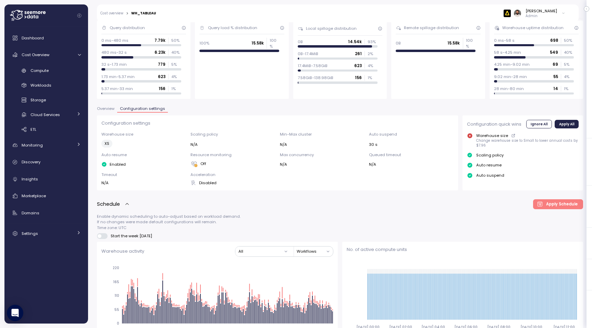
scroll to position [46, 0]
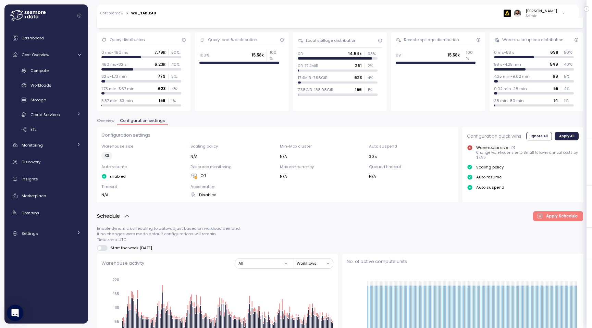
click at [108, 120] on span "Overview" at bounding box center [105, 121] width 17 height 4
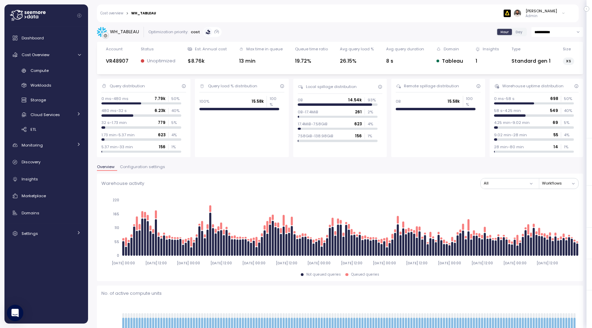
click at [134, 166] on span "Configuration settings" at bounding box center [142, 167] width 45 height 4
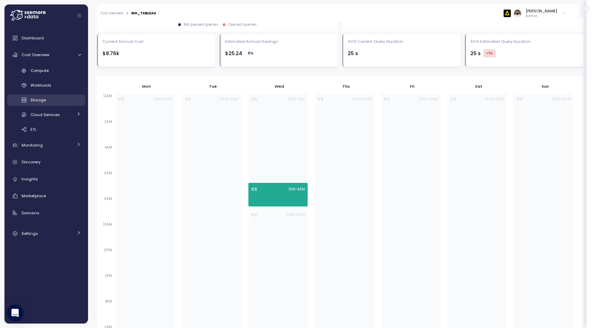
scroll to position [395, 0]
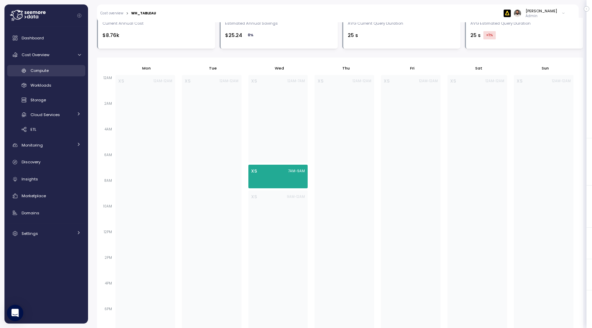
click at [67, 74] on link "Compute" at bounding box center [46, 70] width 78 height 11
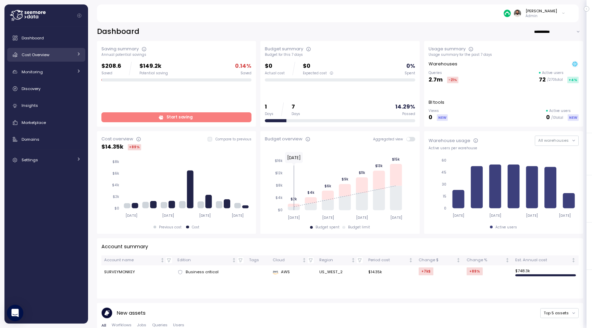
click at [43, 56] on span "Cost Overview" at bounding box center [36, 54] width 28 height 5
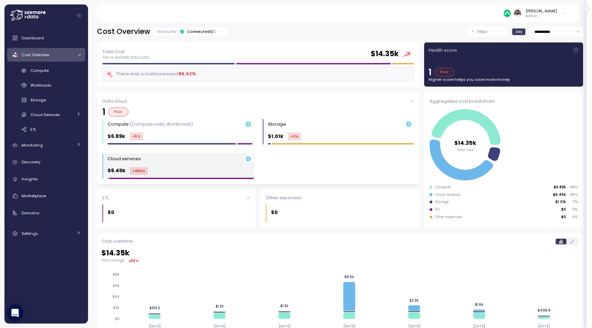
click at [173, 165] on div "Cloud services $6.45k +88k %" at bounding box center [181, 167] width 146 height 26
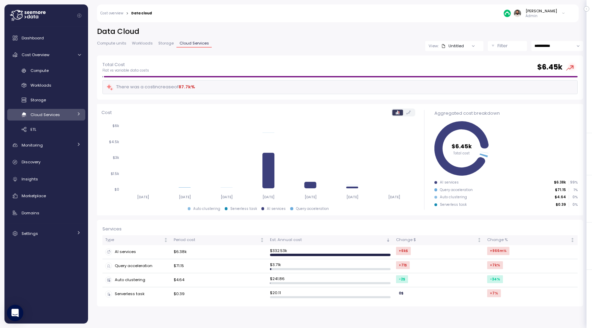
click at [554, 47] on input "**********" at bounding box center [558, 46] width 52 height 10
click at [550, 100] on span "Last 30 days" at bounding box center [547, 97] width 25 height 6
type input "**********"
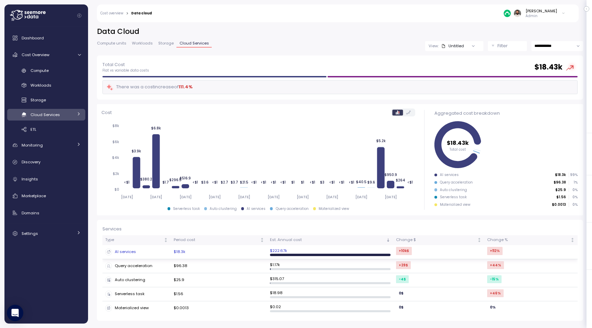
click at [144, 252] on div "AI services" at bounding box center [136, 252] width 63 height 7
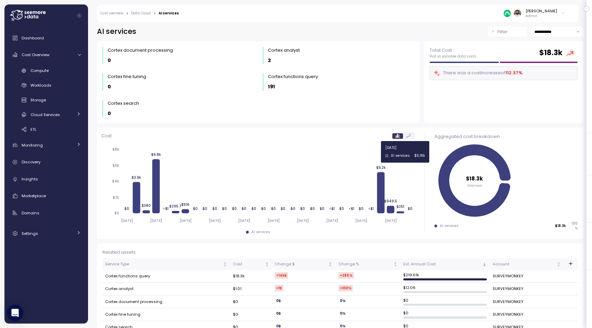
scroll to position [14, 0]
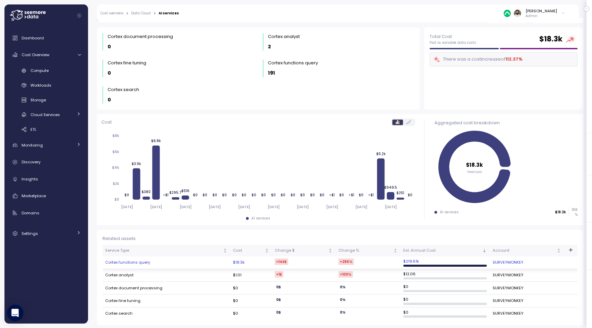
click at [136, 266] on td "Cortex functions query" at bounding box center [167, 263] width 128 height 13
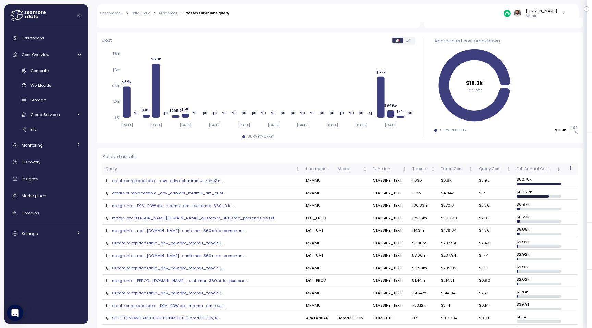
scroll to position [99, 0]
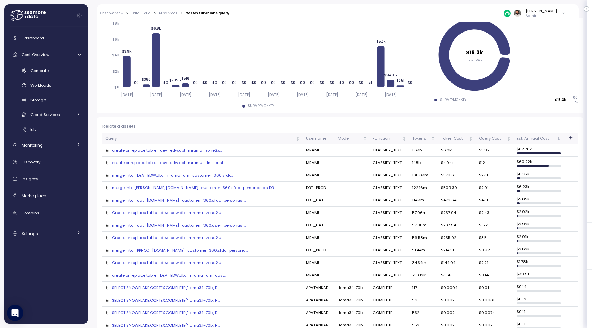
click at [370, 153] on td "CLASSIFY_TEXT" at bounding box center [389, 150] width 39 height 13
drag, startPoint x: 429, startPoint y: 152, endPoint x: 439, endPoint y: 152, distance: 9.9
click at [439, 152] on td "$6.8k" at bounding box center [458, 150] width 38 height 13
drag, startPoint x: 394, startPoint y: 152, endPoint x: 407, endPoint y: 151, distance: 13.0
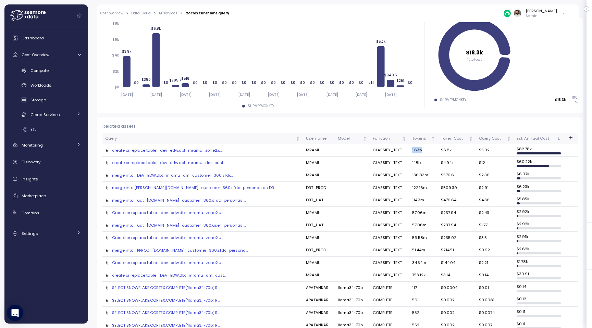
click at [410, 151] on td "1.63b" at bounding box center [424, 150] width 29 height 13
click at [212, 152] on div "create or replace table _dev_edw.dbt_mramu_zone2.s..." at bounding box center [202, 150] width 195 height 5
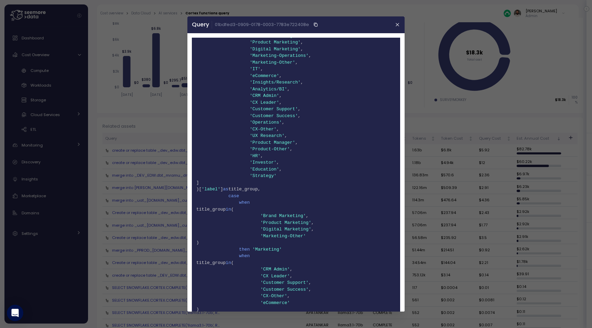
scroll to position [0, 0]
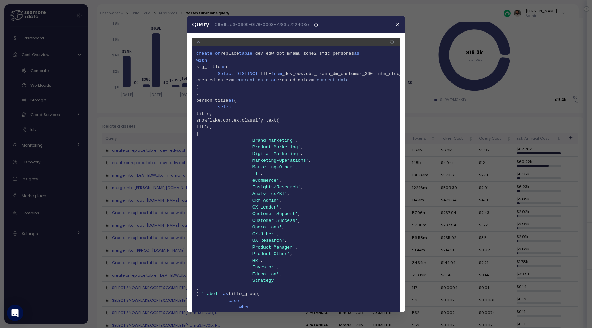
click at [297, 119] on span "11 snowflake.cortex.classify_text(" at bounding box center [296, 120] width 200 height 7
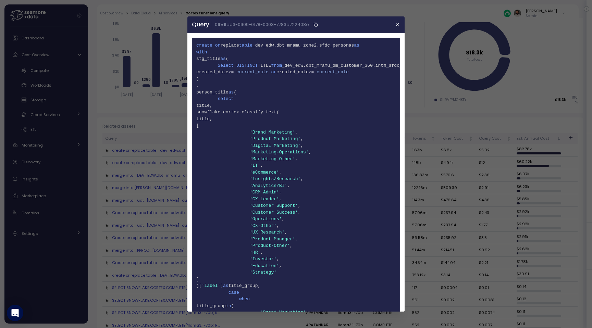
click at [297, 115] on span "11 snowflake.cortex.classify_text(" at bounding box center [296, 112] width 200 height 7
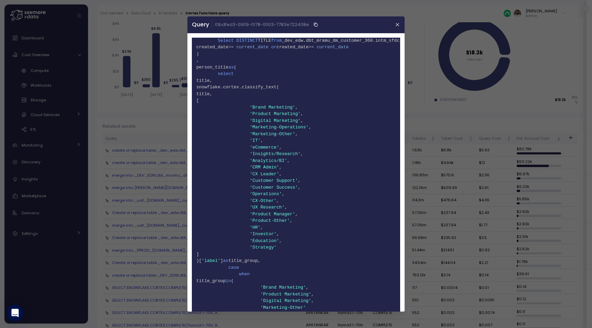
scroll to position [43, 0]
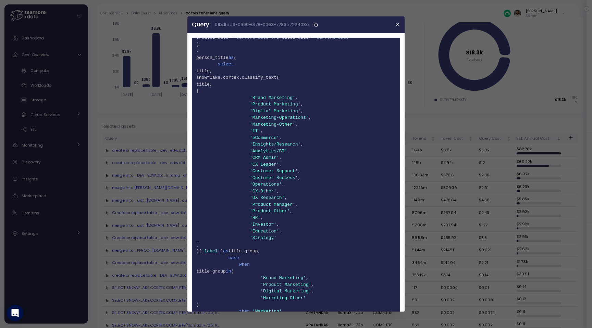
drag, startPoint x: 236, startPoint y: 87, endPoint x: 248, endPoint y: 223, distance: 135.6
click at [248, 222] on code "1 create or replace table _dev_edw.dbt_mramu_zone2.sfdc_personas as 2 with 3 st…" at bounding box center [296, 268] width 200 height 521
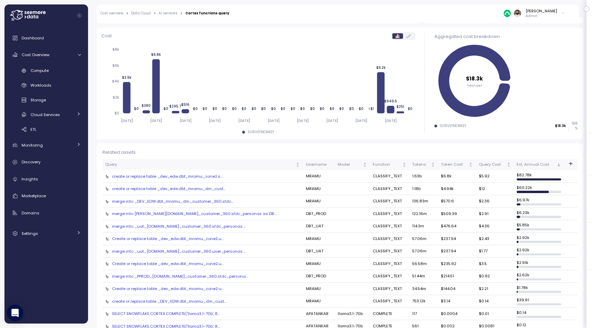
scroll to position [70, 0]
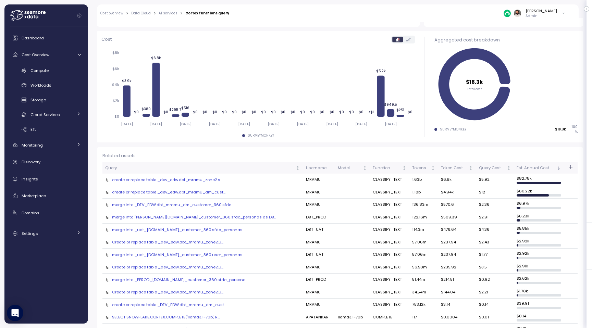
click at [571, 171] on div at bounding box center [571, 168] width 8 height 8
click at [571, 168] on icon "button" at bounding box center [570, 167] width 5 height 5
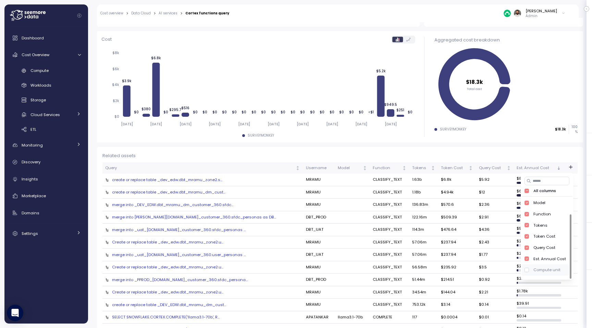
click at [540, 268] on div "Compute unit" at bounding box center [547, 270] width 27 height 5
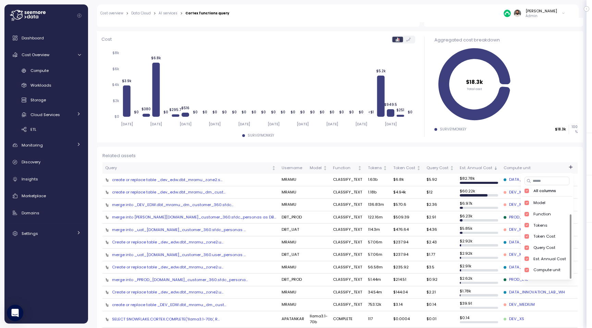
click at [524, 158] on div "Related assets" at bounding box center [341, 156] width 476 height 7
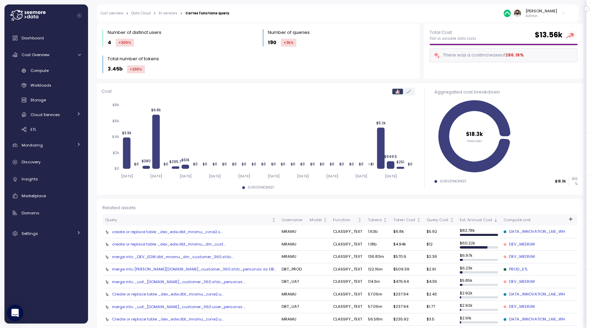
scroll to position [0, 0]
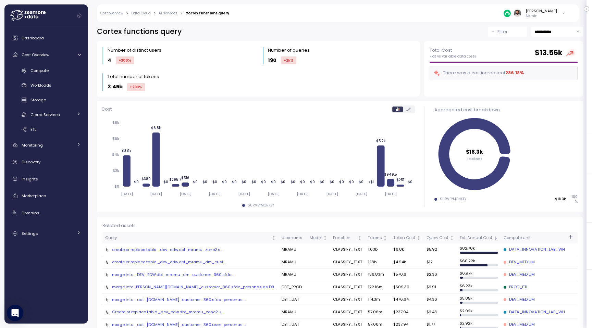
click at [276, 187] on icon "[DATE] [DATE] [DATE] [DATE] [DATE] [DATE] [DATE] [DATE] [DATE] [DATE] $0 $2k $4…" at bounding box center [258, 158] width 314 height 84
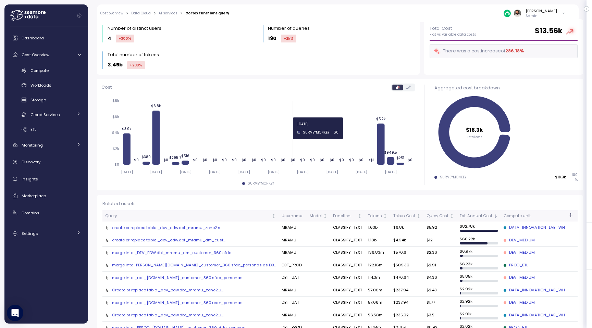
scroll to position [11, 0]
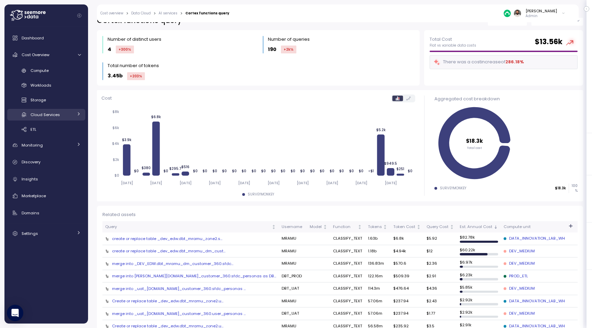
click at [67, 115] on div "Cloud Services" at bounding box center [52, 114] width 43 height 7
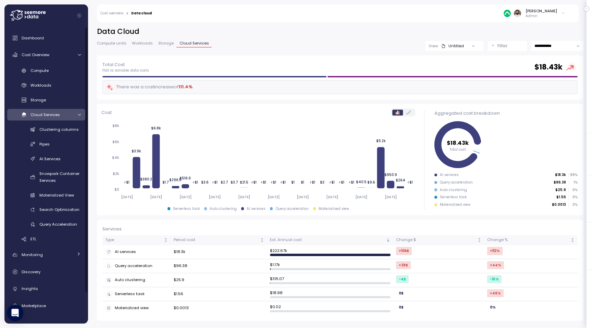
click at [66, 114] on div "Cloud Services" at bounding box center [52, 114] width 43 height 7
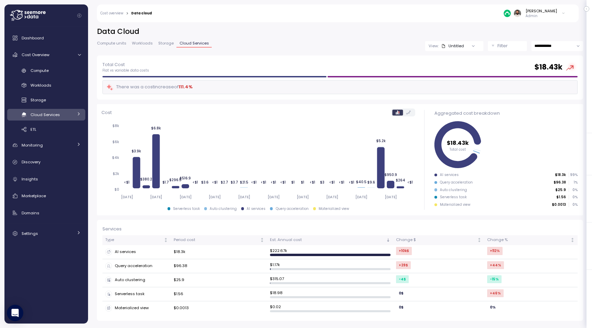
click at [69, 116] on div "Cloud Services" at bounding box center [52, 114] width 43 height 7
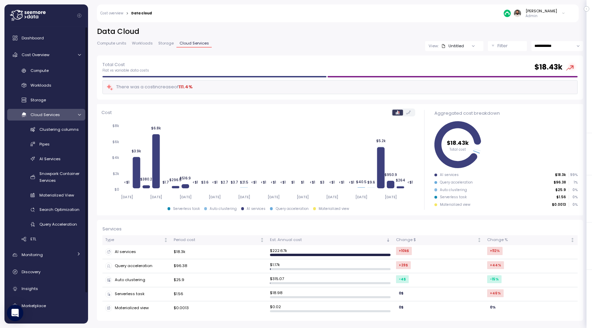
click at [69, 116] on div "Cloud Services" at bounding box center [52, 114] width 43 height 7
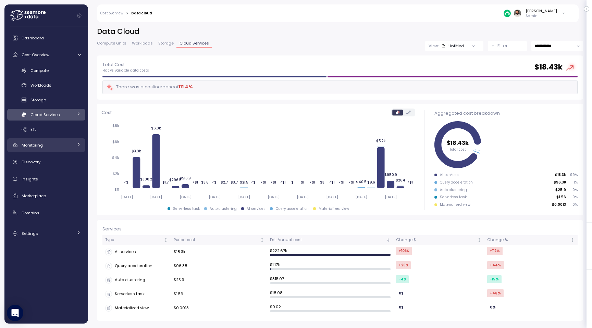
click at [57, 148] on div "Monitoring" at bounding box center [47, 145] width 51 height 7
click at [66, 120] on link "Cloud Services" at bounding box center [46, 114] width 78 height 11
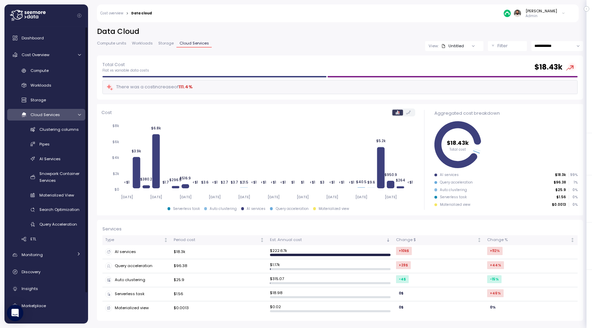
click at [65, 114] on div "Cloud Services" at bounding box center [52, 114] width 43 height 7
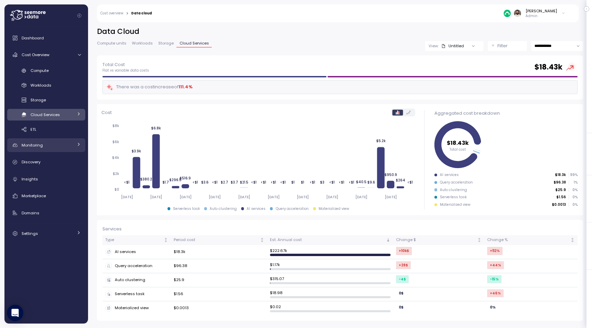
click at [58, 141] on link "Monitoring" at bounding box center [46, 146] width 78 height 14
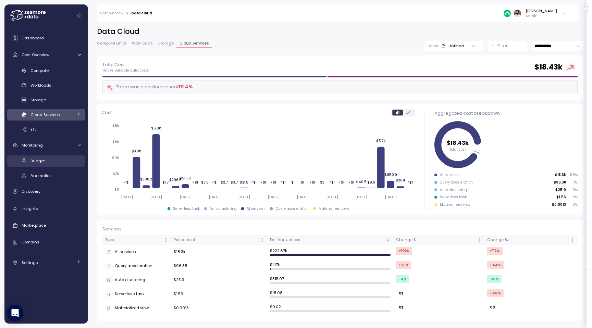
click at [56, 163] on div "Budget" at bounding box center [56, 161] width 50 height 7
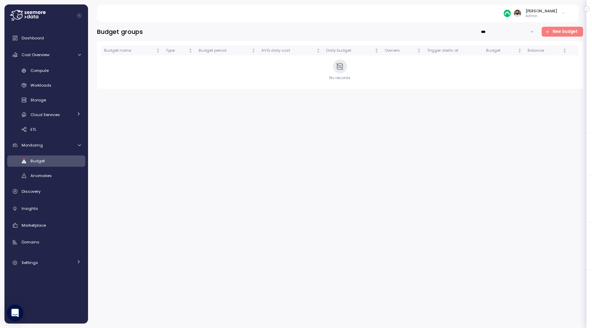
click at [558, 28] on span "New budget" at bounding box center [565, 31] width 25 height 9
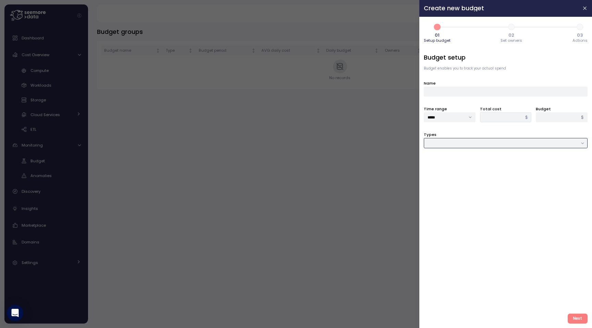
click at [475, 143] on input "Types" at bounding box center [506, 143] width 164 height 10
click at [467, 193] on div "Cloud service" at bounding box center [506, 194] width 161 height 9
type input "**********"
click at [473, 171] on div at bounding box center [506, 169] width 164 height 10
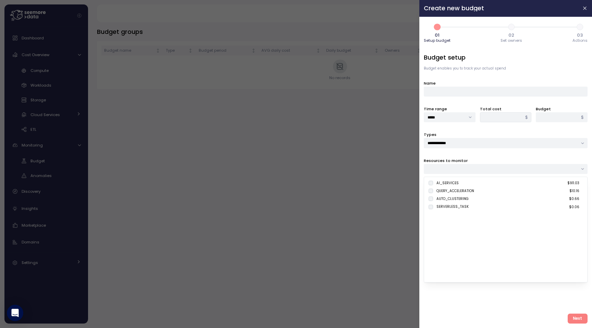
click at [443, 184] on div "AI_SERVICES" at bounding box center [448, 183] width 22 height 5
type input "******"
click at [575, 319] on span "Next" at bounding box center [577, 318] width 9 height 9
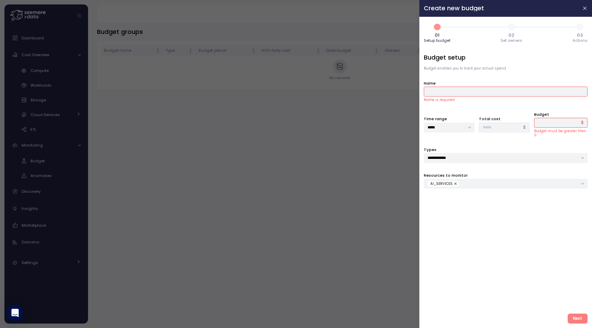
click at [486, 86] on div "Name Name is required" at bounding box center [506, 91] width 164 height 22
click at [553, 128] on div "Budget * $ Budget must be greater then 0" at bounding box center [561, 124] width 53 height 26
click at [470, 95] on input "Name" at bounding box center [506, 92] width 164 height 10
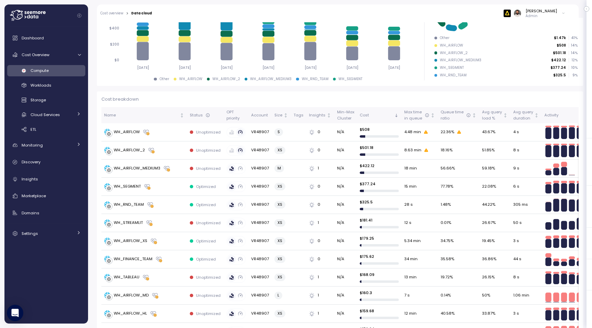
scroll to position [138, 0]
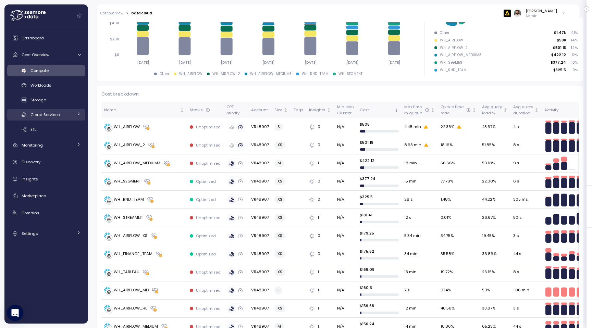
click at [49, 112] on span "Cloud Services" at bounding box center [45, 114] width 29 height 5
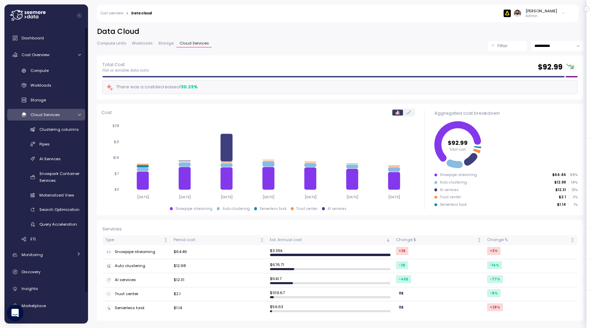
click at [49, 112] on span "Cloud Services" at bounding box center [45, 114] width 29 height 5
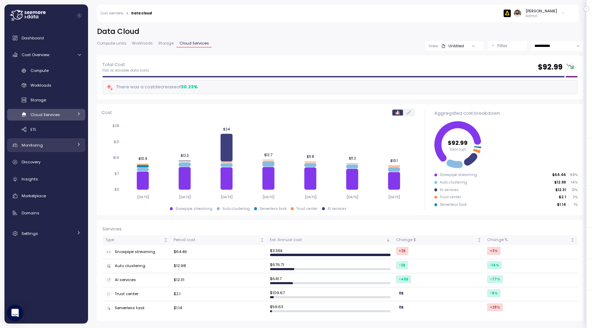
click at [44, 150] on link "Monitoring" at bounding box center [46, 146] width 78 height 14
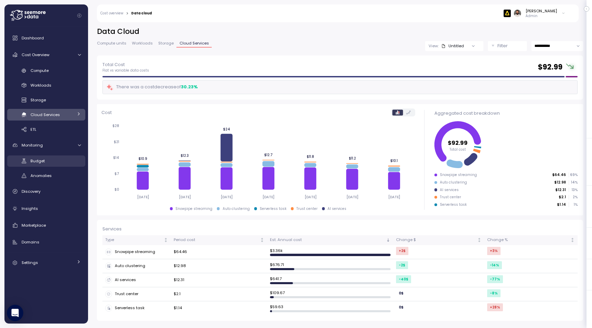
click at [43, 164] on div "Budget" at bounding box center [56, 161] width 50 height 7
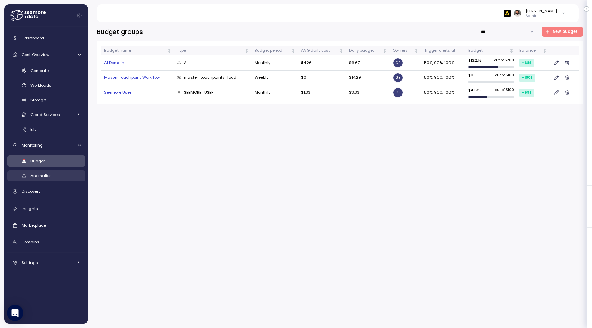
click at [49, 177] on span "Anomalies" at bounding box center [41, 175] width 21 height 5
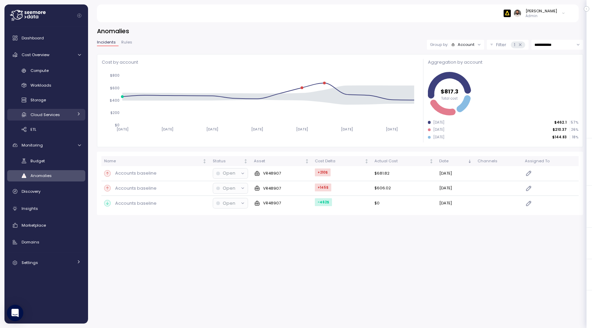
click at [70, 115] on div "Cloud Services" at bounding box center [52, 114] width 43 height 7
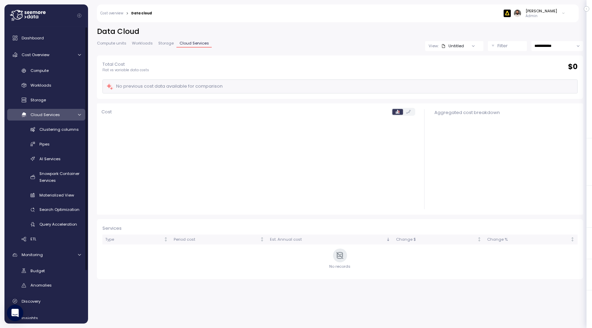
click at [69, 118] on link "Cloud Services" at bounding box center [46, 114] width 78 height 11
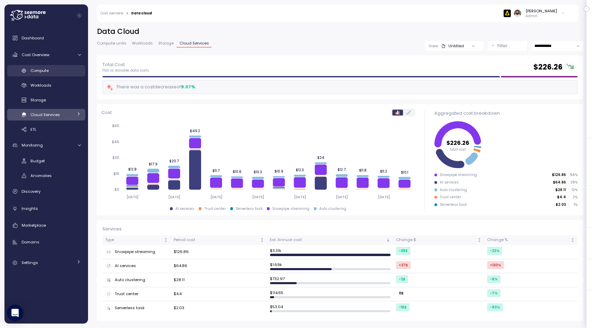
click at [55, 72] on div "Compute" at bounding box center [56, 70] width 50 height 7
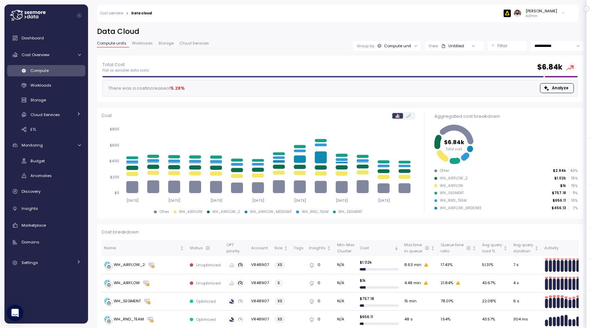
scroll to position [71, 0]
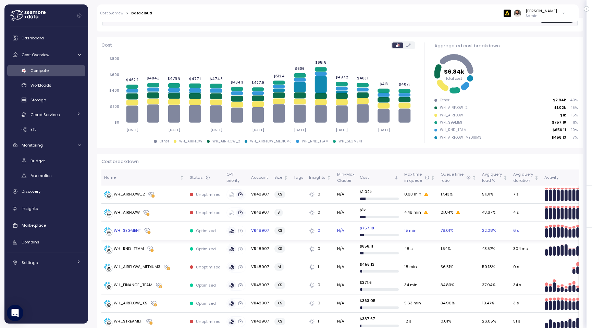
click at [168, 238] on td "WH_SEGMENT" at bounding box center [144, 231] width 86 height 18
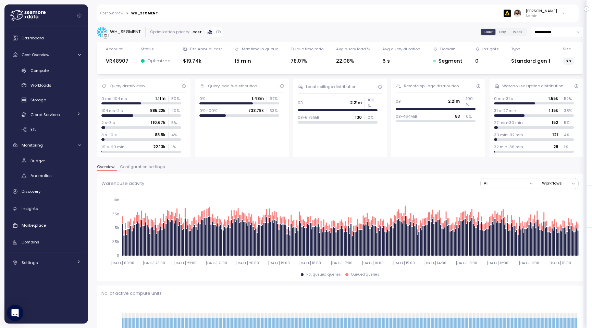
click at [499, 33] on label "Day" at bounding box center [503, 32] width 14 height 6
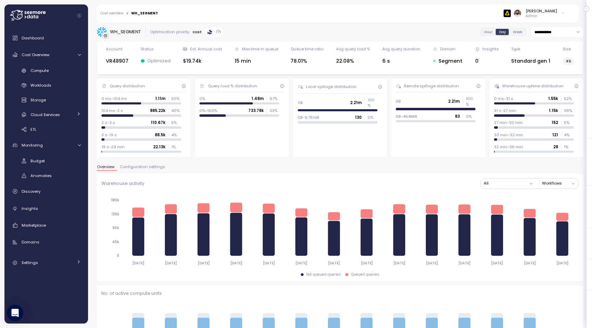
click at [491, 34] on span "Hour" at bounding box center [489, 31] width 8 height 5
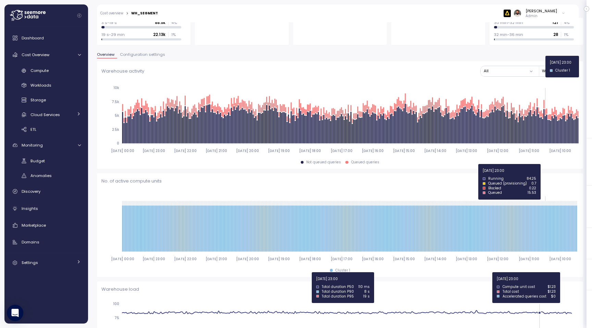
scroll to position [94, 0]
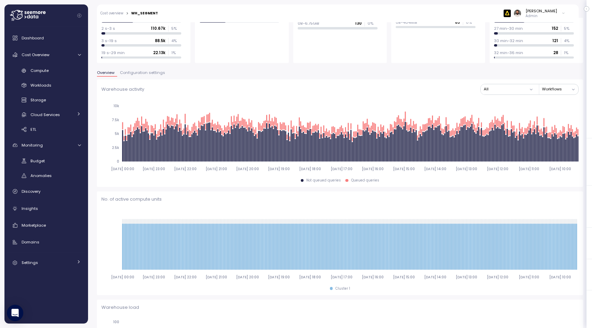
click at [146, 74] on span "Configuration settings" at bounding box center [142, 73] width 45 height 4
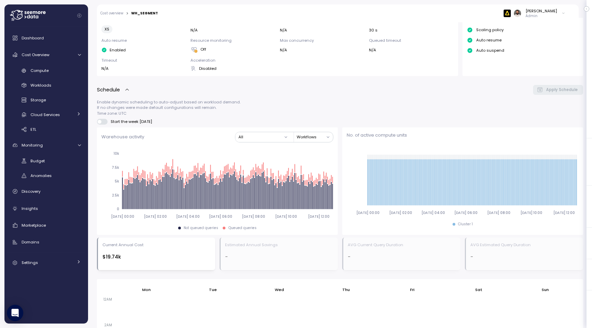
scroll to position [155, 0]
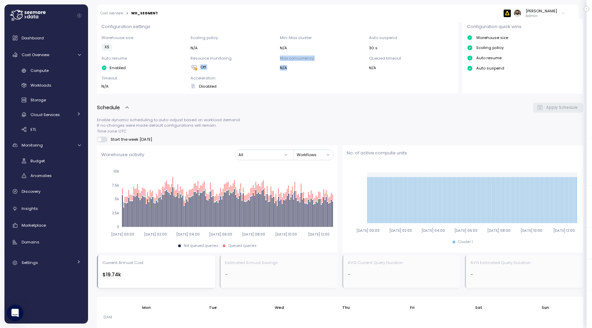
drag, startPoint x: 290, startPoint y: 70, endPoint x: 277, endPoint y: 57, distance: 18.2
click at [277, 57] on div "Warehouse size XS Scaling policy N/A Min-Max cluster N/A Auto suspend 30 s Auto…" at bounding box center [277, 62] width 353 height 55
click at [305, 82] on div "Warehouse size XS Scaling policy N/A Min-Max cluster N/A Auto suspend 30 s Auto…" at bounding box center [277, 62] width 353 height 55
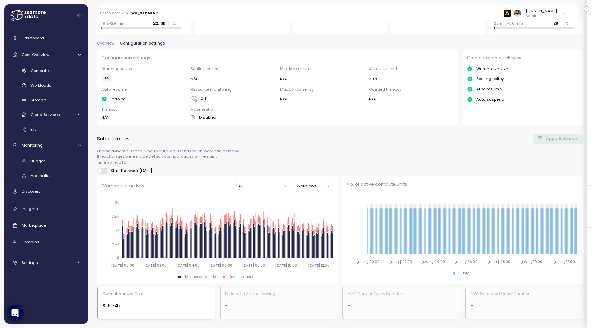
scroll to position [124, 0]
click at [71, 117] on div "Cloud Services" at bounding box center [52, 114] width 43 height 7
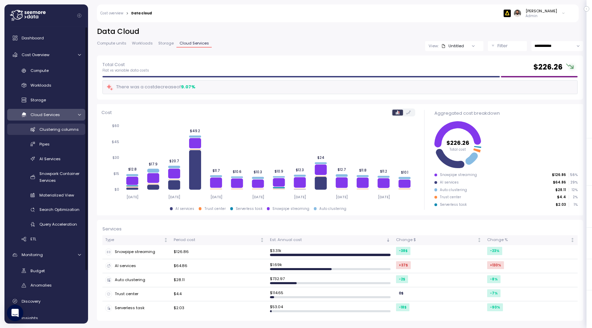
click at [67, 129] on span "Clustering columns" at bounding box center [58, 129] width 39 height 5
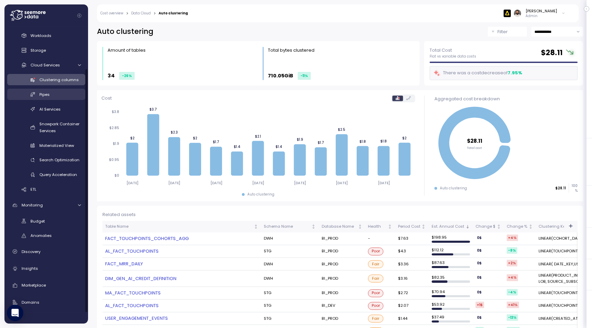
scroll to position [63, 0]
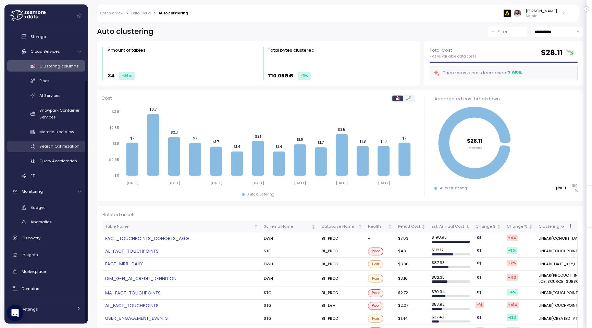
click at [61, 149] on div "Search Optimization" at bounding box center [59, 146] width 41 height 7
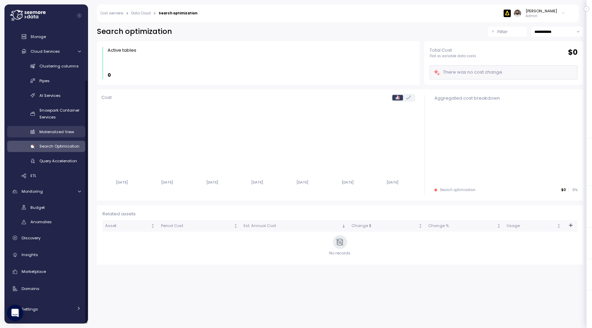
click at [64, 135] on div "Materialized View" at bounding box center [59, 132] width 41 height 7
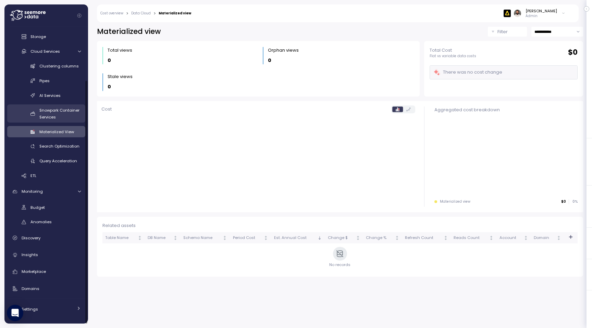
click at [62, 121] on link "Snowpark Container Services" at bounding box center [46, 114] width 78 height 18
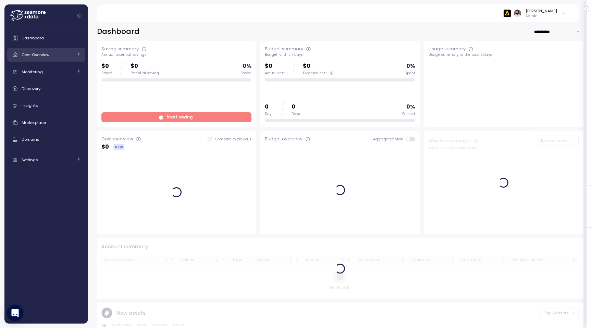
click at [66, 56] on div "Cost Overview" at bounding box center [47, 54] width 51 height 7
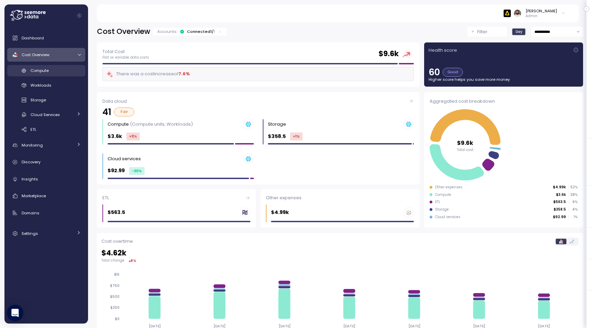
click at [66, 74] on div "Compute" at bounding box center [56, 70] width 50 height 7
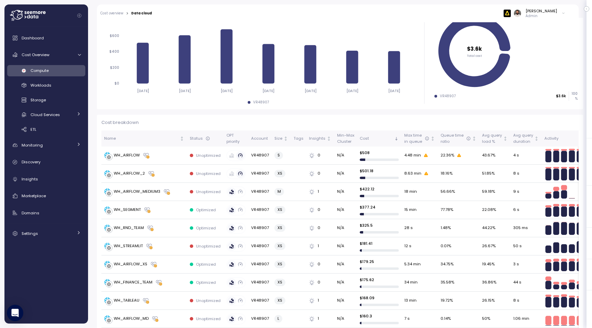
scroll to position [131, 0]
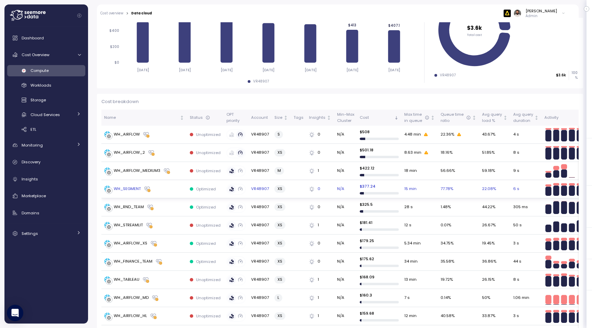
click at [171, 187] on div "WH_SEGMENT" at bounding box center [144, 189] width 80 height 7
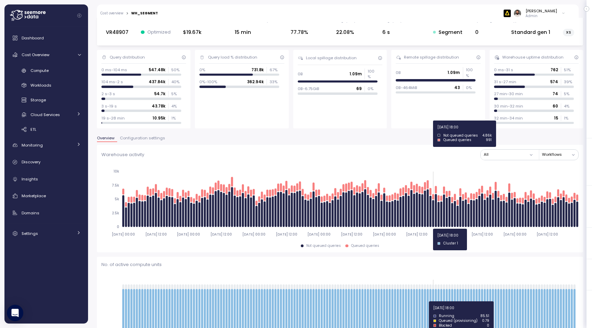
scroll to position [26, 0]
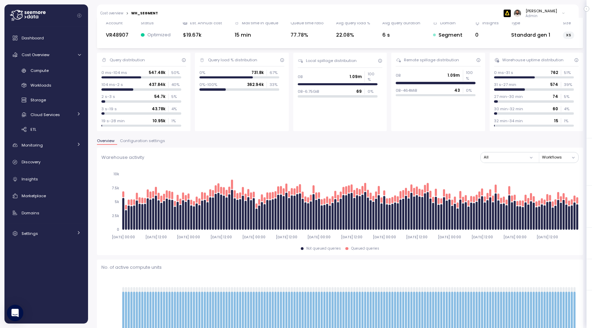
click at [146, 145] on div "Overview Configuration settings" at bounding box center [340, 143] width 487 height 9
click at [146, 142] on span "Configuration settings" at bounding box center [142, 141] width 45 height 4
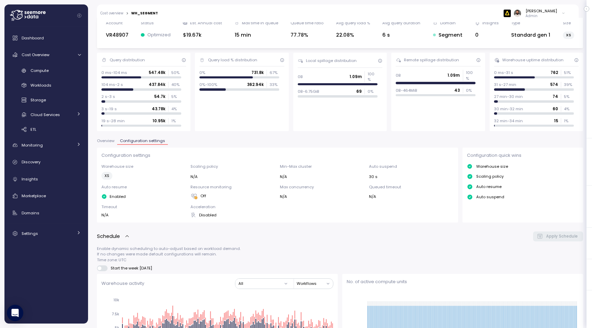
click at [101, 142] on span "Overview" at bounding box center [105, 141] width 17 height 4
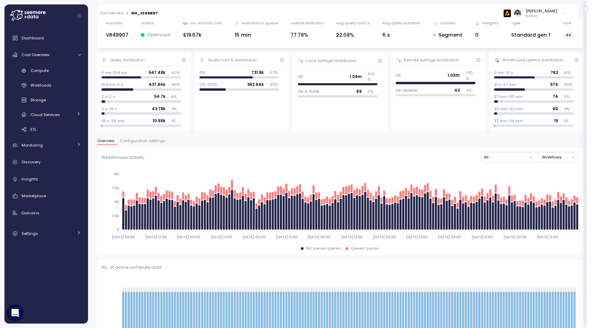
click at [143, 140] on span "Configuration settings" at bounding box center [142, 141] width 45 height 4
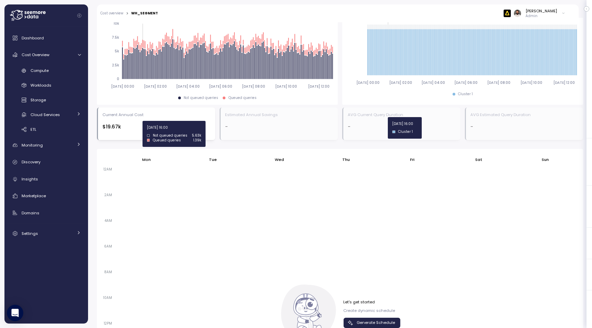
scroll to position [458, 0]
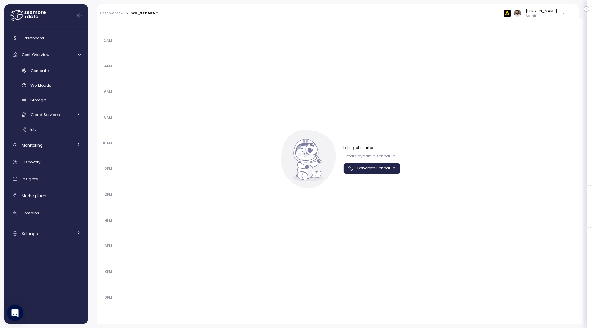
click at [365, 171] on span "Generate Schedule" at bounding box center [376, 168] width 38 height 9
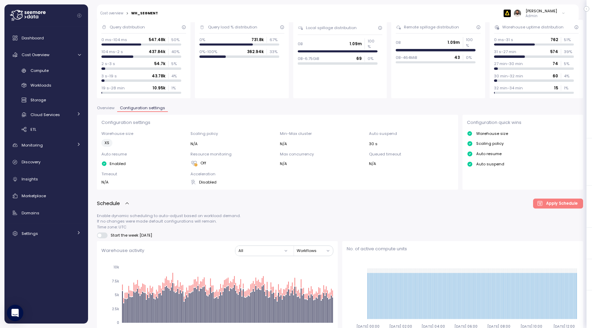
scroll to position [70, 0]
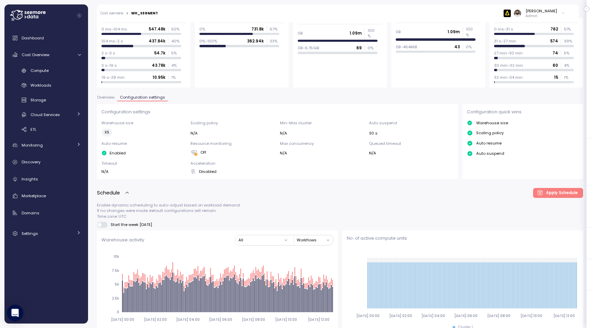
click at [101, 98] on span "Overview" at bounding box center [105, 98] width 17 height 4
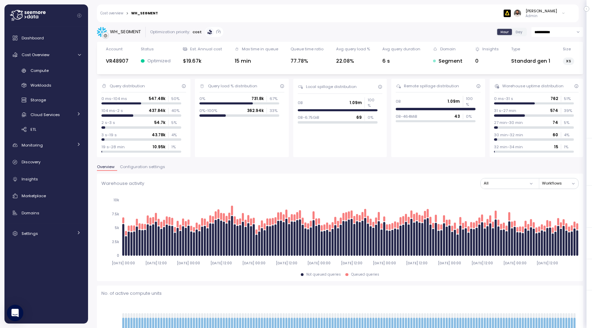
click at [518, 32] on span "Day" at bounding box center [519, 31] width 7 height 5
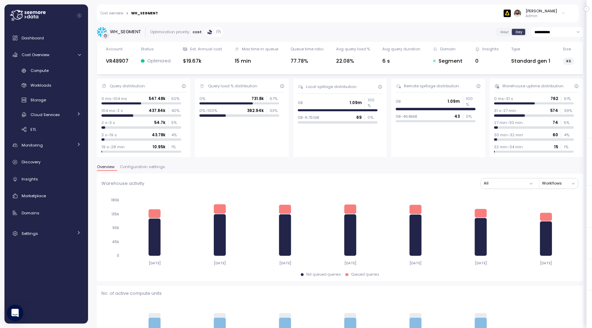
click at [155, 166] on span "Configuration settings" at bounding box center [142, 167] width 45 height 4
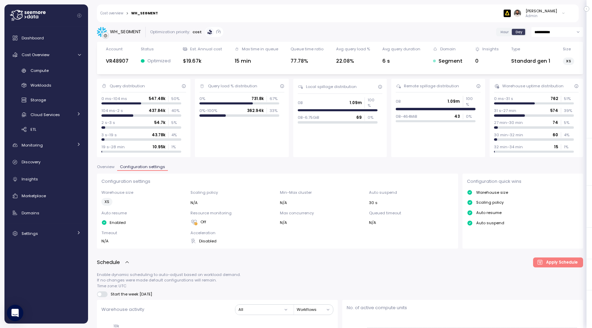
click at [109, 167] on span "Overview" at bounding box center [105, 167] width 17 height 4
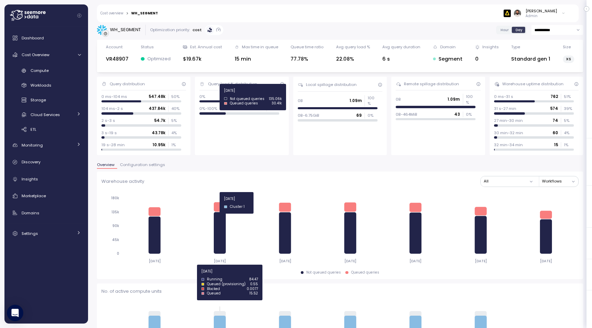
scroll to position [1, 0]
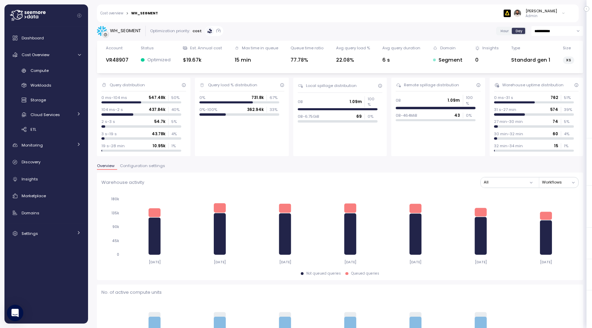
click at [510, 101] on div at bounding box center [514, 102] width 41 height 2
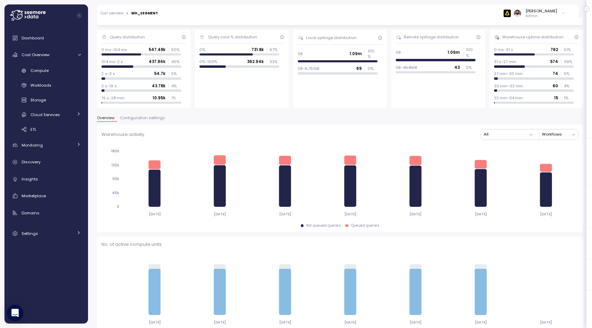
scroll to position [47, 0]
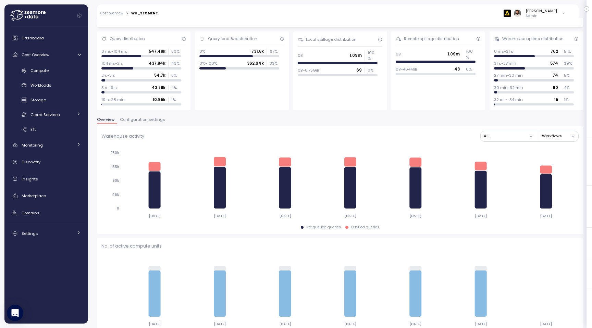
click at [156, 121] on span "Configuration settings" at bounding box center [142, 120] width 45 height 4
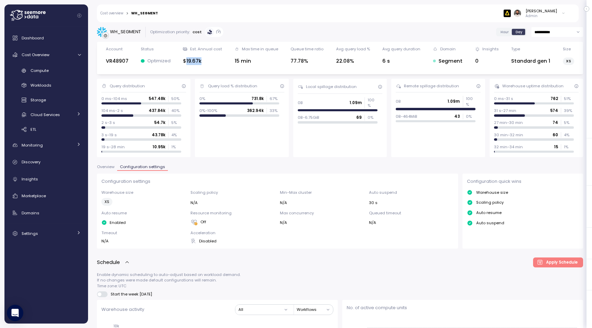
drag, startPoint x: 187, startPoint y: 60, endPoint x: 208, endPoint y: 60, distance: 20.9
click at [208, 60] on div "$19.67k" at bounding box center [202, 61] width 39 height 8
click at [105, 168] on span "Overview" at bounding box center [105, 167] width 17 height 4
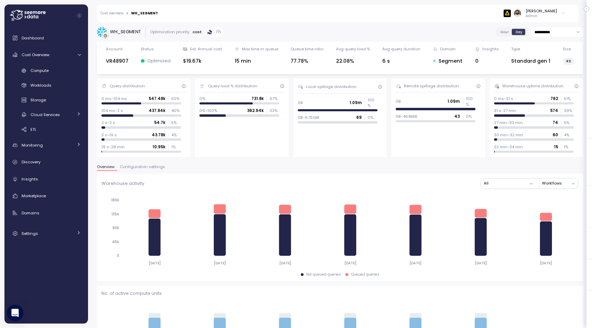
click at [553, 33] on input "**********" at bounding box center [558, 32] width 52 height 10
click at [550, 75] on span "Last 14 days" at bounding box center [547, 74] width 24 height 6
type input "**********"
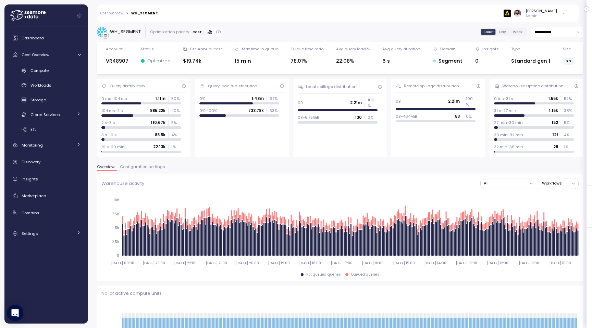
click at [72, 152] on div "Dashboard Cost Overview Compute Workloads Storage Cloud Services Clustering col…" at bounding box center [46, 135] width 78 height 209
click at [72, 137] on div "Dashboard Cost Overview Compute Workloads Storage Cloud Services Clustering col…" at bounding box center [46, 135] width 78 height 209
click at [68, 142] on div "Monitoring" at bounding box center [47, 145] width 51 height 7
click at [58, 179] on div "Anomalies" at bounding box center [56, 175] width 50 height 7
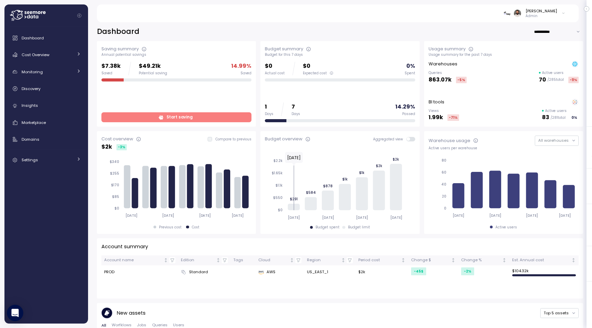
click at [53, 62] on div "Dashboard Cost Overview Compute Workloads Storage Cloud Services Clustering col…" at bounding box center [46, 99] width 78 height 136
click at [58, 48] on div "Dashboard Cost Overview Compute Workloads Storage Cloud Services Clustering col…" at bounding box center [46, 99] width 78 height 136
click at [59, 51] on link "Cost Overview" at bounding box center [46, 55] width 78 height 14
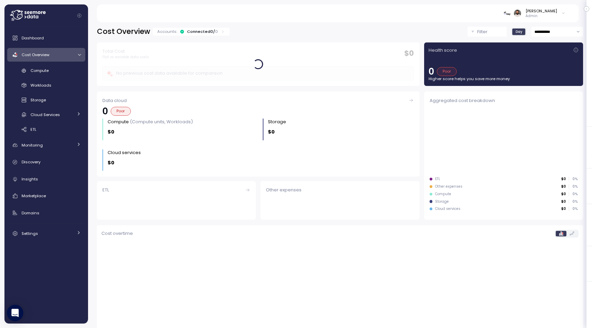
click at [215, 31] on p "0" at bounding box center [216, 31] width 3 height 5
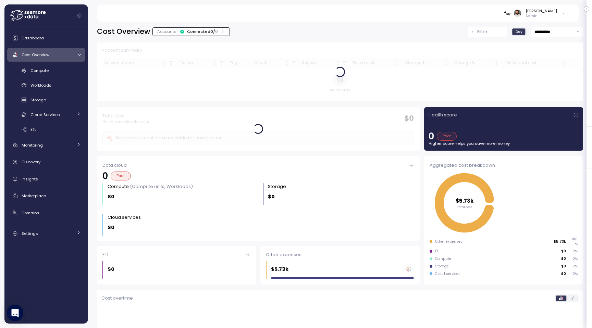
click at [215, 31] on p "0" at bounding box center [216, 31] width 3 height 5
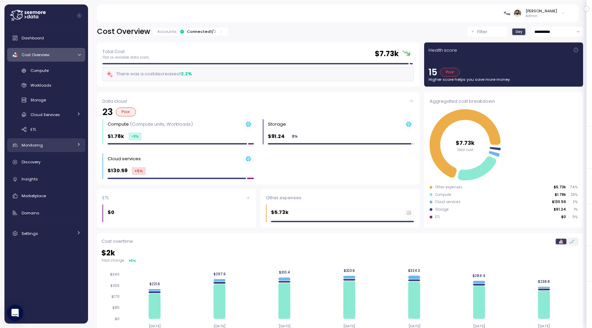
click at [56, 145] on div "Monitoring" at bounding box center [47, 145] width 51 height 7
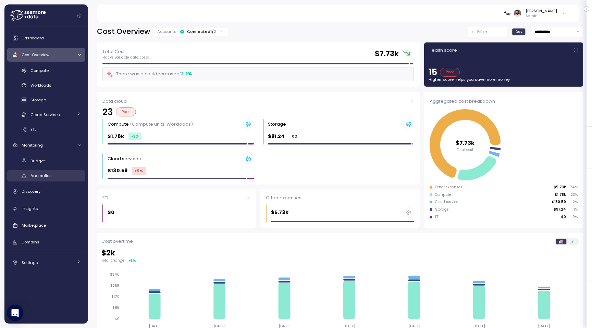
click at [52, 173] on div "Anomalies" at bounding box center [56, 175] width 50 height 7
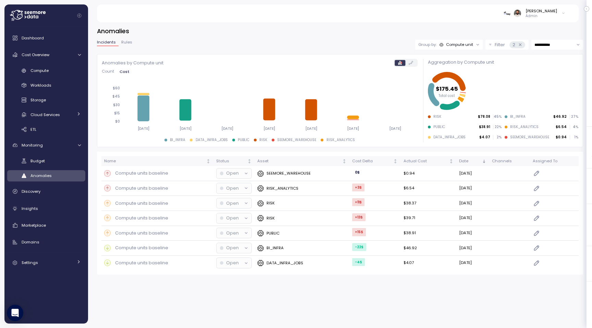
click at [42, 256] on div "Dashboard Cost Overview Compute Workloads Storage Cloud Services Clustering col…" at bounding box center [46, 150] width 78 height 239
click at [41, 267] on link "Settings" at bounding box center [46, 263] width 78 height 14
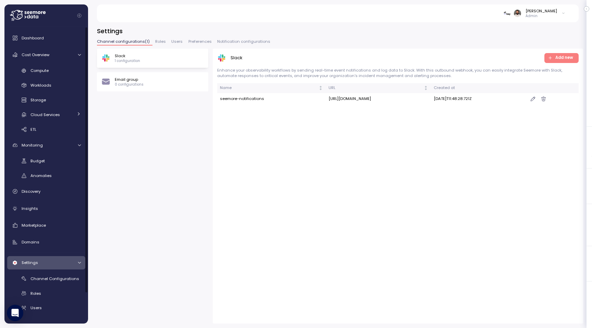
click at [192, 43] on span "Preferences" at bounding box center [200, 42] width 23 height 4
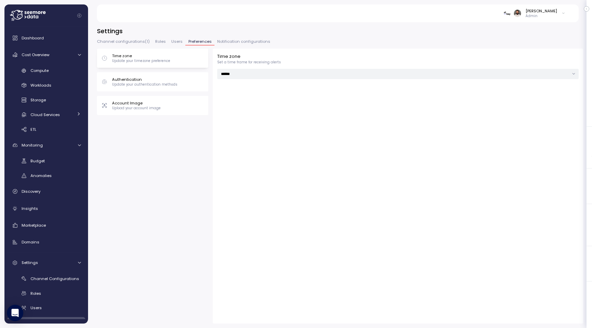
click at [175, 41] on span "Users" at bounding box center [176, 42] width 11 height 4
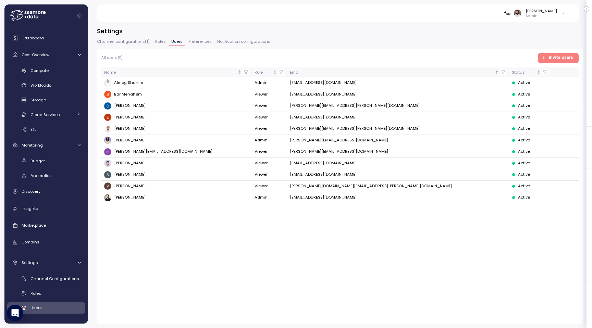
click at [129, 42] on span "Channel configurations ( 1 )" at bounding box center [123, 42] width 53 height 4
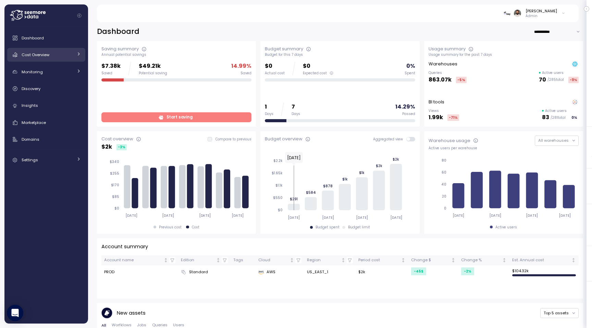
click at [58, 55] on div "Cost Overview" at bounding box center [47, 54] width 51 height 7
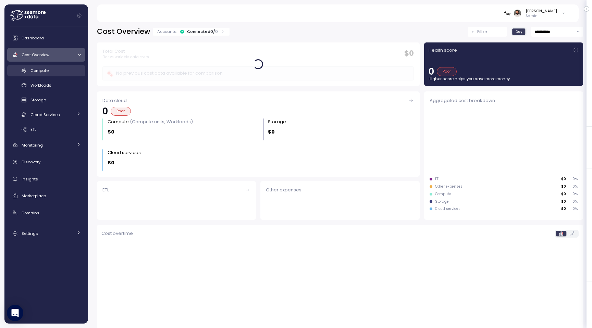
click at [58, 72] on div "Compute" at bounding box center [56, 70] width 50 height 7
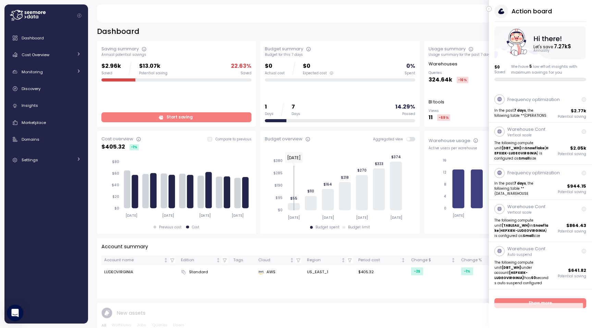
click at [489, 10] on icon "button" at bounding box center [489, 9] width 3 height 8
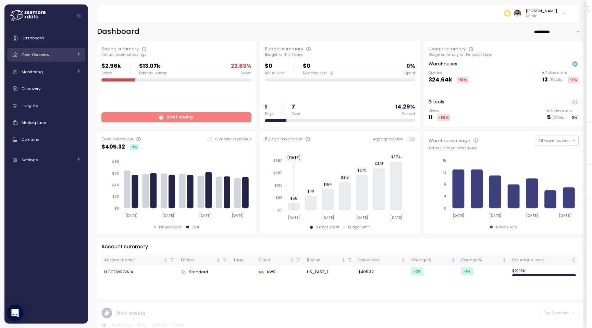
click at [68, 58] on div "Cost Overview" at bounding box center [47, 54] width 51 height 7
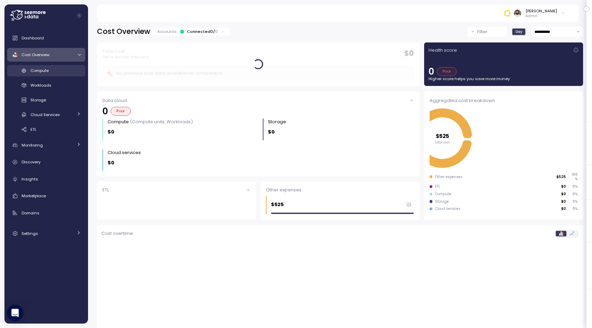
click at [63, 72] on div "Compute" at bounding box center [56, 70] width 50 height 7
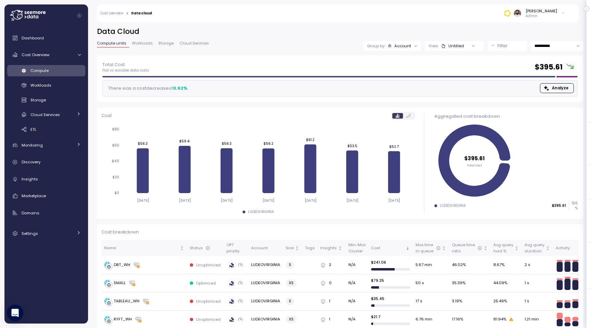
click at [561, 17] on div "Guy Biecher Admin" at bounding box center [535, 13] width 62 height 10
click at [533, 77] on div "Copy account id" at bounding box center [537, 78] width 48 height 6
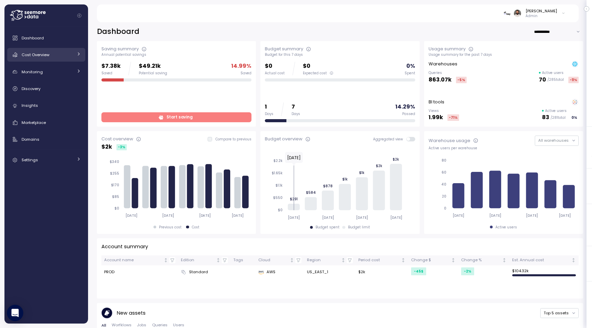
click at [51, 58] on link "Cost Overview" at bounding box center [46, 55] width 78 height 14
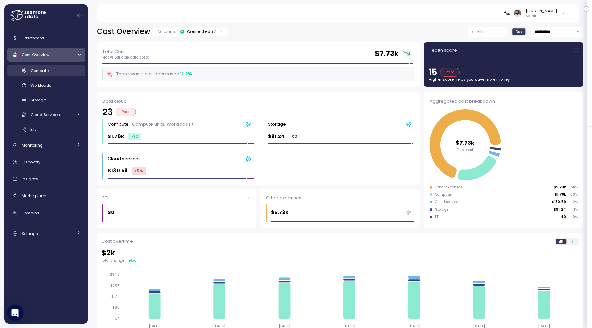
click at [60, 69] on div "Compute" at bounding box center [56, 70] width 50 height 7
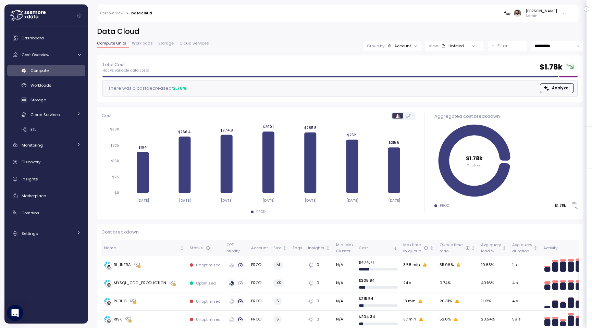
click at [384, 49] on div "Group by: Account" at bounding box center [392, 46] width 57 height 10
click at [390, 82] on p "Compute unit" at bounding box center [398, 83] width 27 height 5
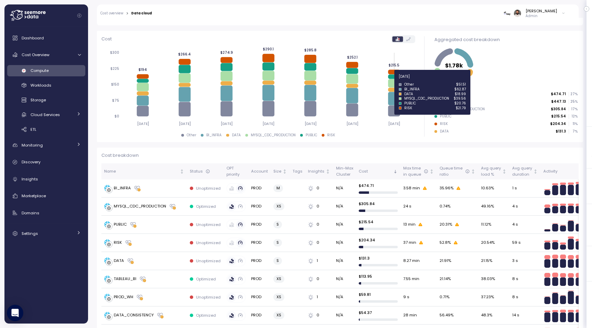
scroll to position [77, 0]
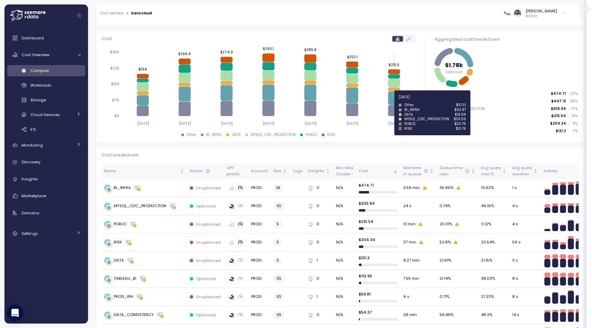
click at [393, 101] on icon at bounding box center [394, 98] width 12 height 13
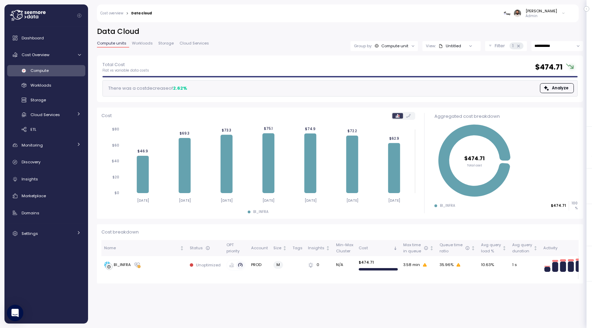
click at [550, 48] on input "**********" at bounding box center [558, 46] width 52 height 10
click at [546, 86] on span "Last 14 days" at bounding box center [547, 88] width 24 height 6
type input "**********"
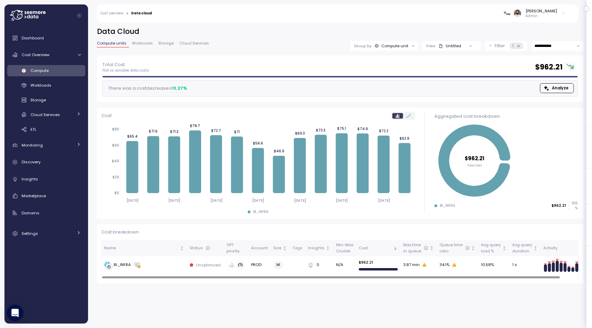
click at [520, 46] on div "1" at bounding box center [517, 46] width 14 height 7
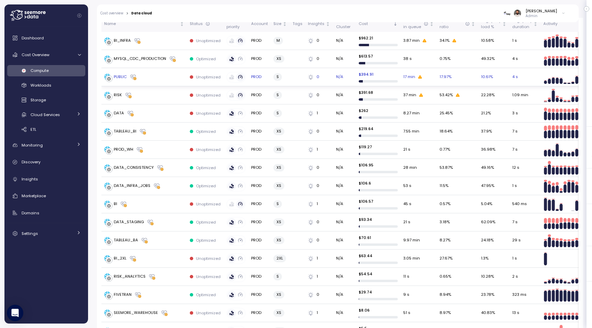
scroll to position [168, 0]
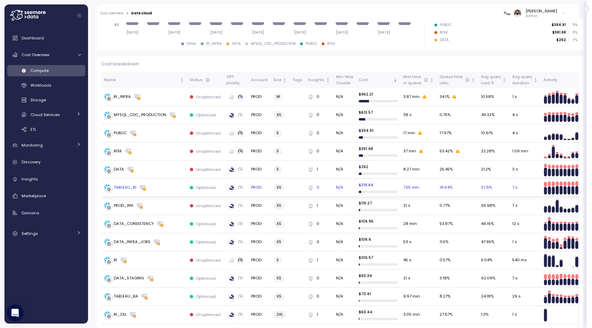
click at [151, 187] on div "TABLEAU_BI" at bounding box center [144, 187] width 80 height 7
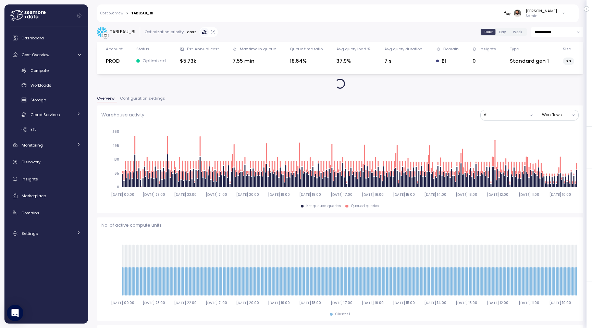
click at [144, 104] on div "Overview Configuration settings" at bounding box center [340, 101] width 487 height 9
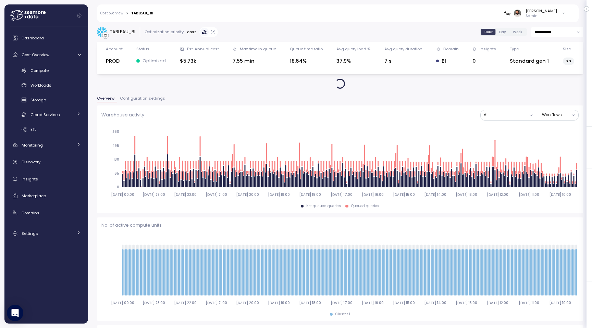
click at [144, 100] on span "Configuration settings" at bounding box center [142, 99] width 45 height 4
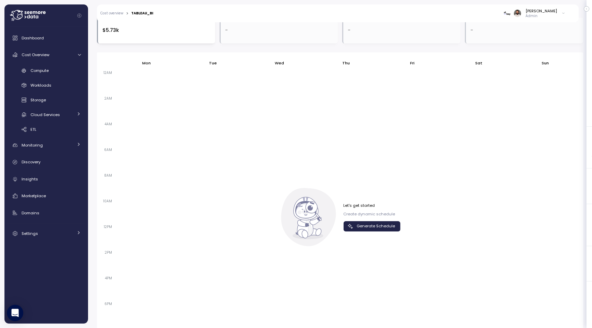
scroll to position [458, 0]
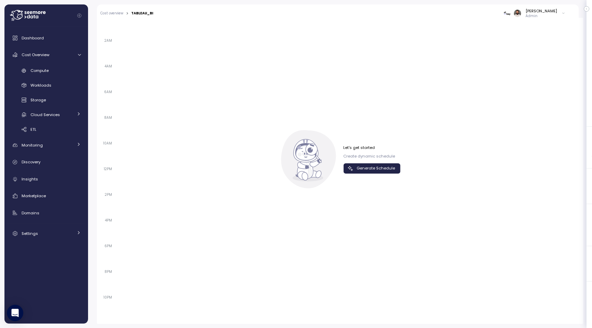
click at [352, 166] on icon "button" at bounding box center [350, 168] width 7 height 7
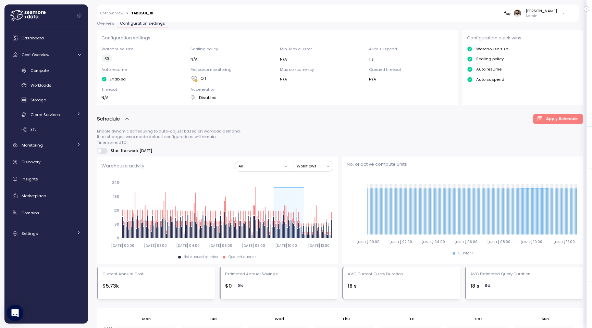
scroll to position [0, 0]
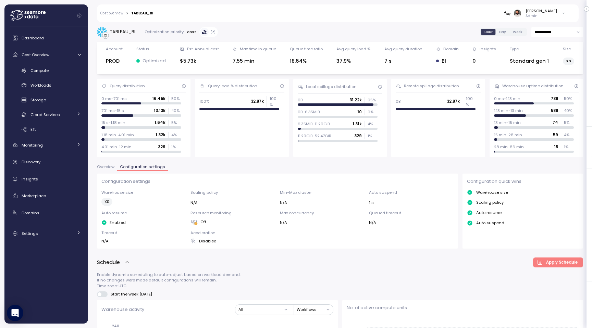
click at [74, 108] on div "Compute Workloads Storage Cloud Services Clustering columns Pipes AI Services S…" at bounding box center [46, 100] width 78 height 70
click at [69, 114] on div "Cloud Services" at bounding box center [52, 114] width 43 height 7
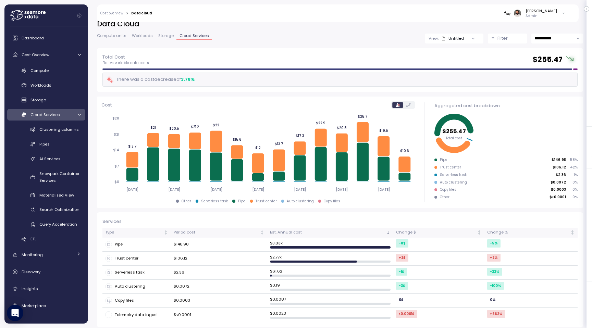
scroll to position [3, 0]
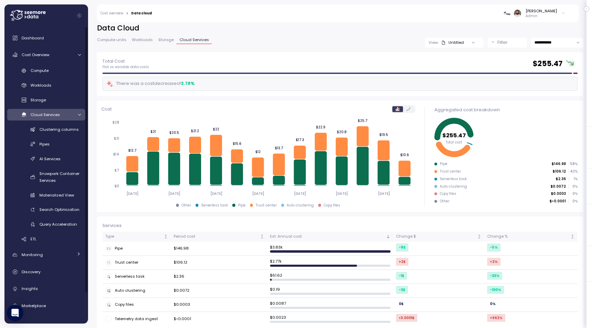
click at [62, 116] on div "Cloud Services" at bounding box center [52, 114] width 43 height 7
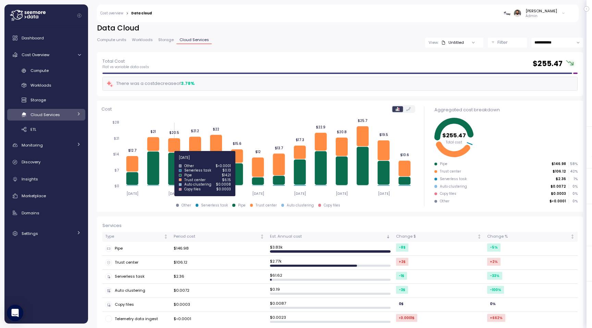
scroll to position [9, 0]
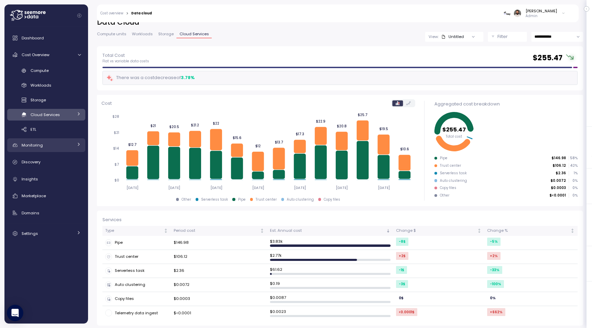
click at [52, 146] on div "Monitoring" at bounding box center [47, 145] width 51 height 7
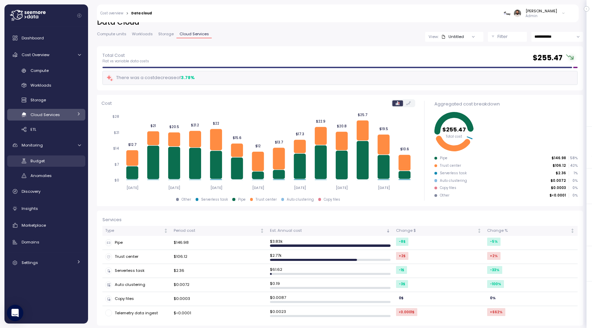
click at [52, 162] on div "Budget" at bounding box center [56, 161] width 50 height 7
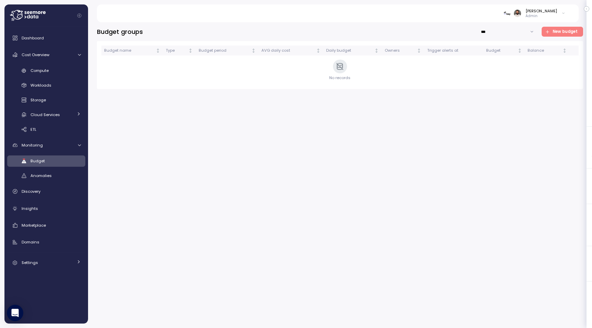
click at [547, 32] on icon "button" at bounding box center [547, 31] width 5 height 5
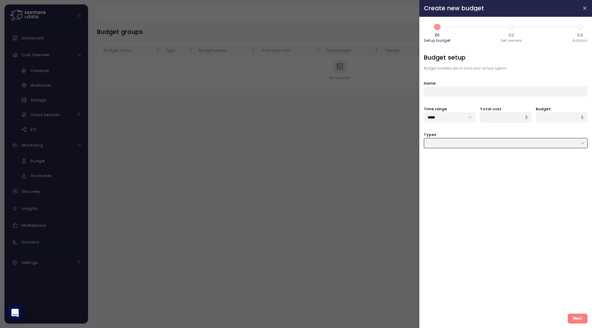
click at [455, 139] on input "Types" at bounding box center [506, 143] width 164 height 10
click at [452, 193] on span "Cloud service" at bounding box center [442, 195] width 27 height 6
type input "**********"
click at [460, 171] on div at bounding box center [506, 169] width 164 height 10
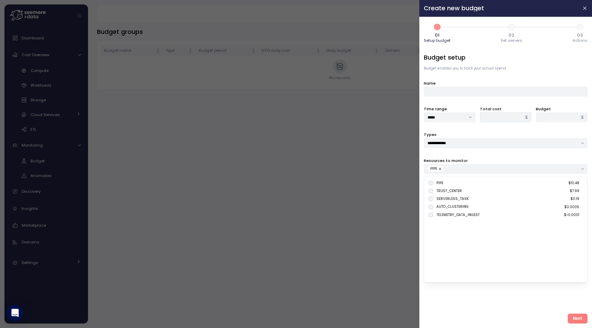
type input "*****"
click at [463, 116] on input "*****" at bounding box center [450, 117] width 52 height 10
click at [498, 162] on div "Resources to monitor PIPE" at bounding box center [506, 165] width 164 height 17
click at [505, 155] on div "**********" at bounding box center [506, 180] width 164 height 255
click at [488, 118] on div "Time range ***** Total cost ***** $ Budget * $" at bounding box center [506, 114] width 164 height 17
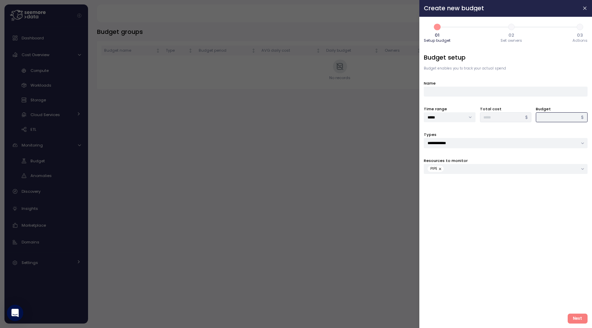
type input "*"
click at [452, 171] on div "PIPE" at bounding box center [503, 169] width 150 height 6
click at [481, 153] on div "**********" at bounding box center [506, 180] width 164 height 255
click at [454, 169] on div "PIPE" at bounding box center [503, 169] width 150 height 6
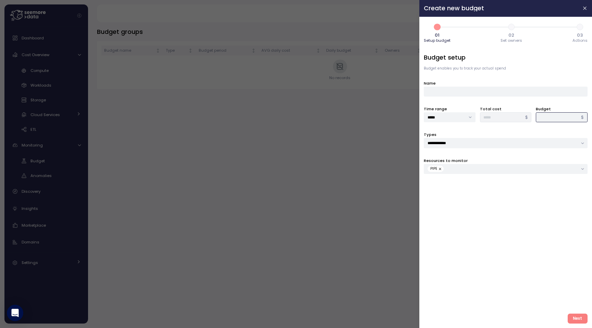
click at [545, 117] on input "Budget" at bounding box center [562, 117] width 52 height 10
click at [494, 169] on div "PIPE" at bounding box center [503, 169] width 150 height 6
click at [584, 5] on button "button" at bounding box center [585, 8] width 8 height 8
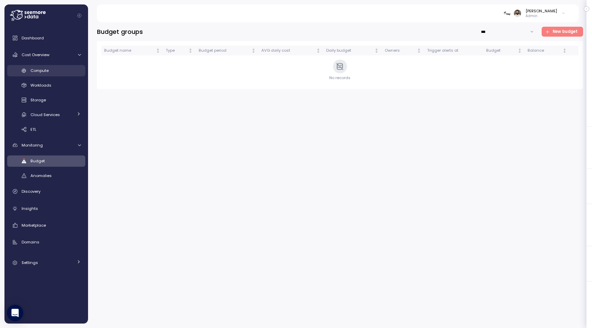
click at [55, 72] on div "Compute" at bounding box center [56, 70] width 50 height 7
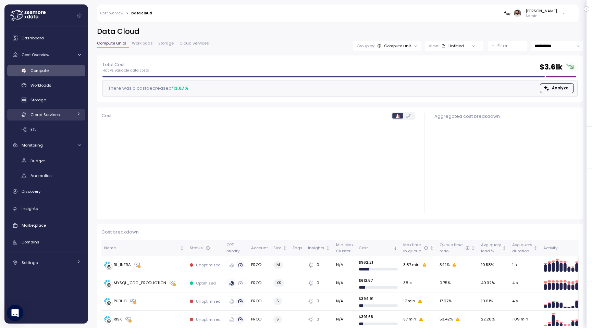
click at [53, 113] on span "Cloud Services" at bounding box center [45, 114] width 29 height 5
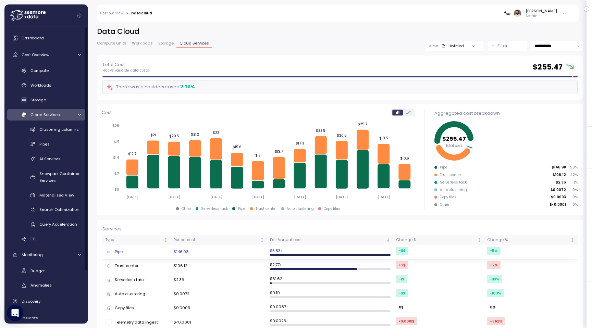
click at [134, 255] on div "Pipe" at bounding box center [136, 252] width 63 height 7
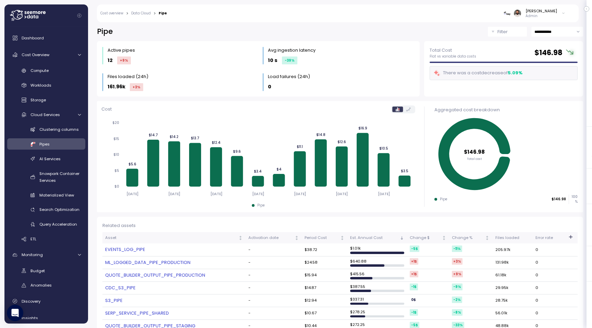
click at [545, 36] on input "**********" at bounding box center [558, 32] width 52 height 10
click at [543, 85] on span "Last 30 days" at bounding box center [547, 83] width 25 height 6
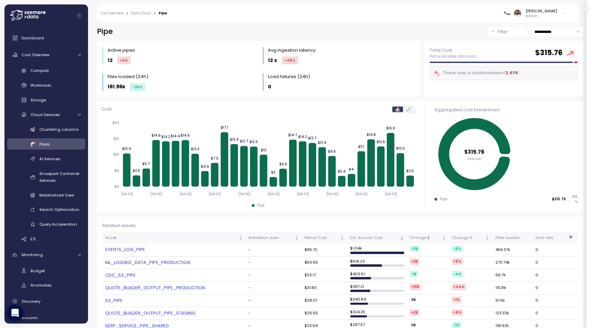
click at [553, 30] on input "**********" at bounding box center [558, 32] width 52 height 10
click at [545, 89] on span "Last 6 months" at bounding box center [549, 92] width 28 height 6
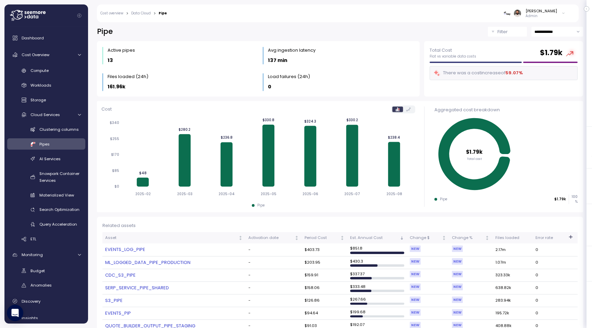
click at [556, 40] on div "Total Cost Flat vs variable data costs $ 1.79k There was a cost increase of 59.…" at bounding box center [504, 69] width 164 height 60
click at [561, 35] on input "**********" at bounding box center [558, 32] width 52 height 10
click at [546, 81] on span "Last 30 days" at bounding box center [547, 83] width 25 height 6
type input "**********"
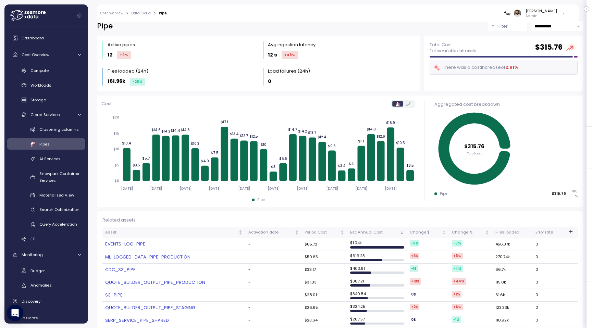
scroll to position [3, 0]
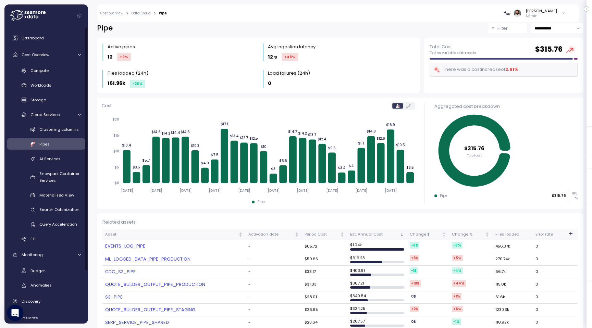
click at [63, 121] on div "Compute Workloads Storage Cloud Services Clustering columns Pipes AI Services S…" at bounding box center [46, 155] width 78 height 180
click at [63, 117] on div "Cloud Services" at bounding box center [52, 114] width 43 height 7
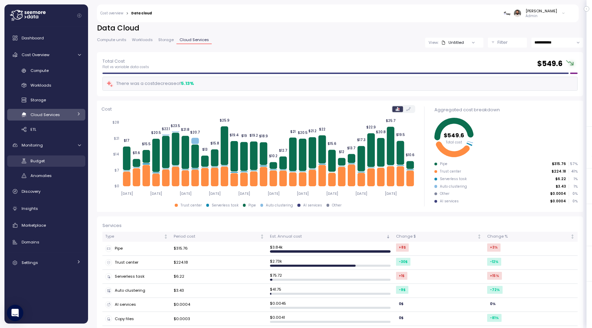
click at [52, 164] on div "Budget" at bounding box center [56, 161] width 50 height 7
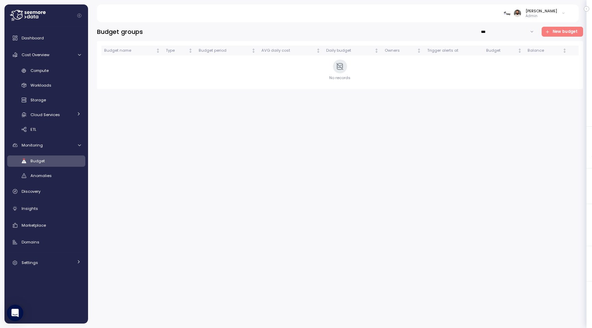
click at [561, 33] on span "New budget" at bounding box center [565, 31] width 25 height 9
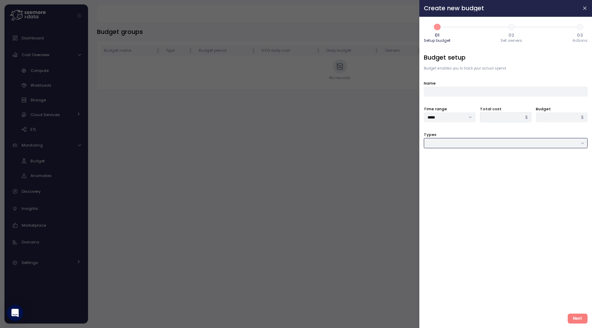
click at [473, 144] on input "Types" at bounding box center [506, 143] width 164 height 10
click at [464, 193] on div "Cloud service" at bounding box center [506, 194] width 161 height 9
type input "**********"
click at [465, 113] on input "*****" at bounding box center [450, 117] width 52 height 10
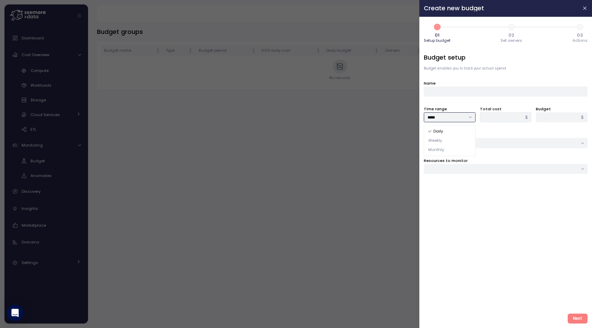
click at [506, 170] on div at bounding box center [506, 169] width 164 height 10
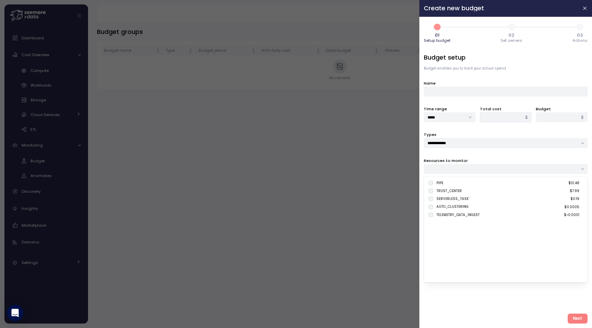
click at [468, 185] on div "PIPE $10.48" at bounding box center [508, 183] width 143 height 5
type input "*****"
click at [453, 118] on input "*****" at bounding box center [450, 117] width 52 height 10
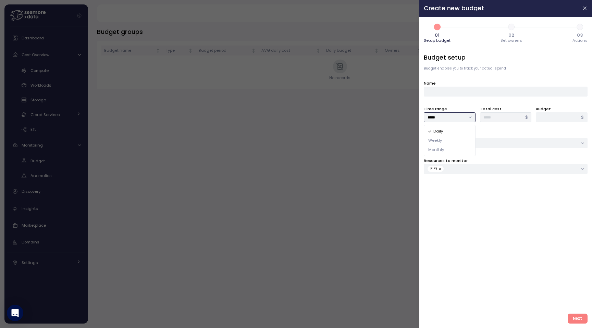
click at [452, 144] on div "Weekly" at bounding box center [450, 140] width 49 height 9
type input "******"
type input "*****"
click at [457, 118] on input "******" at bounding box center [450, 117] width 52 height 10
click at [456, 153] on div "Monthly" at bounding box center [450, 149] width 49 height 9
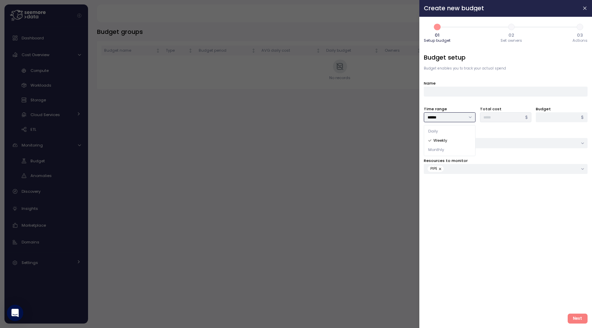
type input "*******"
type input "******"
click at [463, 119] on input "*******" at bounding box center [450, 117] width 52 height 10
click at [460, 144] on div "Weekly" at bounding box center [450, 140] width 49 height 9
type input "******"
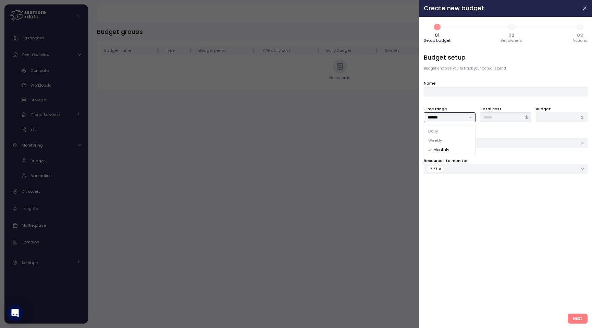
type input "*****"
click at [489, 120] on div "Time range ****** Total cost ***** $ Budget * $" at bounding box center [506, 114] width 164 height 17
click at [462, 114] on input "******" at bounding box center [450, 117] width 52 height 10
click at [408, 133] on div at bounding box center [296, 164] width 592 height 328
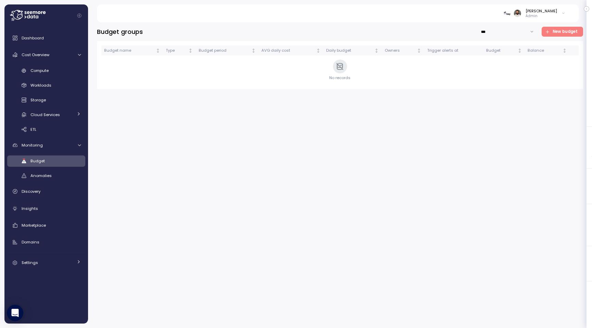
click at [566, 29] on span "New budget" at bounding box center [565, 31] width 25 height 9
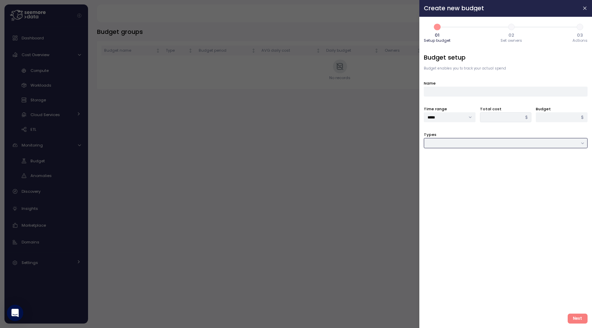
click at [471, 147] on input "Types" at bounding box center [506, 143] width 164 height 10
click at [464, 195] on div "Cloud service" at bounding box center [506, 194] width 161 height 9
type input "**********"
click at [473, 166] on div at bounding box center [506, 169] width 164 height 10
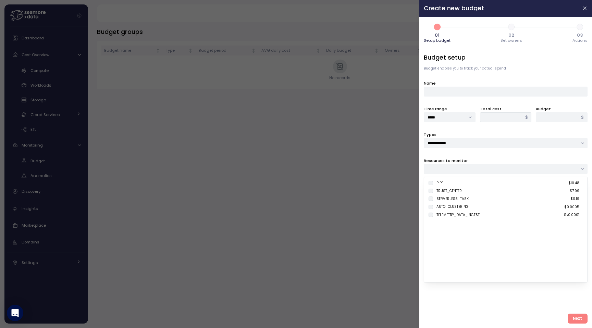
click at [466, 186] on span "PIPE $10.48" at bounding box center [504, 185] width 151 height 8
click at [464, 183] on div "PIPE $10.48" at bounding box center [508, 183] width 143 height 5
type input "*****"
click at [451, 119] on input "*****" at bounding box center [450, 117] width 52 height 10
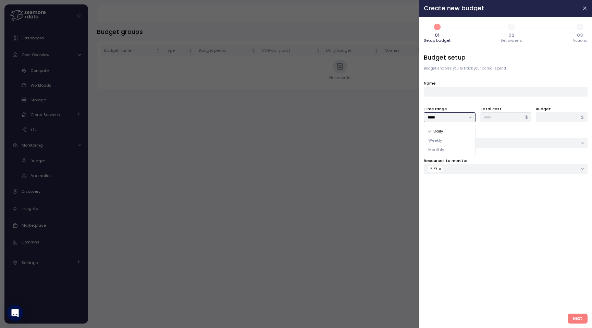
click at [449, 148] on div "Monthly" at bounding box center [450, 149] width 49 height 9
type input "*******"
type input "******"
click at [484, 116] on div "Time range ******* Total cost ****** $ Budget * $" at bounding box center [506, 114] width 164 height 17
type input "*"
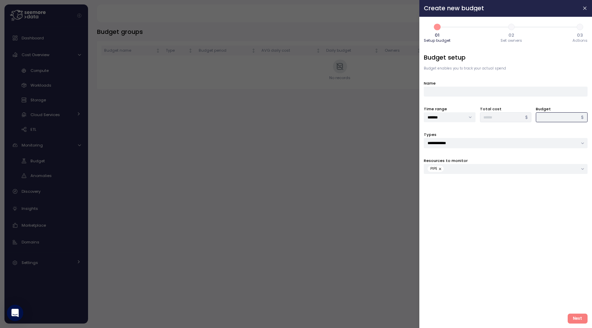
type input "***"
click at [585, 317] on button "Next" at bounding box center [578, 319] width 20 height 10
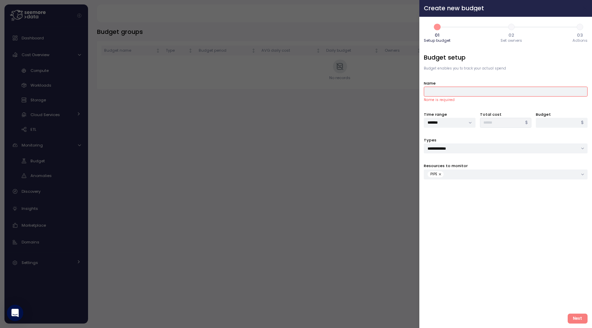
click at [582, 8] on button "button" at bounding box center [585, 8] width 8 height 8
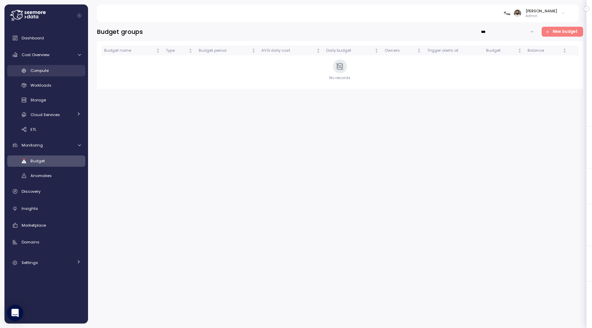
click at [57, 73] on div "Compute" at bounding box center [56, 70] width 50 height 7
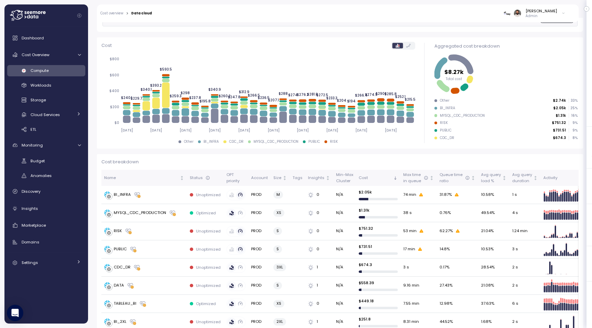
scroll to position [79, 0]
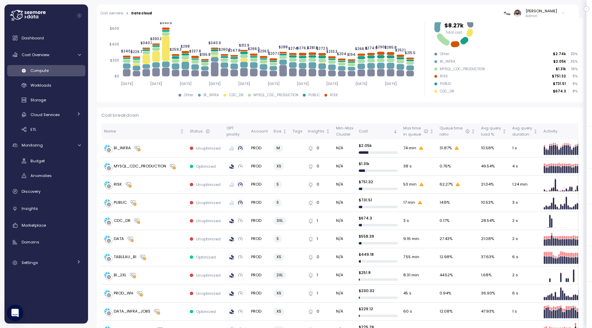
scroll to position [120, 0]
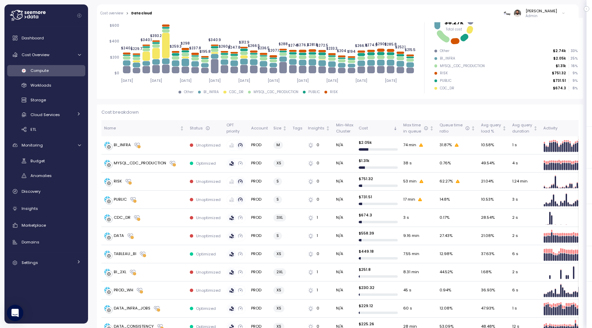
click at [155, 206] on td "PUBLIC" at bounding box center [144, 200] width 86 height 18
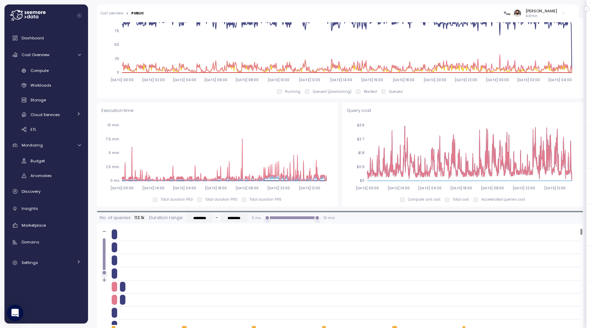
scroll to position [85, 0]
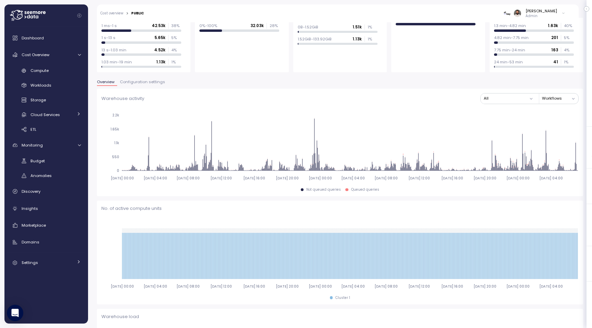
click at [147, 84] on span "Configuration settings" at bounding box center [142, 82] width 45 height 4
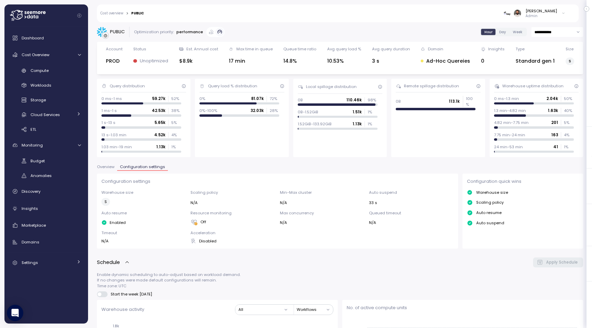
click at [120, 14] on link "Cost overview" at bounding box center [111, 13] width 23 height 3
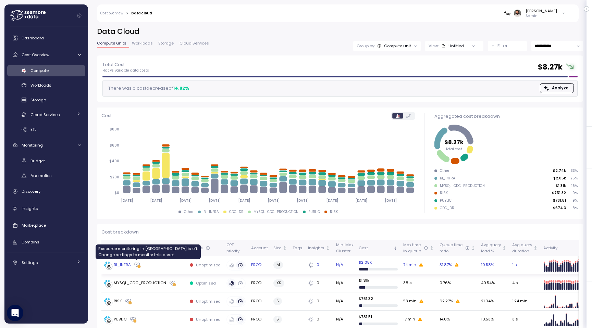
click at [151, 268] on div "BI_INFRA" at bounding box center [144, 265] width 80 height 7
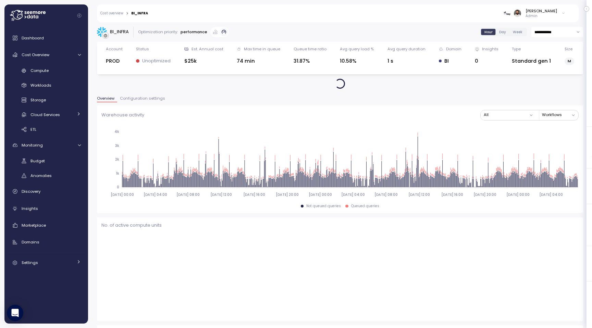
click at [140, 100] on span "Configuration settings" at bounding box center [142, 99] width 45 height 4
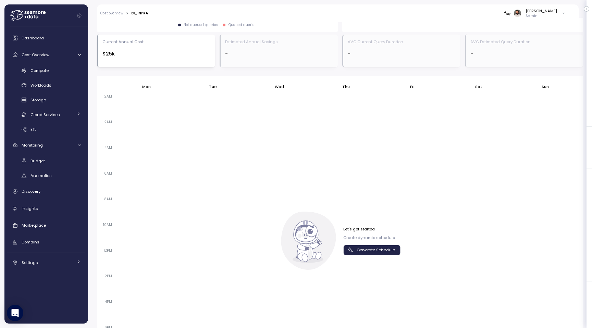
scroll to position [299, 0]
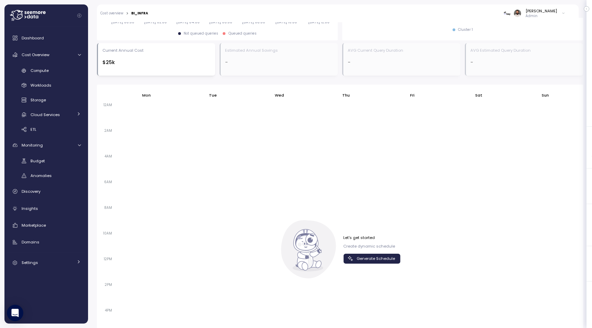
click at [371, 262] on span "Generate Schedule" at bounding box center [376, 258] width 38 height 9
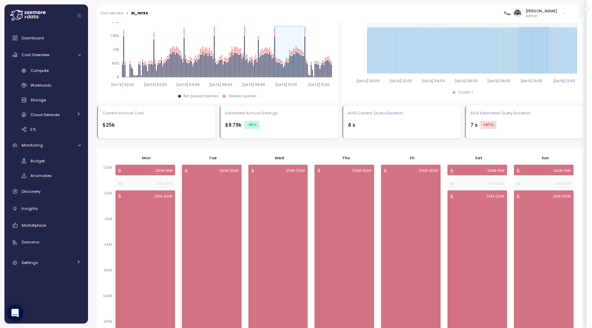
scroll to position [310, 0]
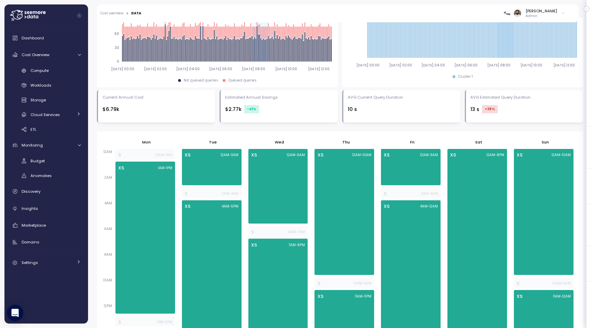
scroll to position [320, 0]
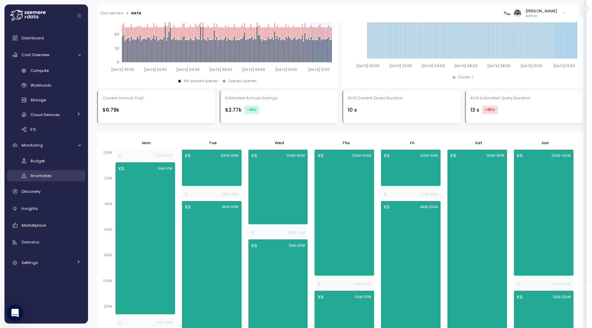
click at [50, 175] on span "Anomalies" at bounding box center [41, 175] width 21 height 5
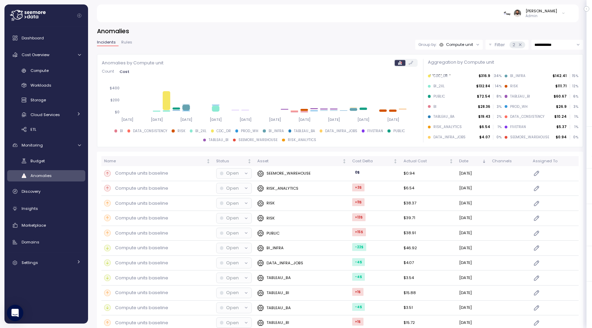
click at [568, 44] on input "**********" at bounding box center [558, 45] width 52 height 10
click at [550, 78] on span "Last 7 days" at bounding box center [546, 77] width 22 height 6
type input "**********"
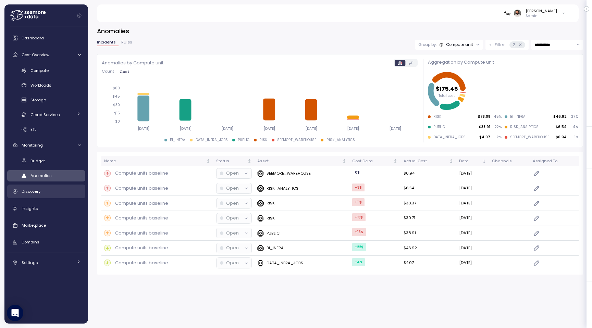
click at [50, 191] on div "Discovery" at bounding box center [51, 191] width 59 height 7
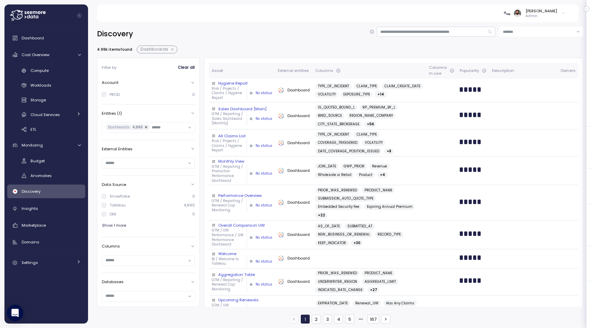
click at [173, 49] on button "button" at bounding box center [172, 49] width 9 height 5
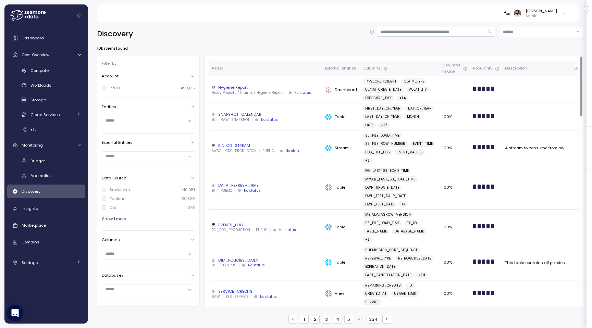
click at [276, 267] on div "BI OLYMPUS No status" at bounding box center [266, 265] width 108 height 5
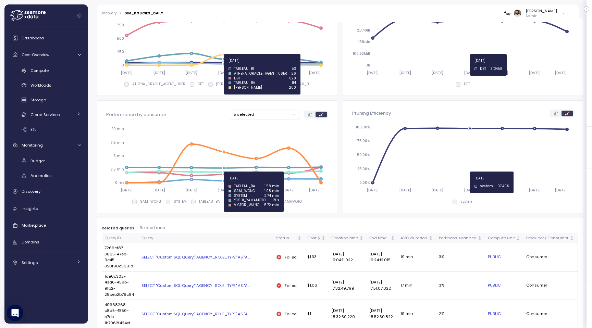
scroll to position [167, 0]
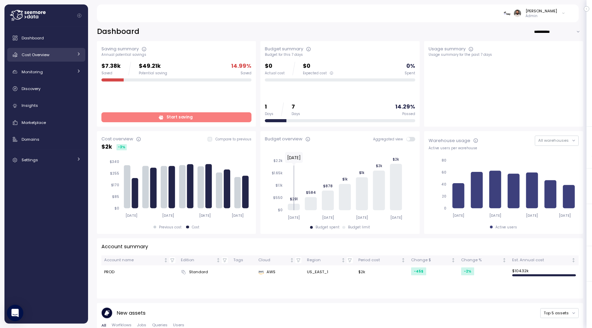
click at [53, 56] on div "Cost Overview" at bounding box center [47, 54] width 51 height 7
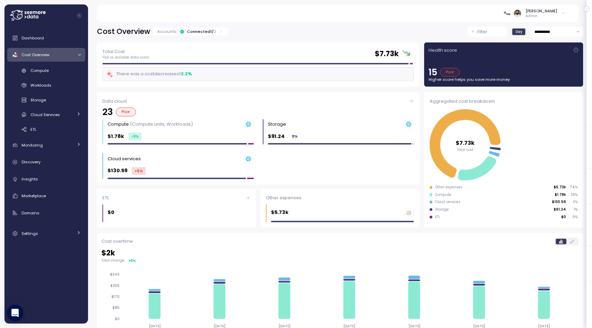
click at [214, 31] on div "Accounts: Connected 1 / 2" at bounding box center [190, 31] width 66 height 5
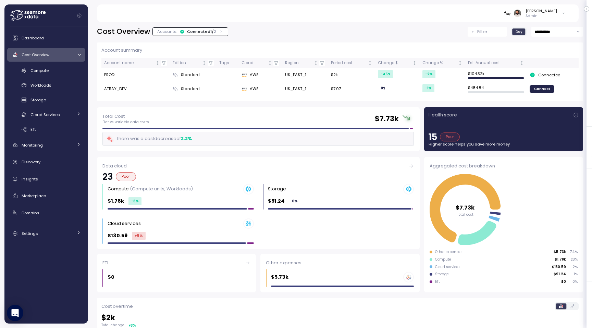
click at [214, 31] on div "Accounts: Connected 1 / 2" at bounding box center [190, 31] width 66 height 5
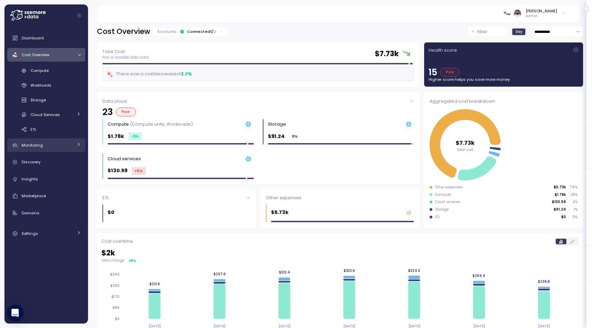
click at [53, 144] on div "Monitoring" at bounding box center [47, 145] width 51 height 7
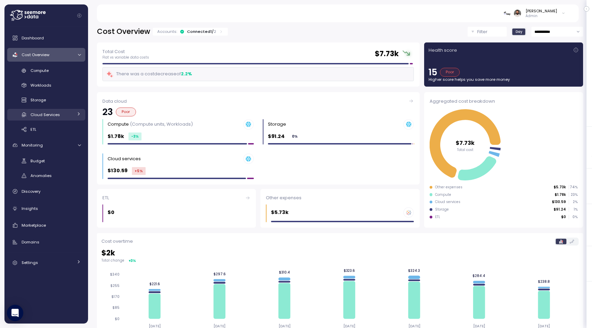
click at [59, 118] on link "Cloud Services" at bounding box center [46, 114] width 78 height 11
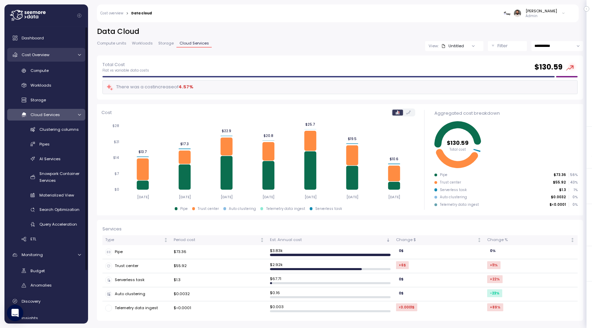
click at [62, 54] on div "Cost Overview" at bounding box center [47, 54] width 51 height 7
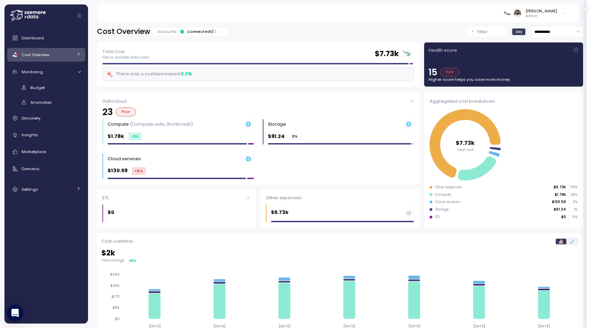
click at [62, 55] on div "Cost Overview" at bounding box center [47, 54] width 51 height 7
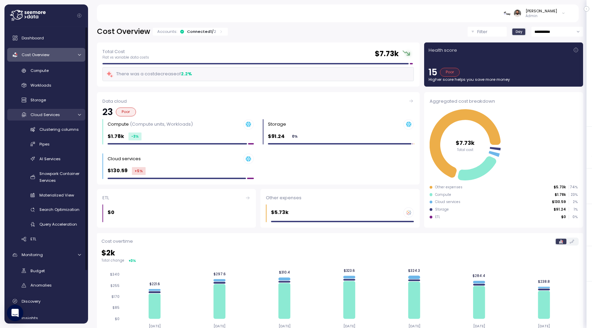
click at [63, 115] on div "Cloud Services" at bounding box center [52, 114] width 43 height 7
